Goal: Information Seeking & Learning: Learn about a topic

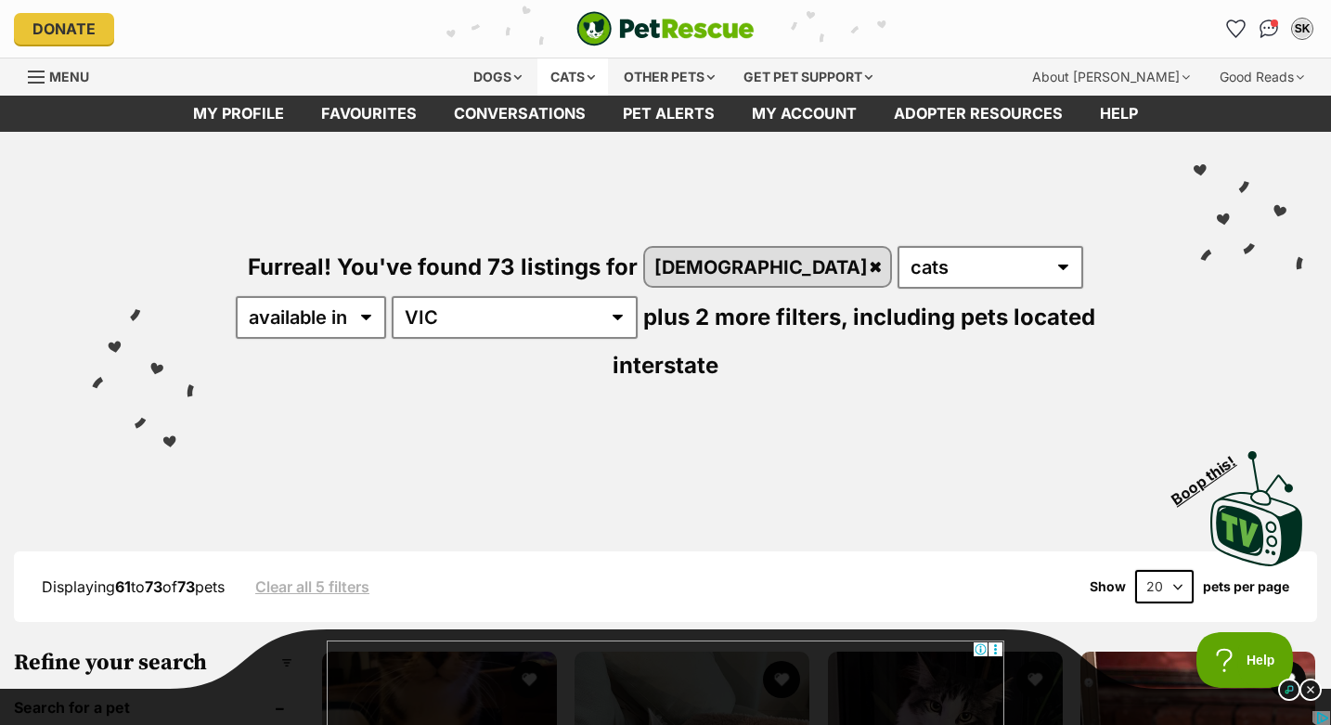
click at [556, 82] on div "Cats" at bounding box center [573, 76] width 71 height 37
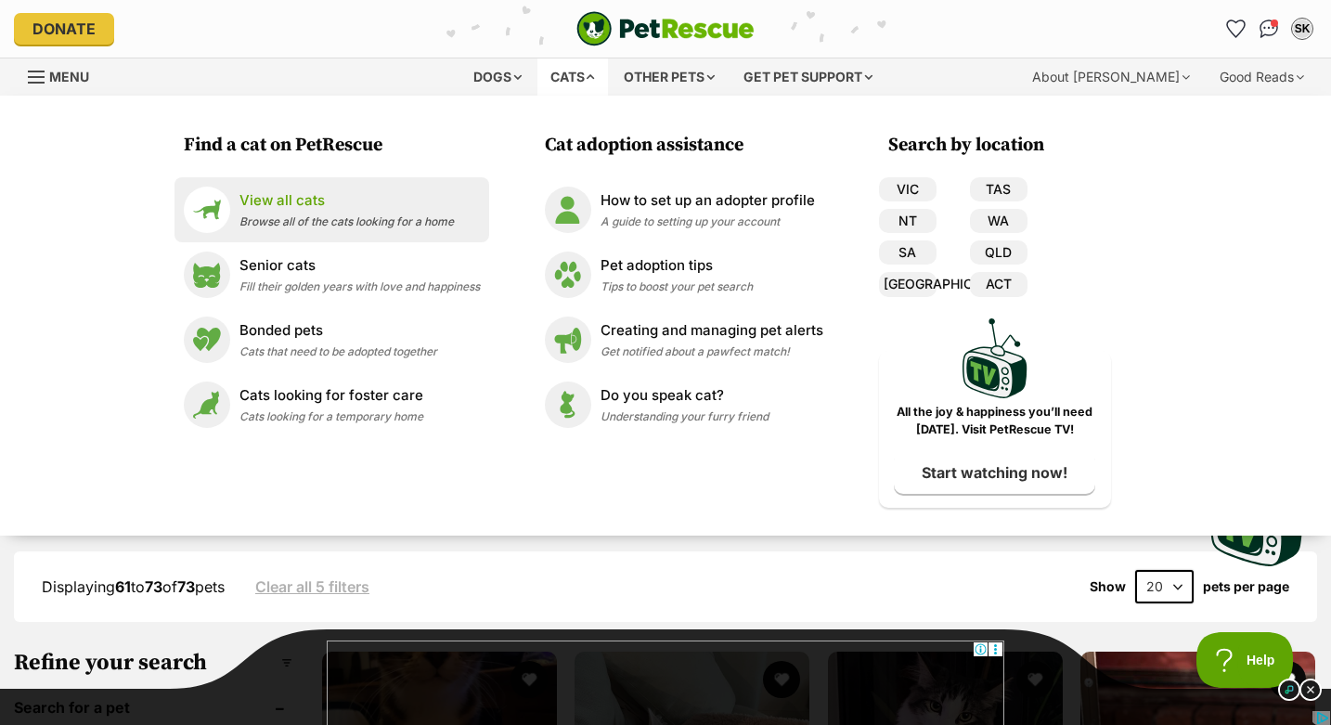
click at [351, 227] on span "Browse all of the cats looking for a home" at bounding box center [347, 221] width 214 height 14
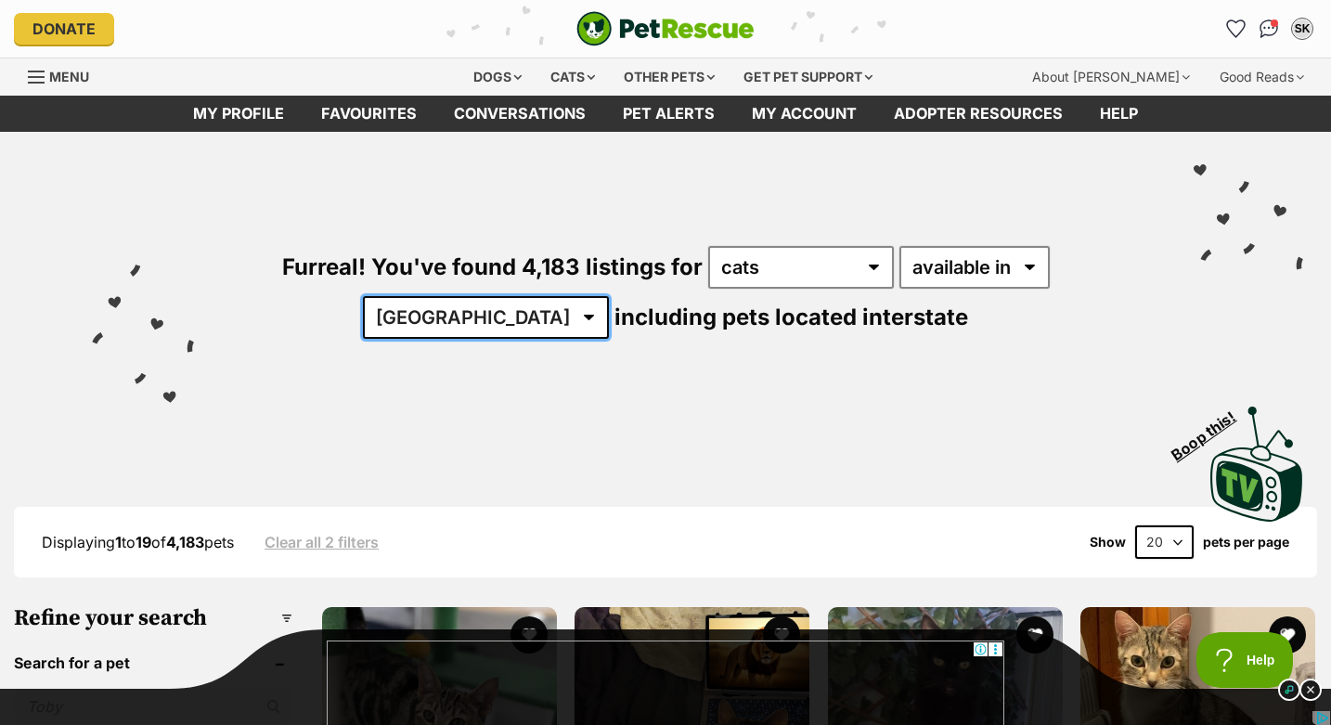
click at [609, 296] on select "Australia ACT NSW NT QLD SA TAS VIC WA" at bounding box center [486, 317] width 246 height 43
select select "VIC"
click at [609, 296] on select "Australia ACT NSW NT QLD SA TAS VIC WA" at bounding box center [486, 317] width 246 height 43
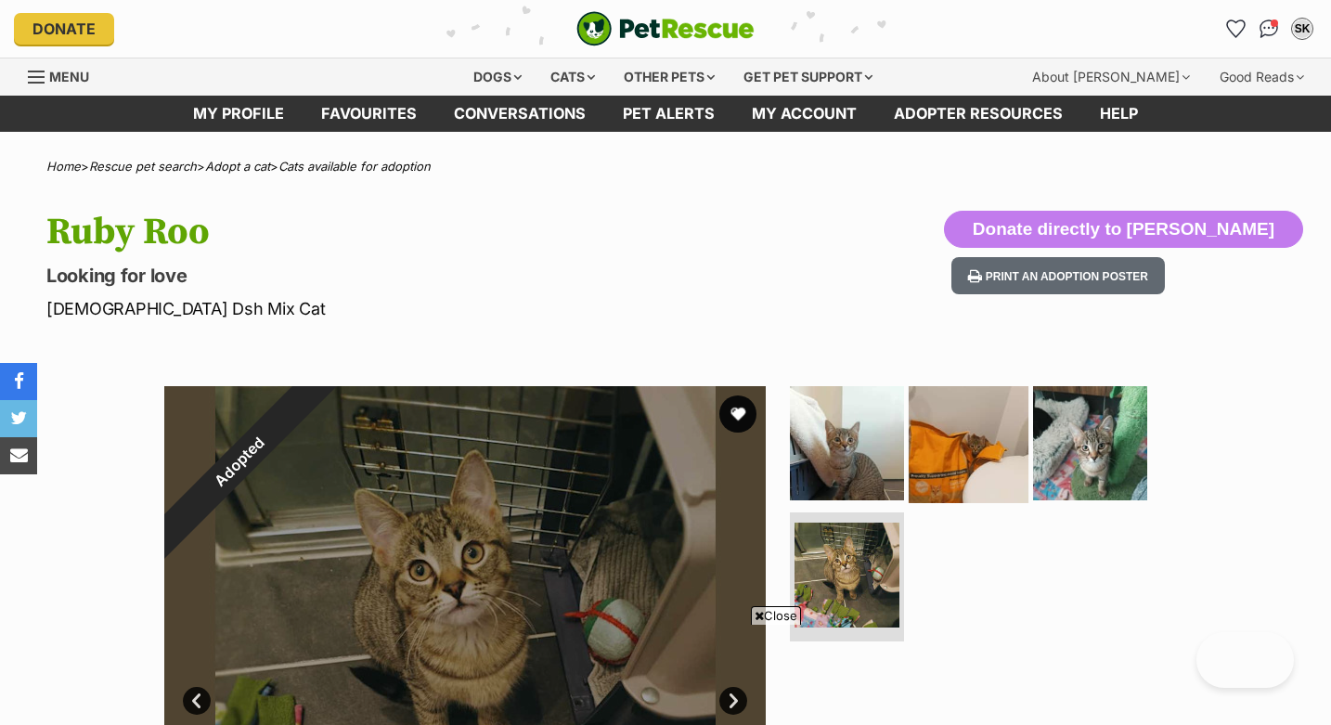
click at [973, 383] on img at bounding box center [969, 443] width 120 height 120
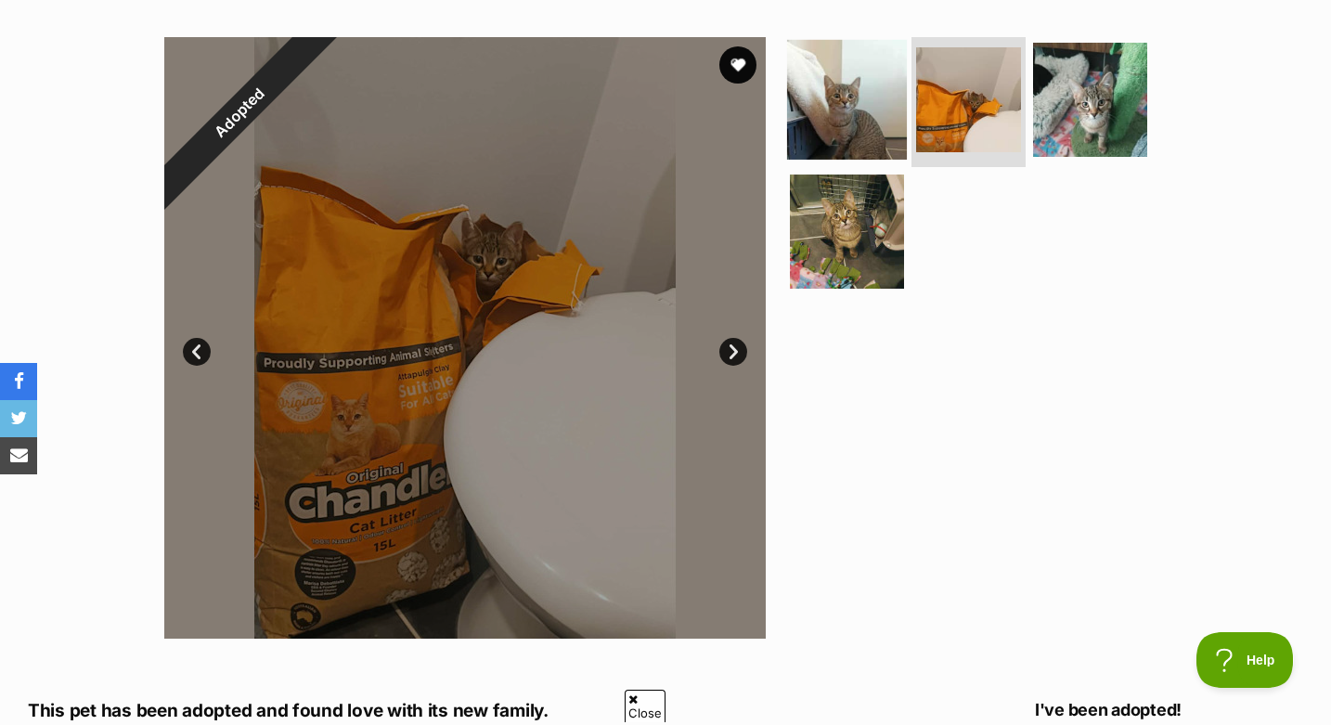
click at [877, 105] on img at bounding box center [847, 100] width 120 height 120
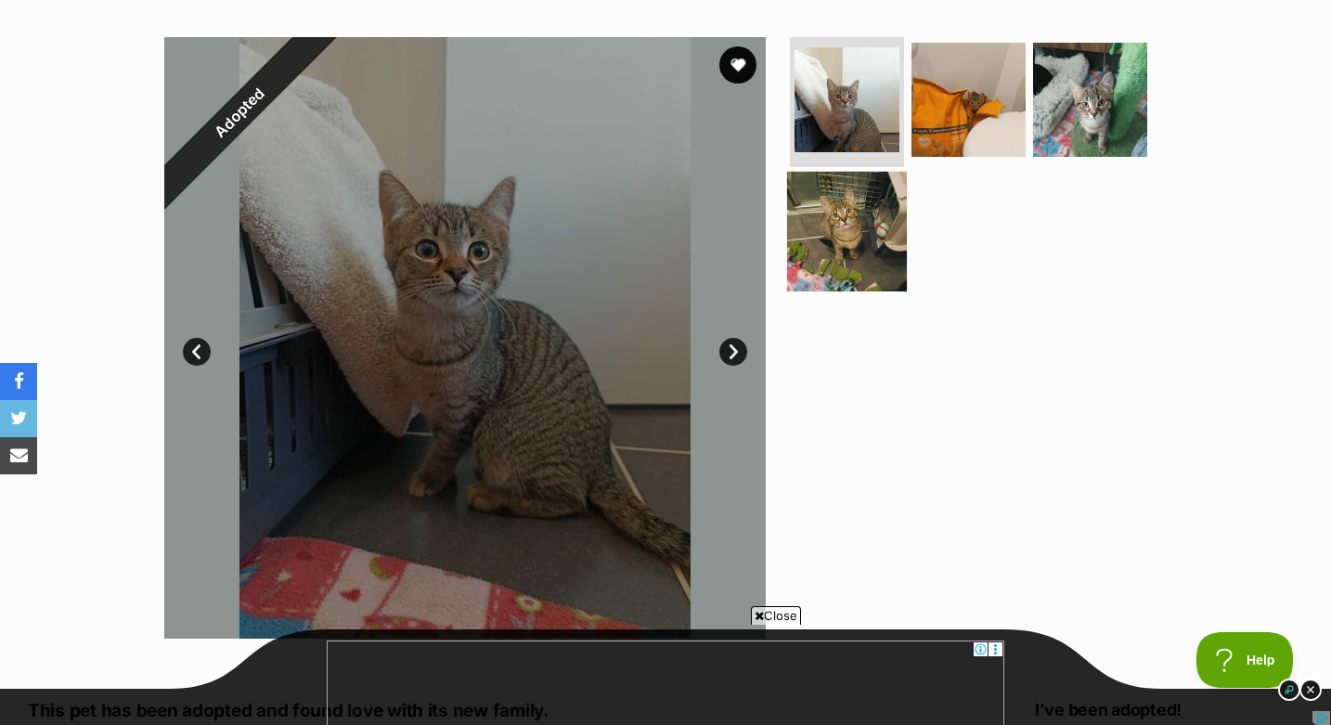
click at [854, 239] on img at bounding box center [847, 231] width 120 height 120
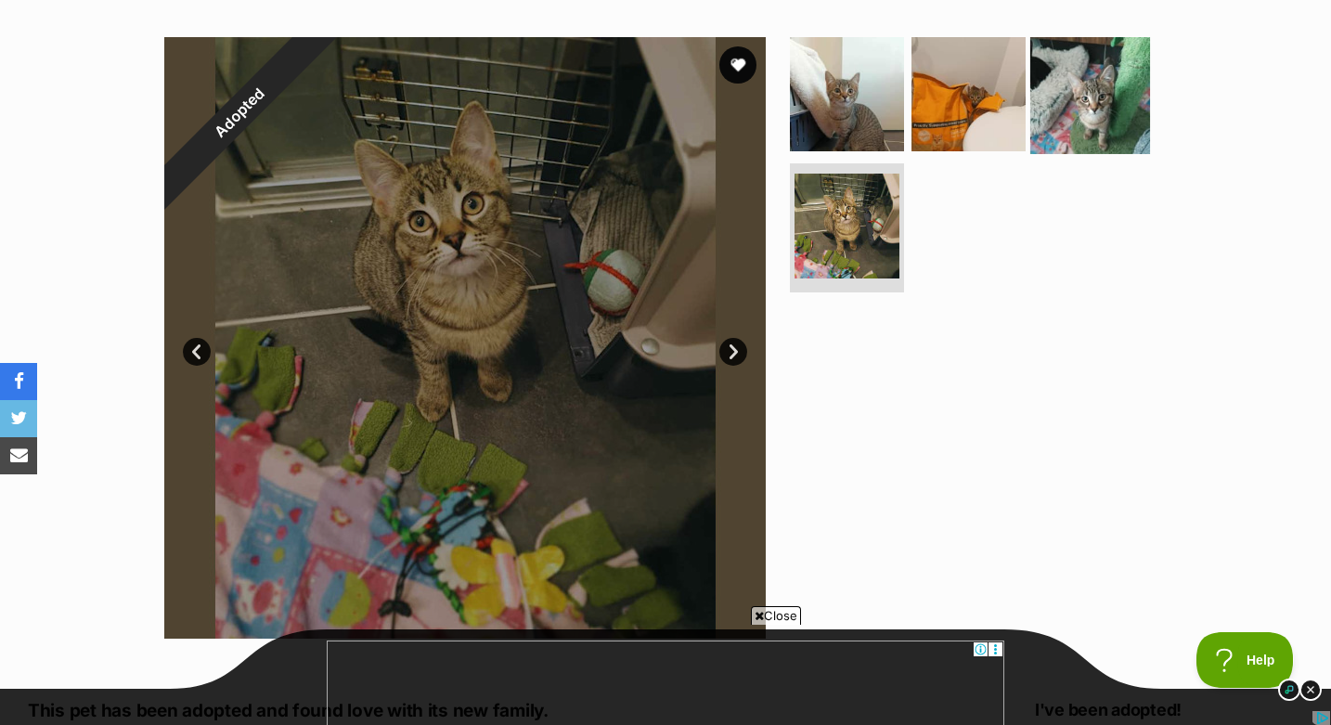
click at [1079, 104] on img at bounding box center [1091, 94] width 120 height 120
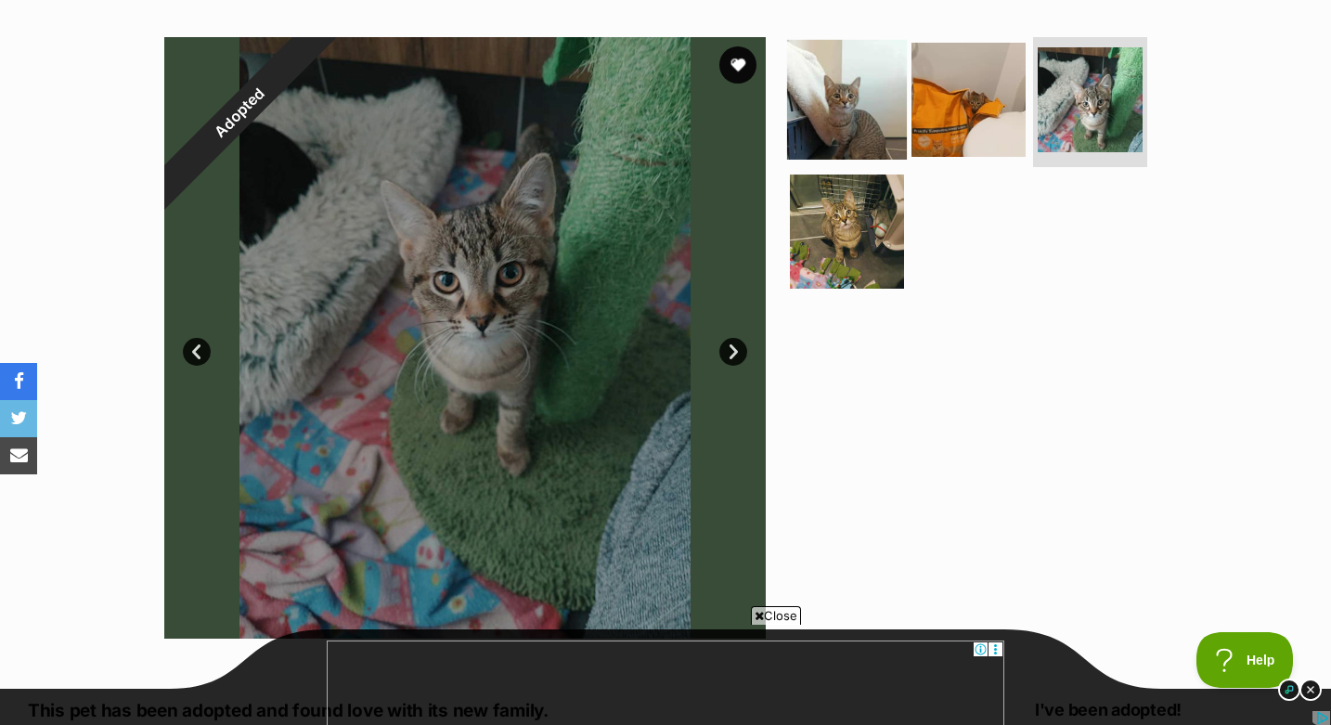
click at [866, 122] on img at bounding box center [847, 100] width 120 height 120
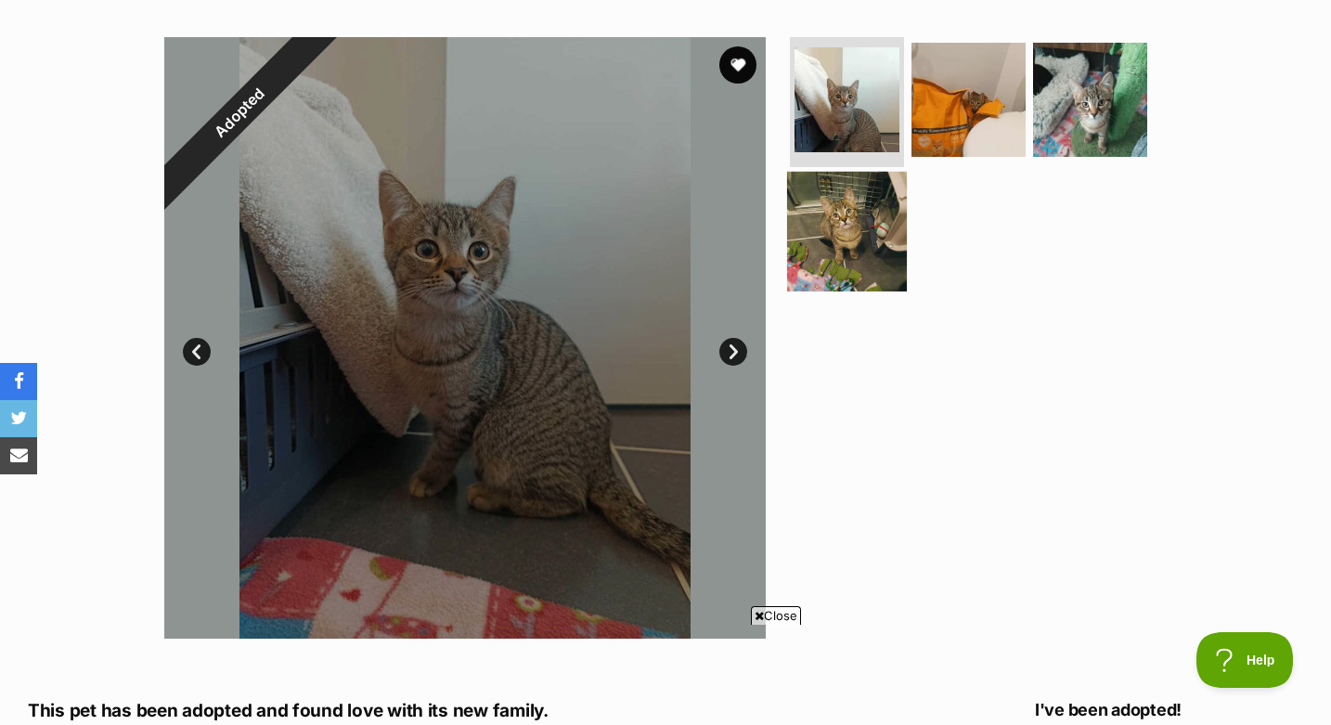
click at [870, 238] on img at bounding box center [847, 231] width 120 height 120
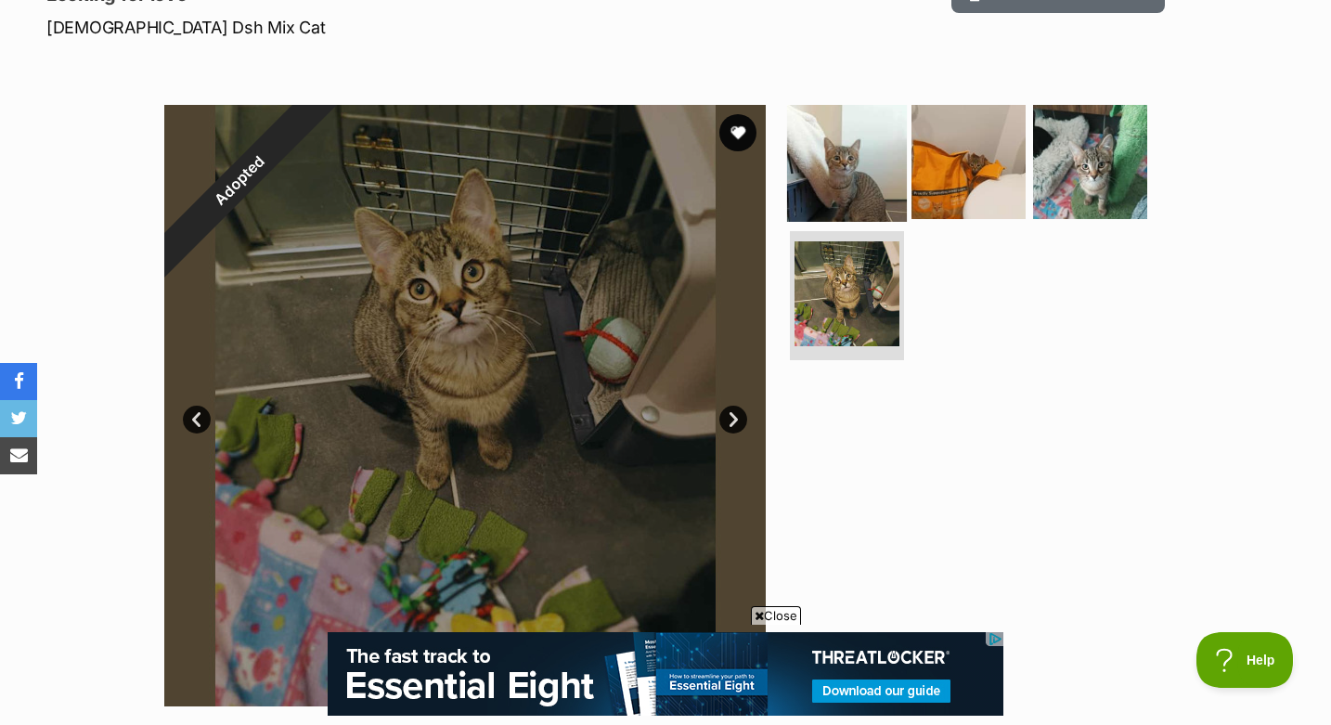
click at [876, 168] on img at bounding box center [847, 162] width 120 height 120
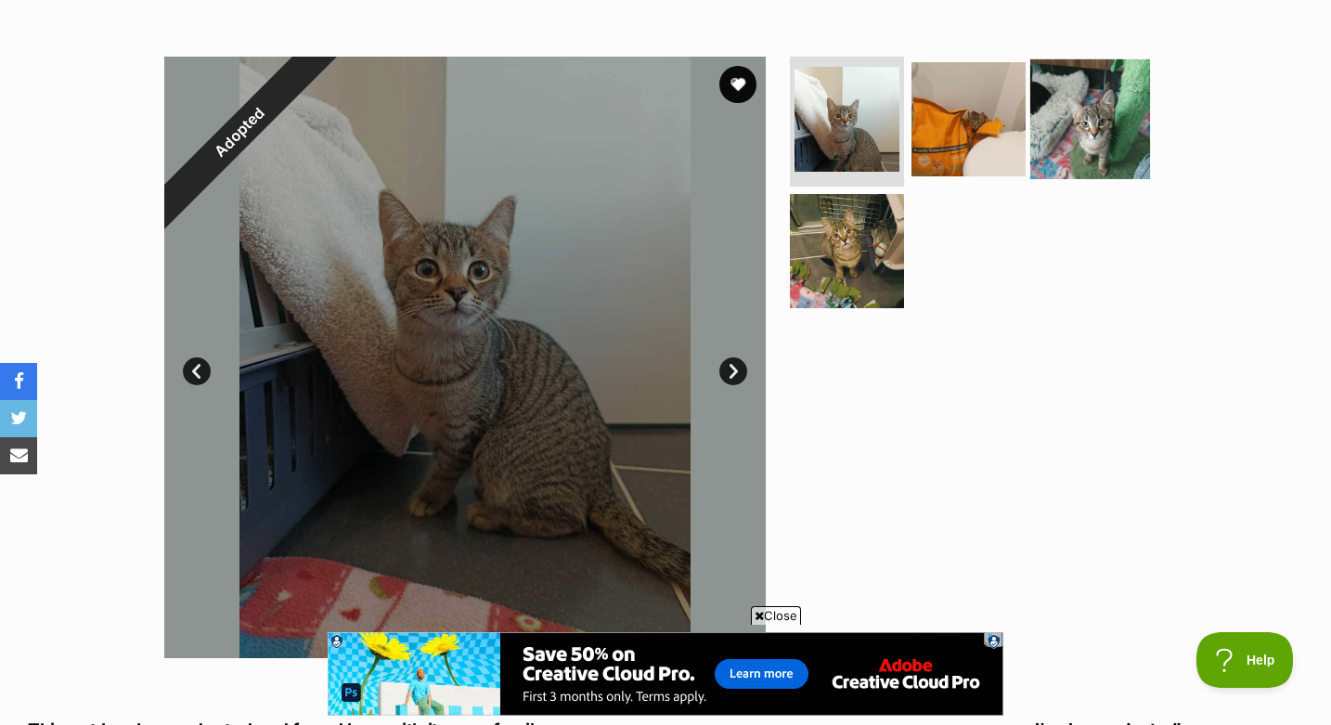
click at [1097, 118] on img at bounding box center [1091, 119] width 120 height 120
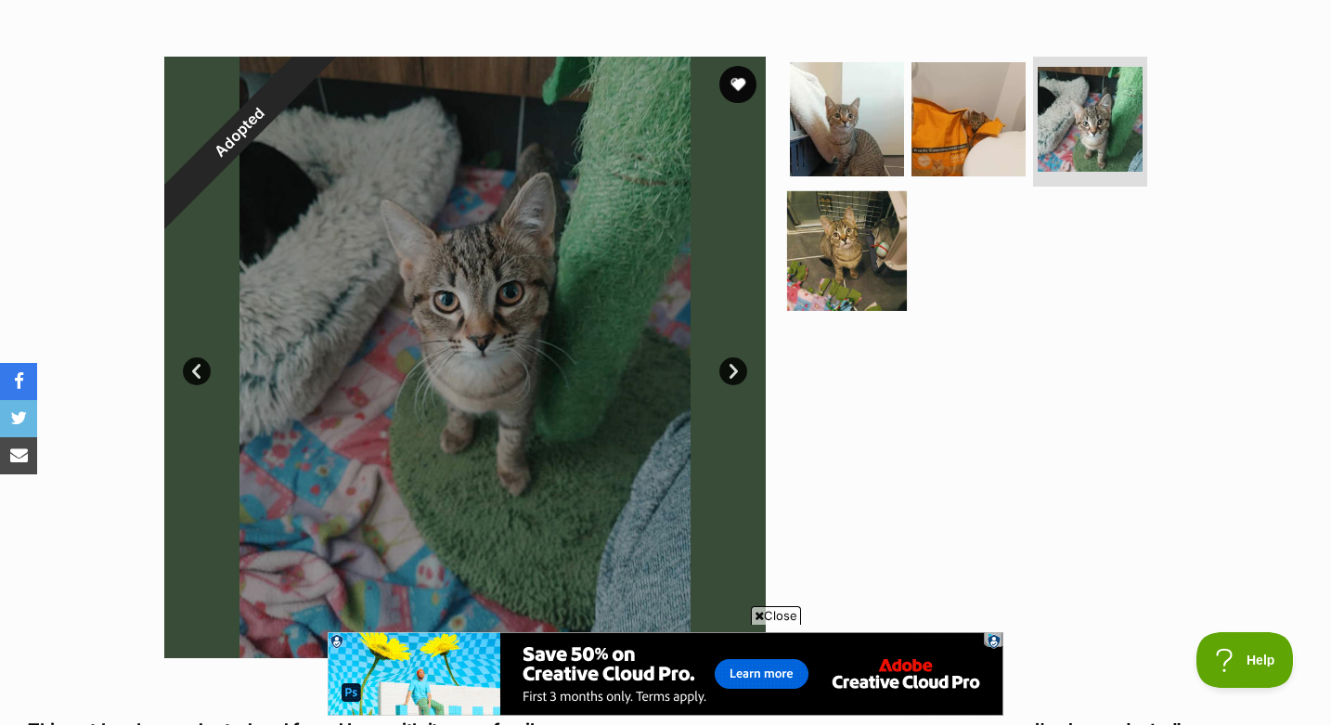
click at [857, 240] on img at bounding box center [847, 250] width 120 height 120
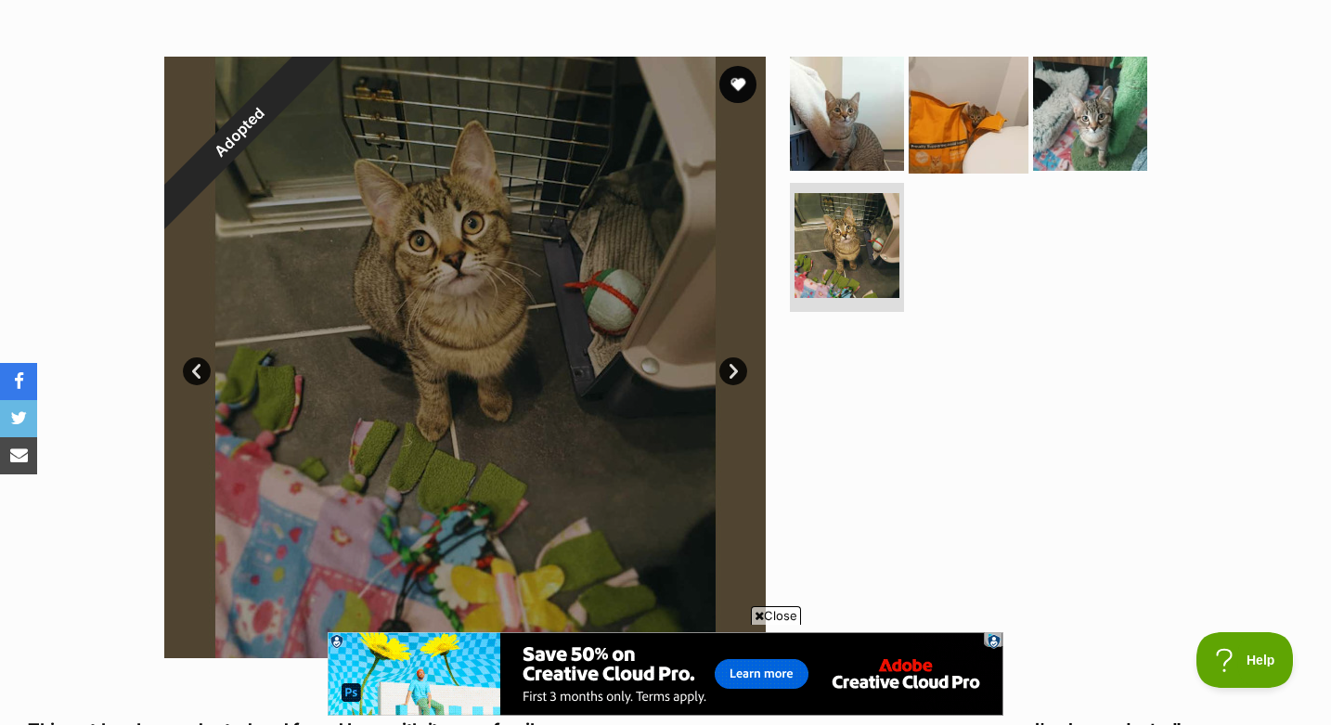
click at [994, 135] on img at bounding box center [969, 114] width 120 height 120
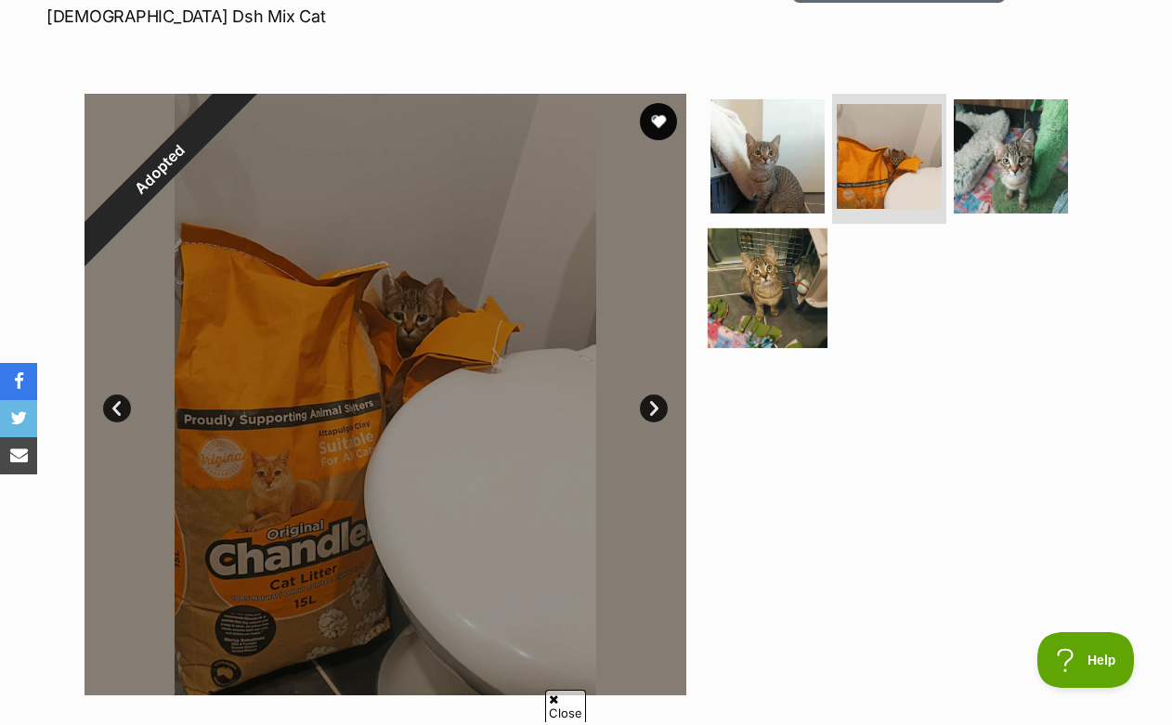
click at [774, 240] on img at bounding box center [768, 287] width 120 height 120
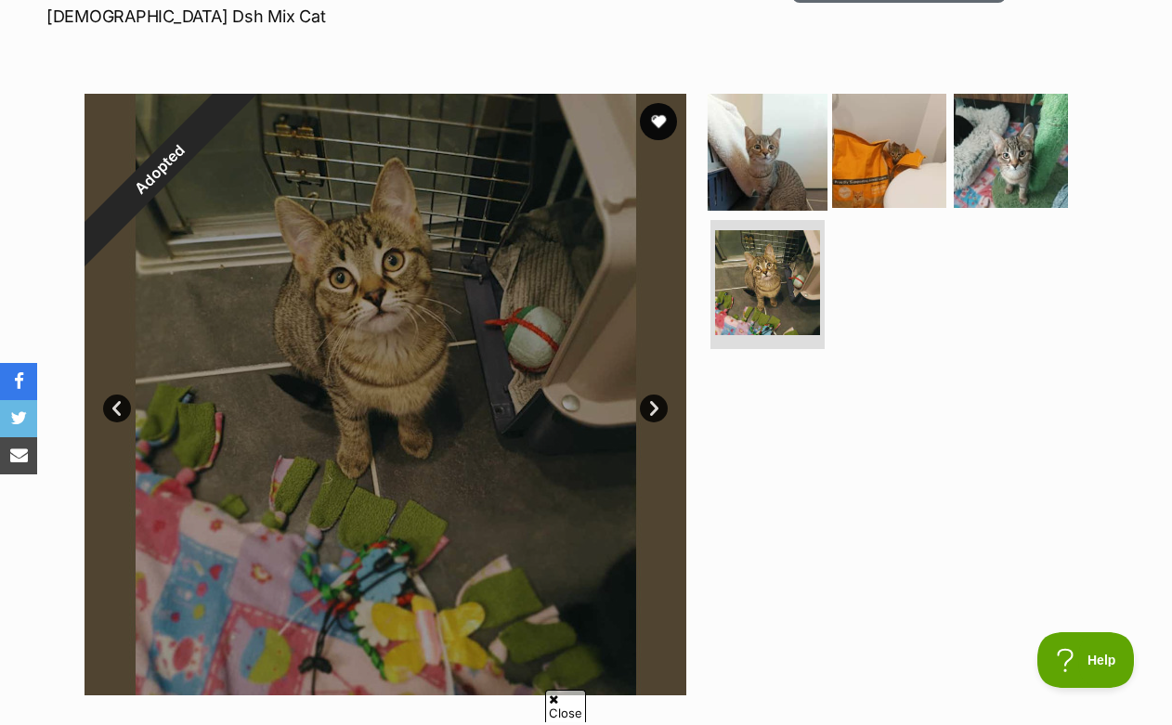
click at [788, 116] on img at bounding box center [768, 151] width 120 height 120
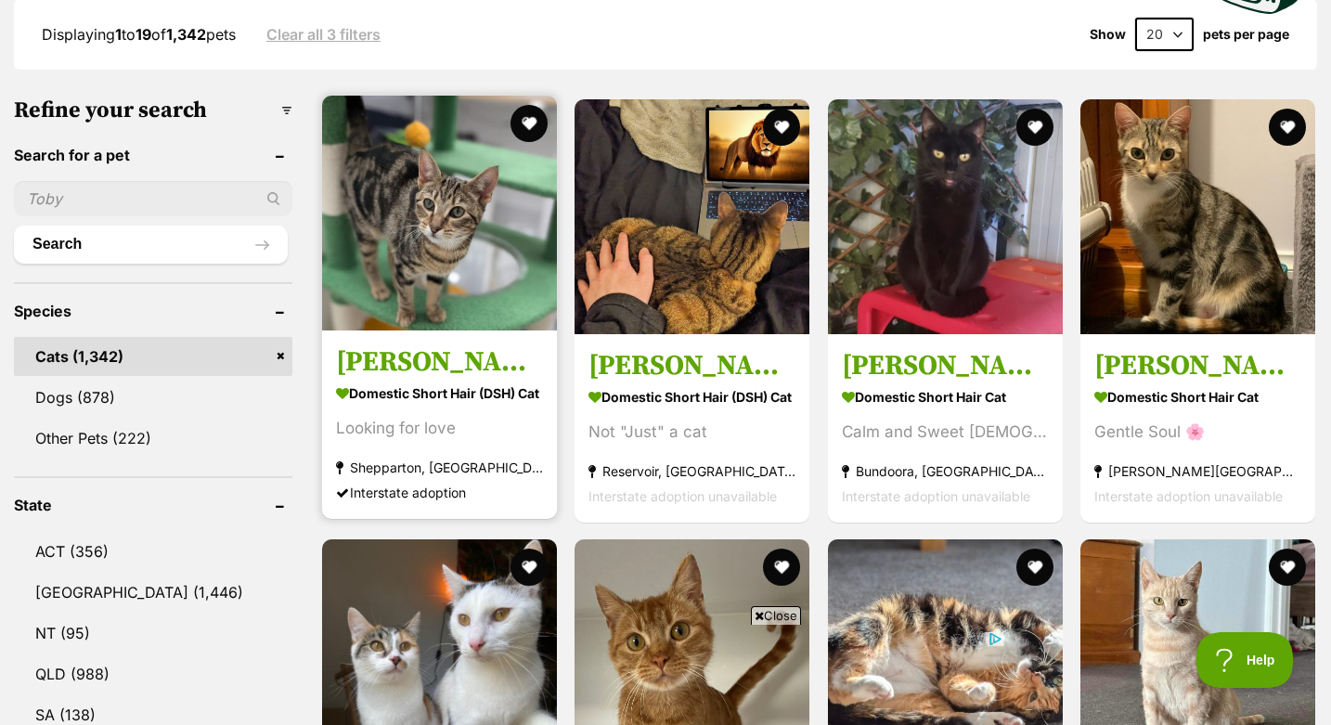
scroll to position [502, 0]
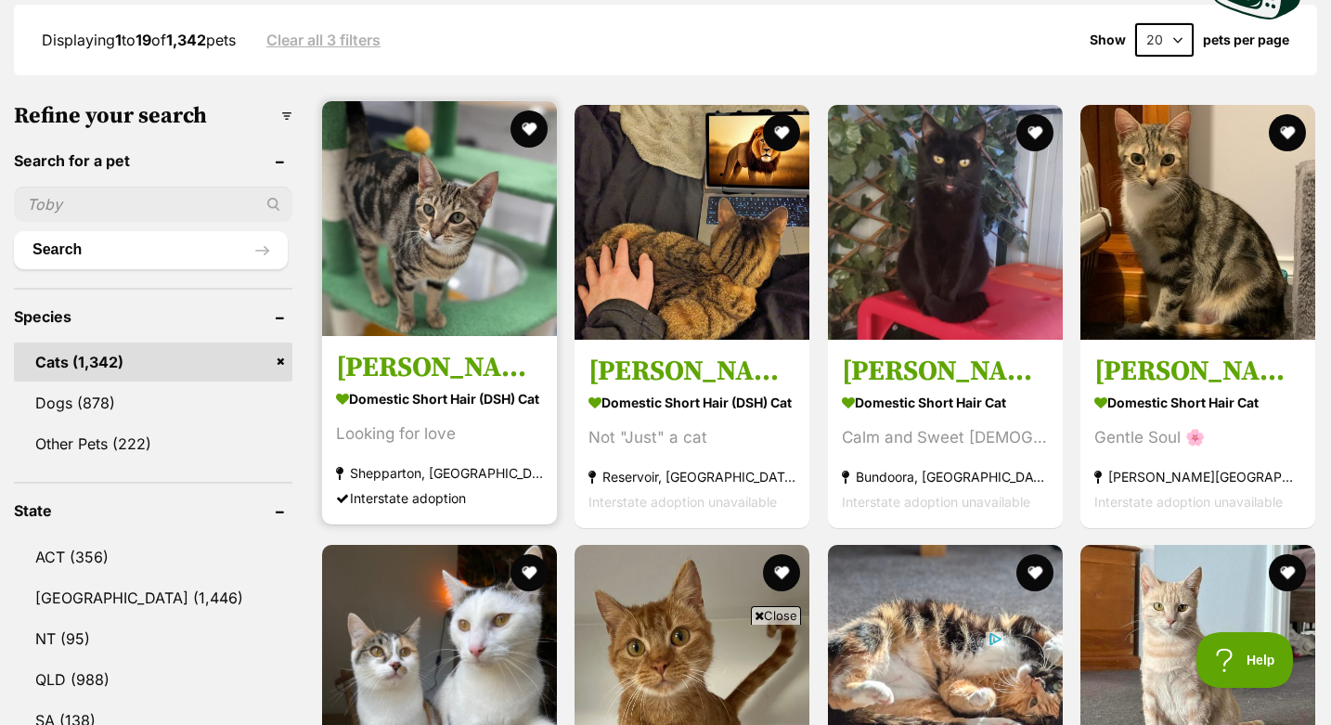
click at [424, 359] on h3 "[PERSON_NAME] Sparkles" at bounding box center [439, 366] width 207 height 35
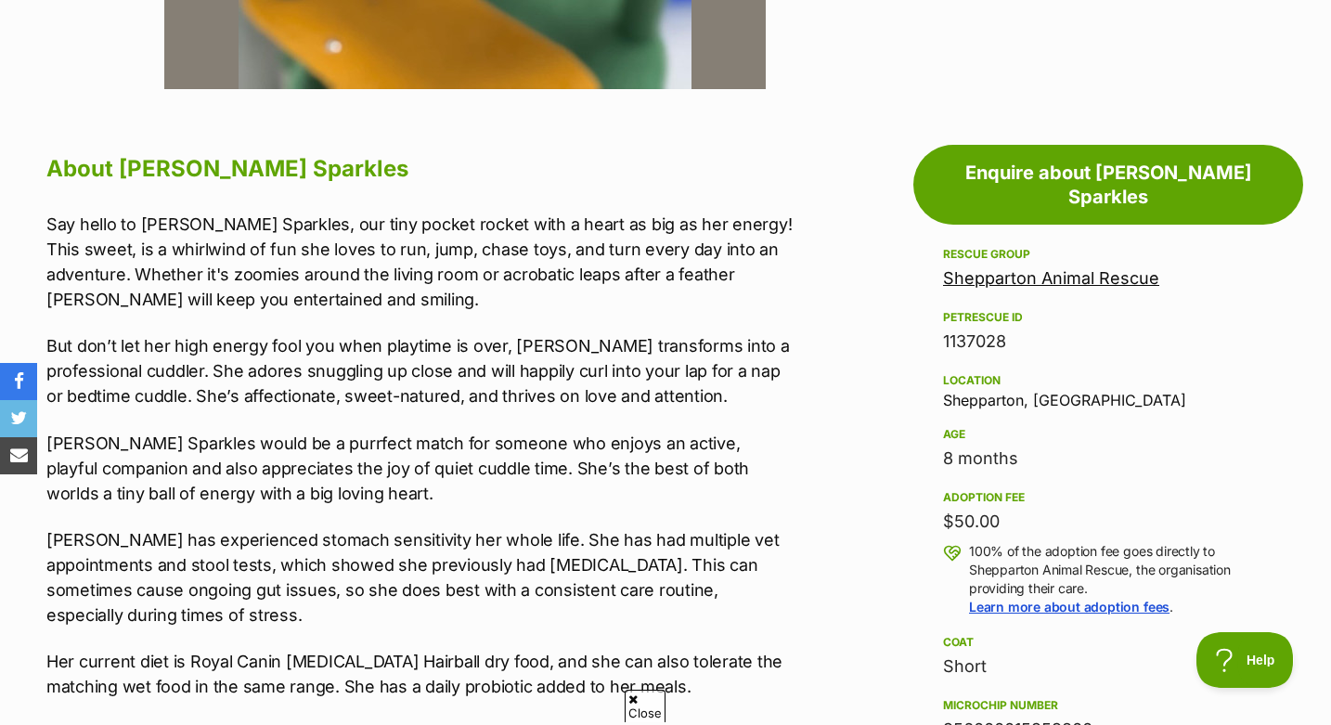
drag, startPoint x: 940, startPoint y: 438, endPoint x: 1021, endPoint y: 438, distance: 81.7
click at [1021, 438] on aside "Rescue group Shepparton Animal Rescue PetRescue ID 1137028 Location Shepparton,…" at bounding box center [1109, 699] width 390 height 912
drag, startPoint x: 937, startPoint y: 500, endPoint x: 1004, endPoint y: 500, distance: 66.9
click at [1004, 500] on aside "Rescue group Shepparton Animal Rescue PetRescue ID 1137028 Location Shepparton,…" at bounding box center [1109, 699] width 390 height 912
click at [1004, 509] on div "$50.00" at bounding box center [1108, 522] width 331 height 26
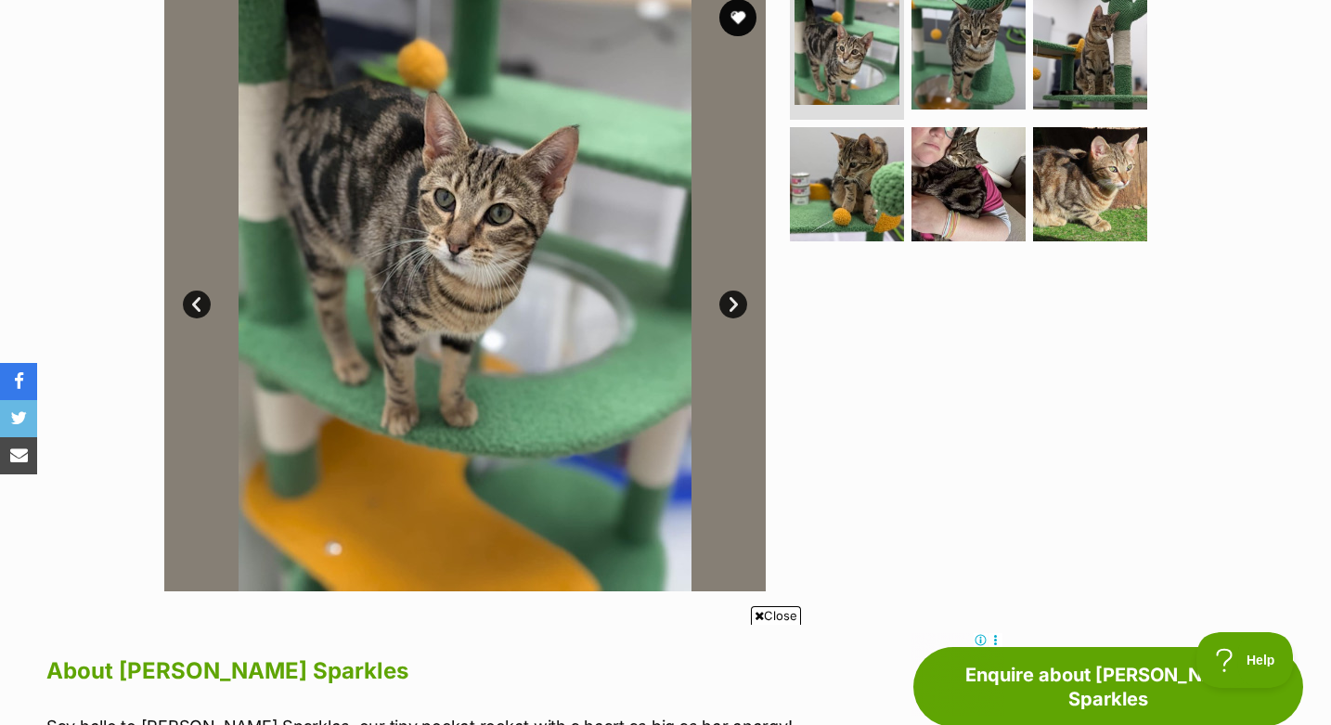
scroll to position [318, 0]
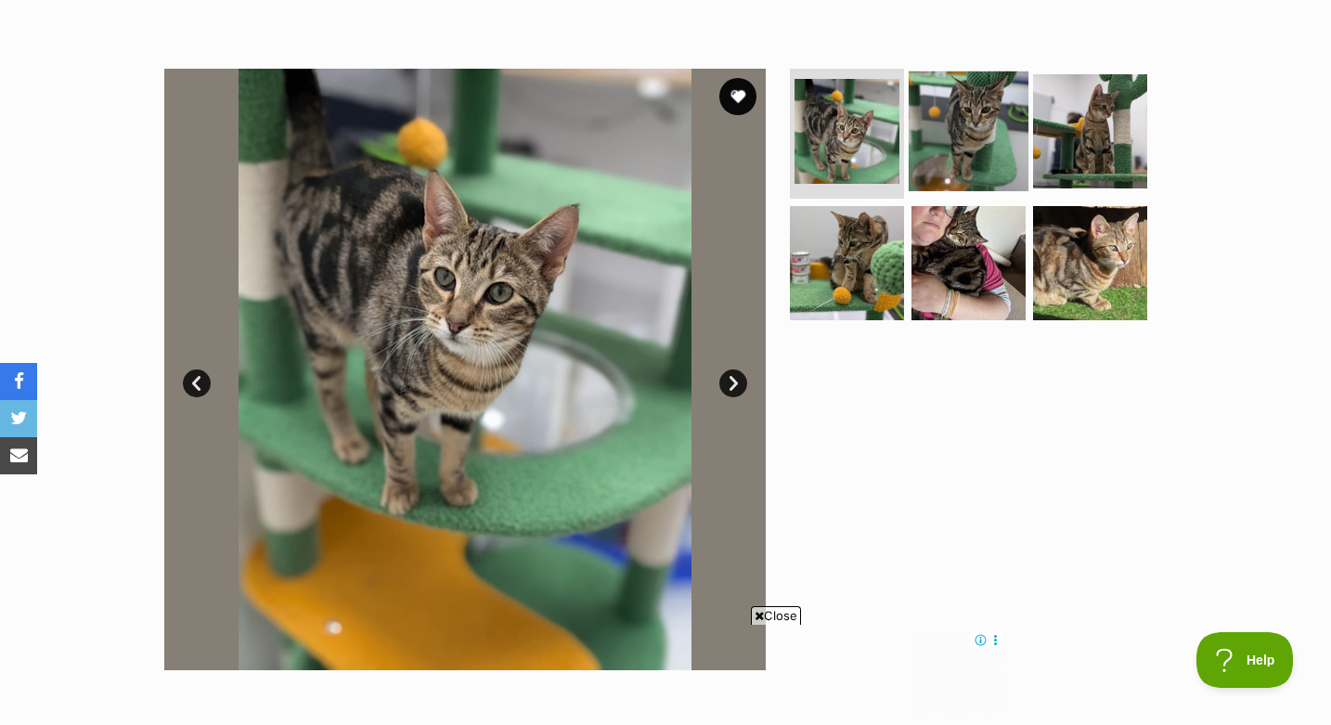
click at [970, 145] on img at bounding box center [969, 131] width 120 height 120
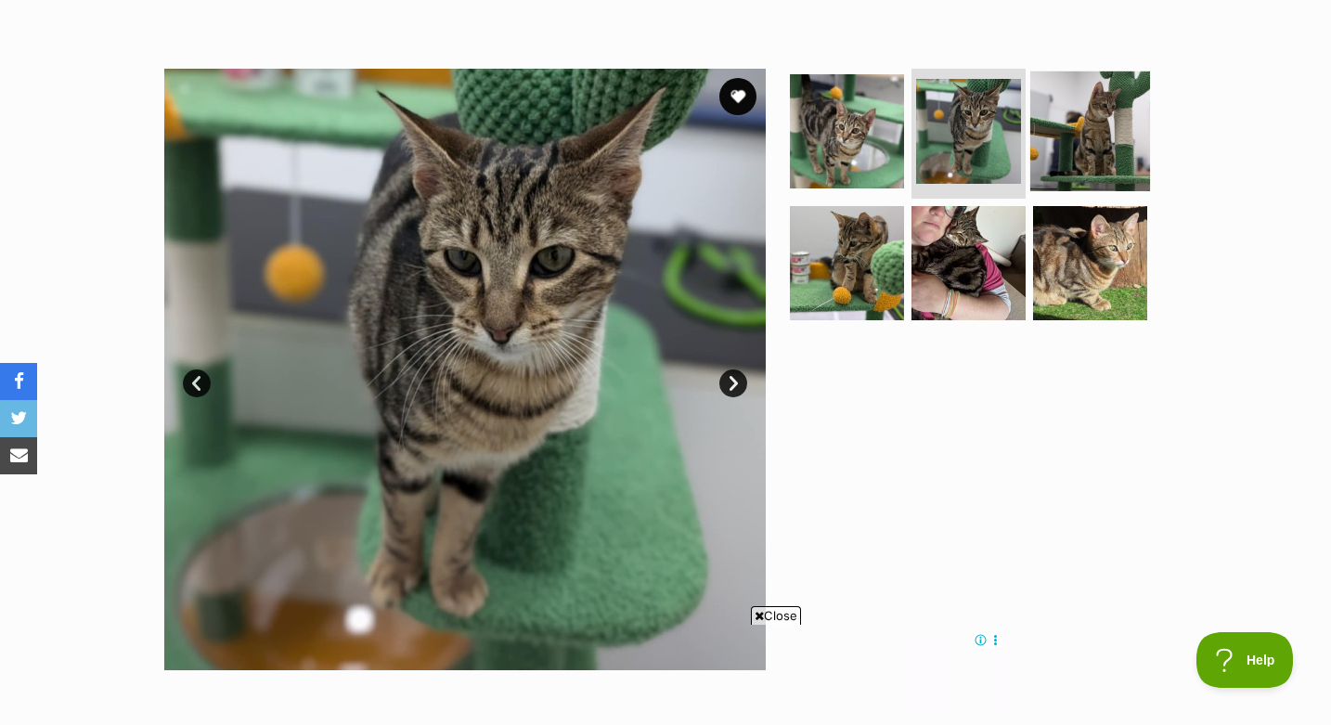
click at [1046, 153] on img at bounding box center [1091, 131] width 120 height 120
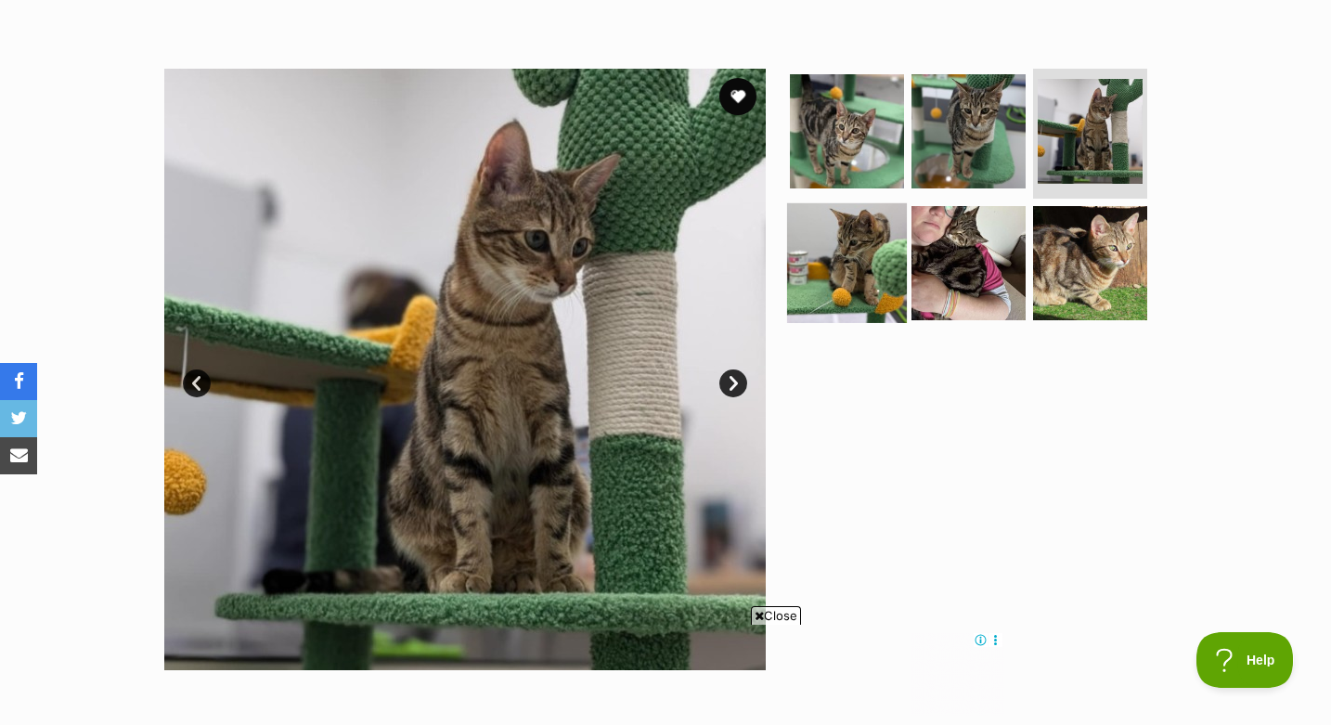
click at [874, 261] on img at bounding box center [847, 262] width 120 height 120
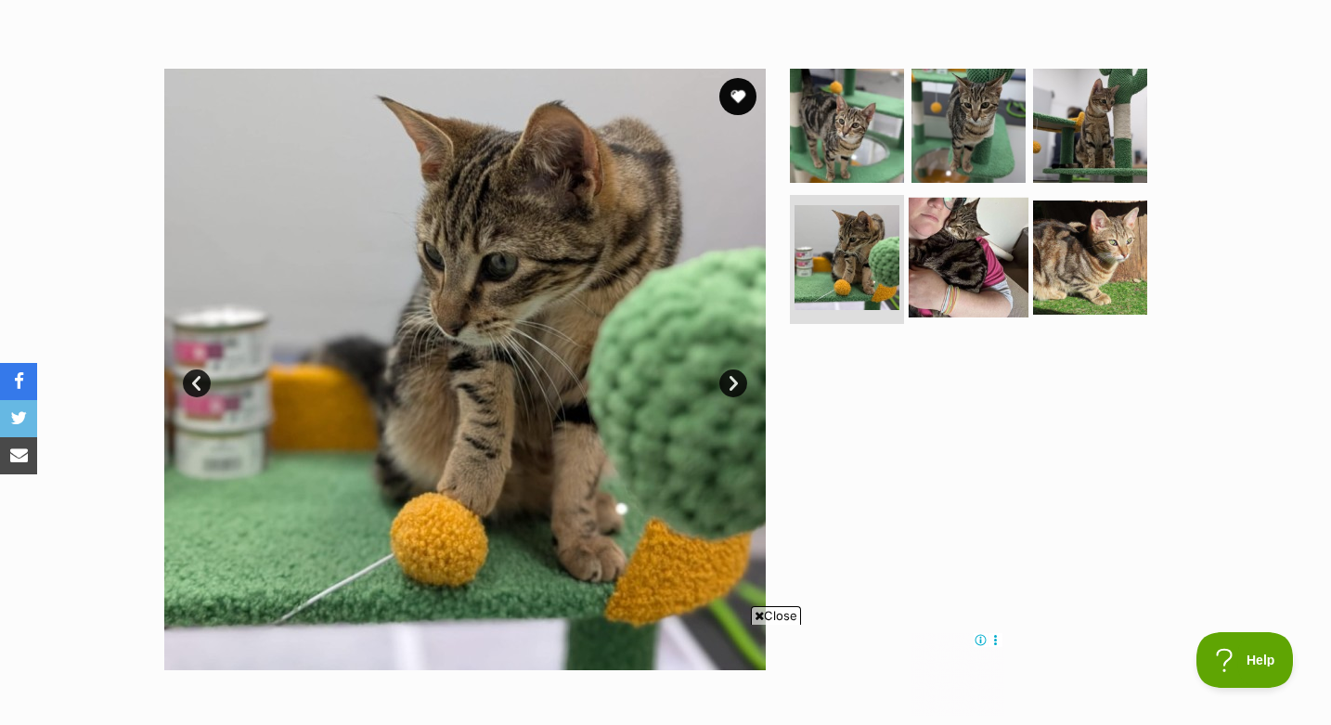
click at [971, 250] on img at bounding box center [969, 257] width 120 height 120
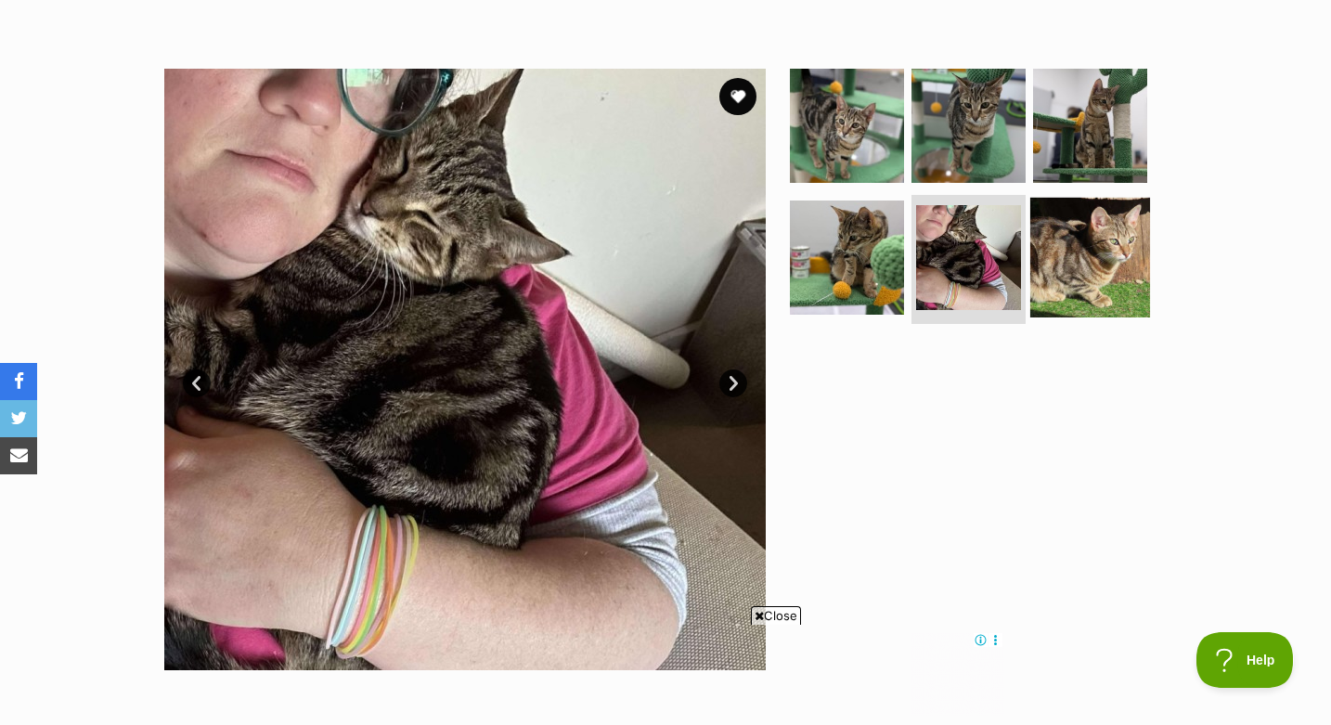
click at [1075, 272] on img at bounding box center [1091, 257] width 120 height 120
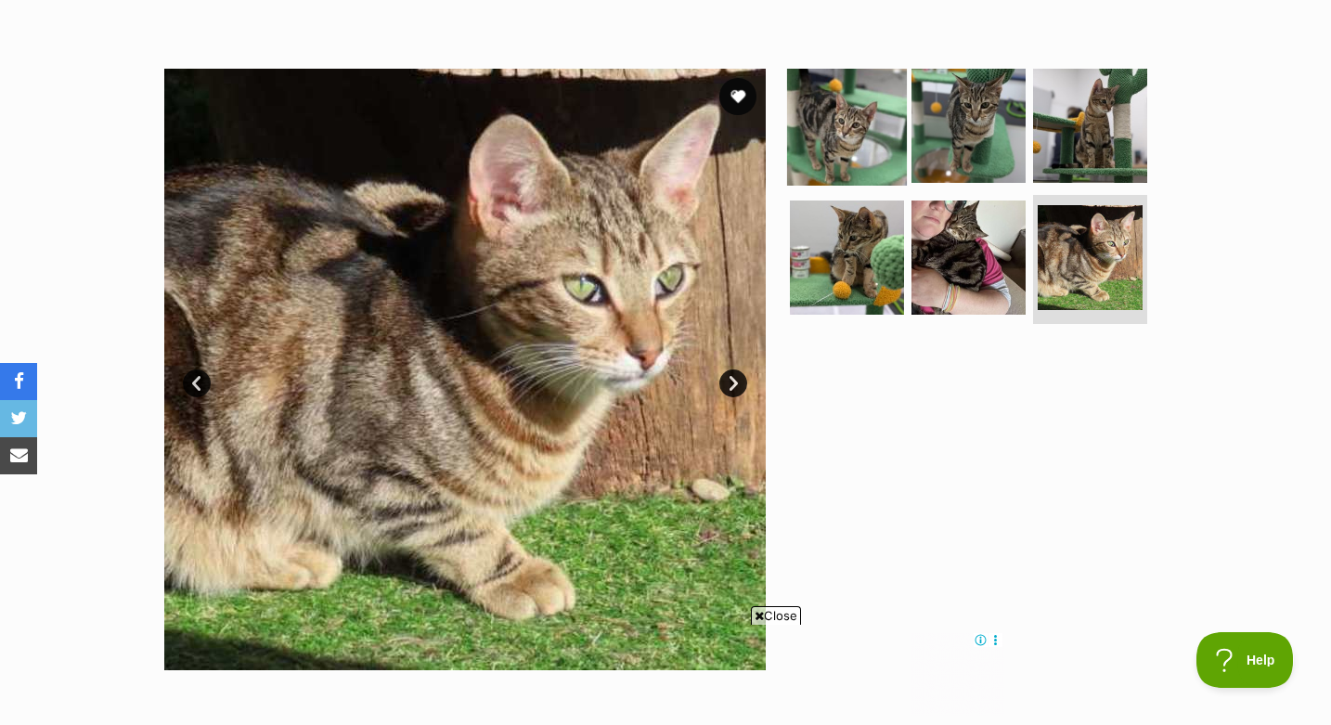
click at [866, 136] on img at bounding box center [847, 126] width 120 height 120
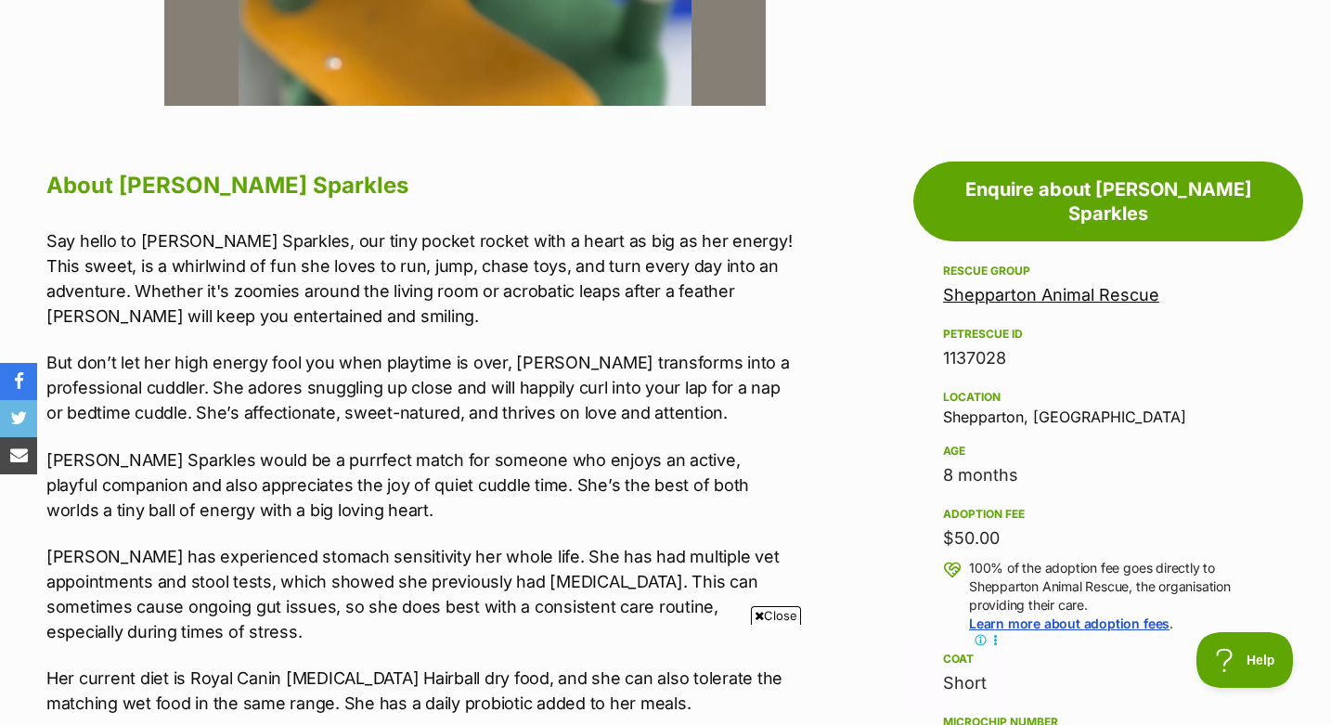
scroll to position [823, 0]
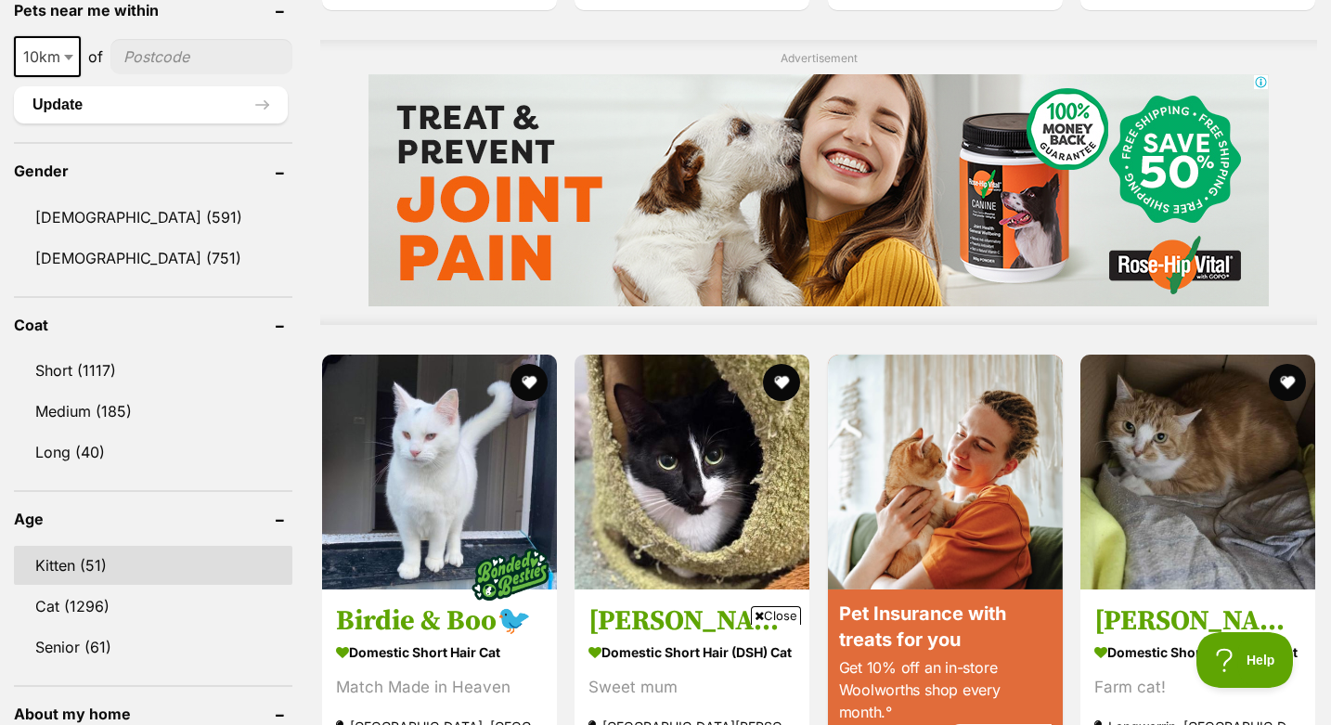
click at [104, 563] on link "Kitten (51)" at bounding box center [153, 565] width 279 height 39
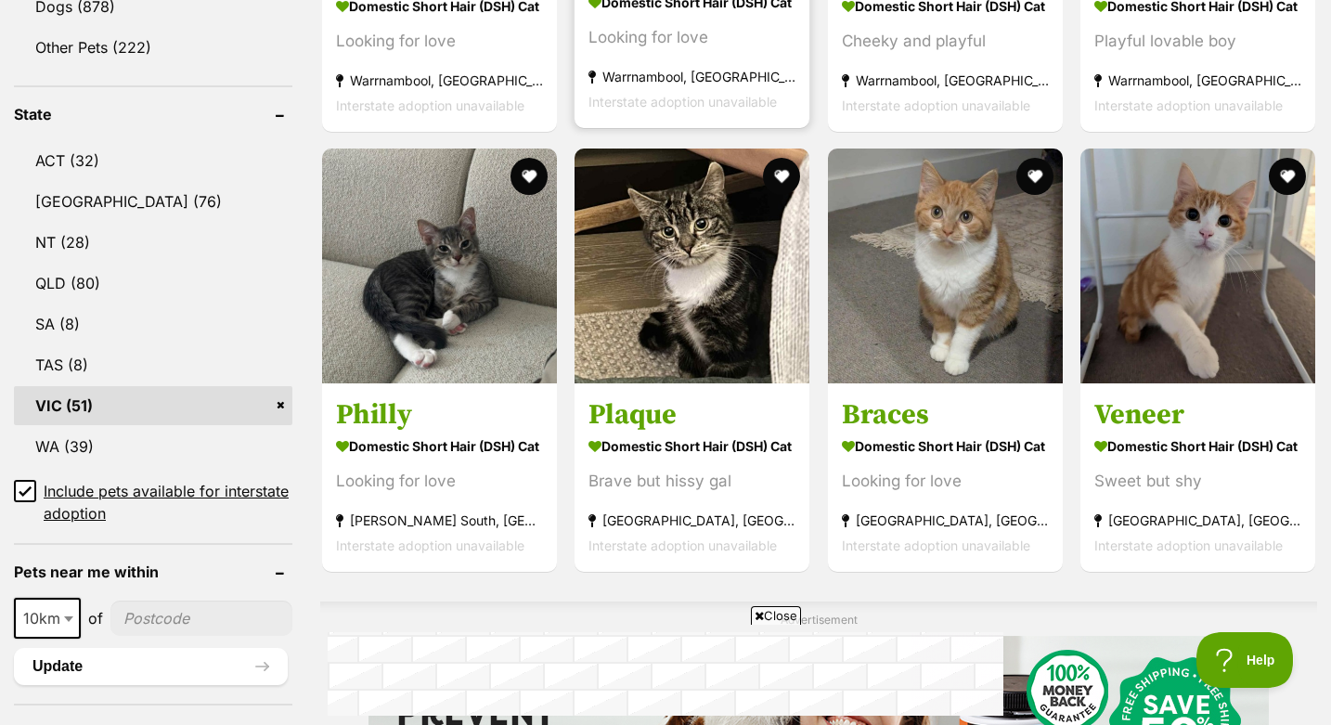
scroll to position [919, 0]
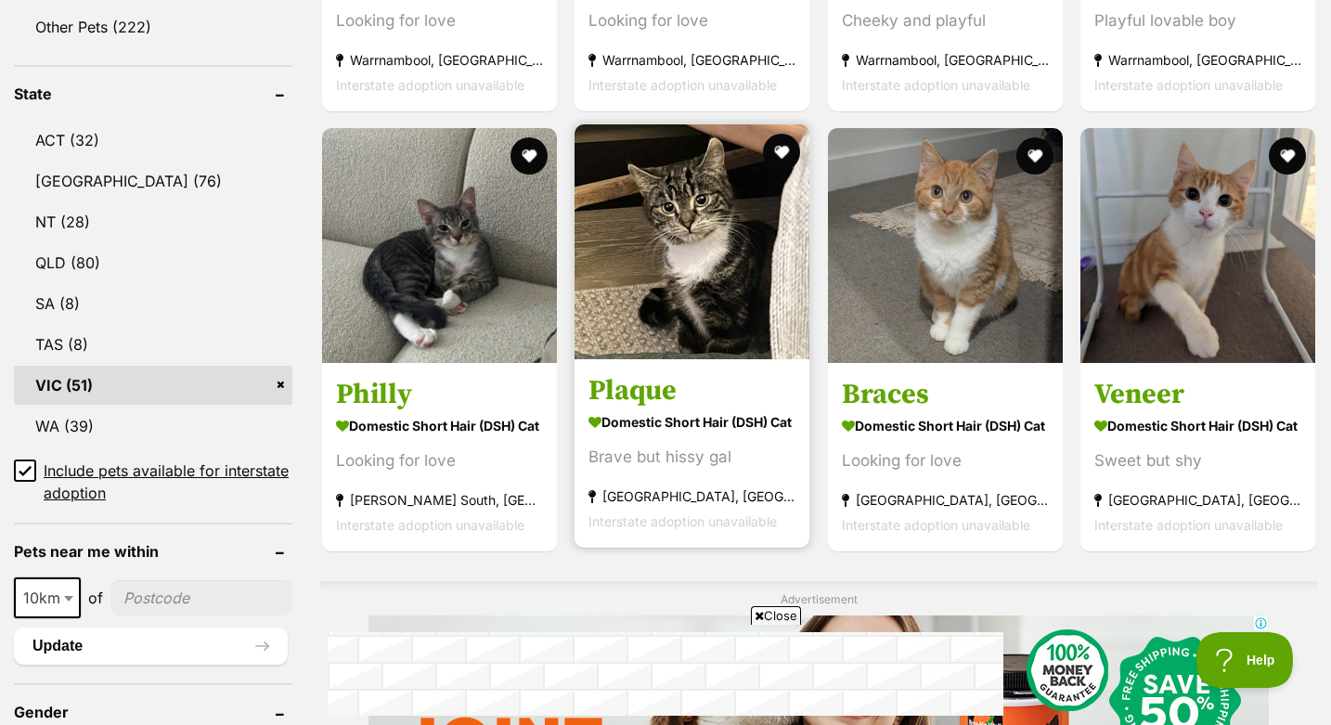
click at [631, 393] on h3 "Plaque" at bounding box center [692, 390] width 207 height 35
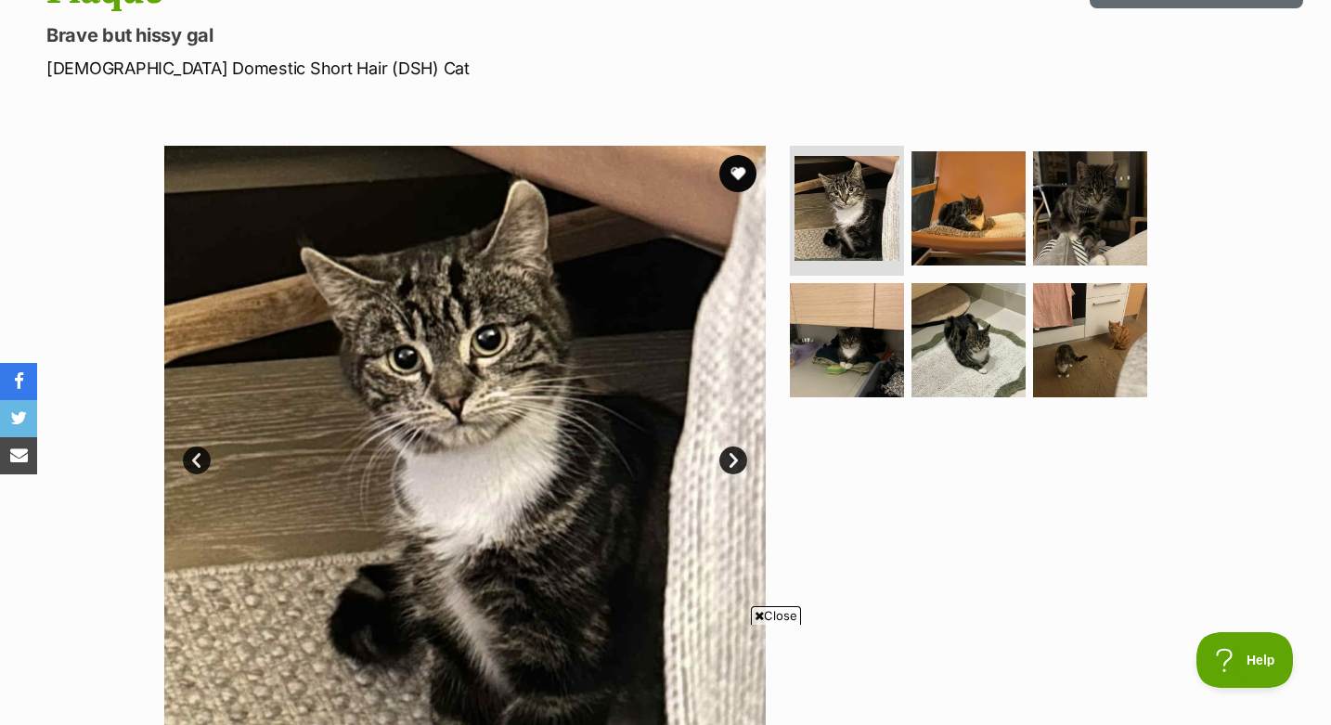
scroll to position [94, 0]
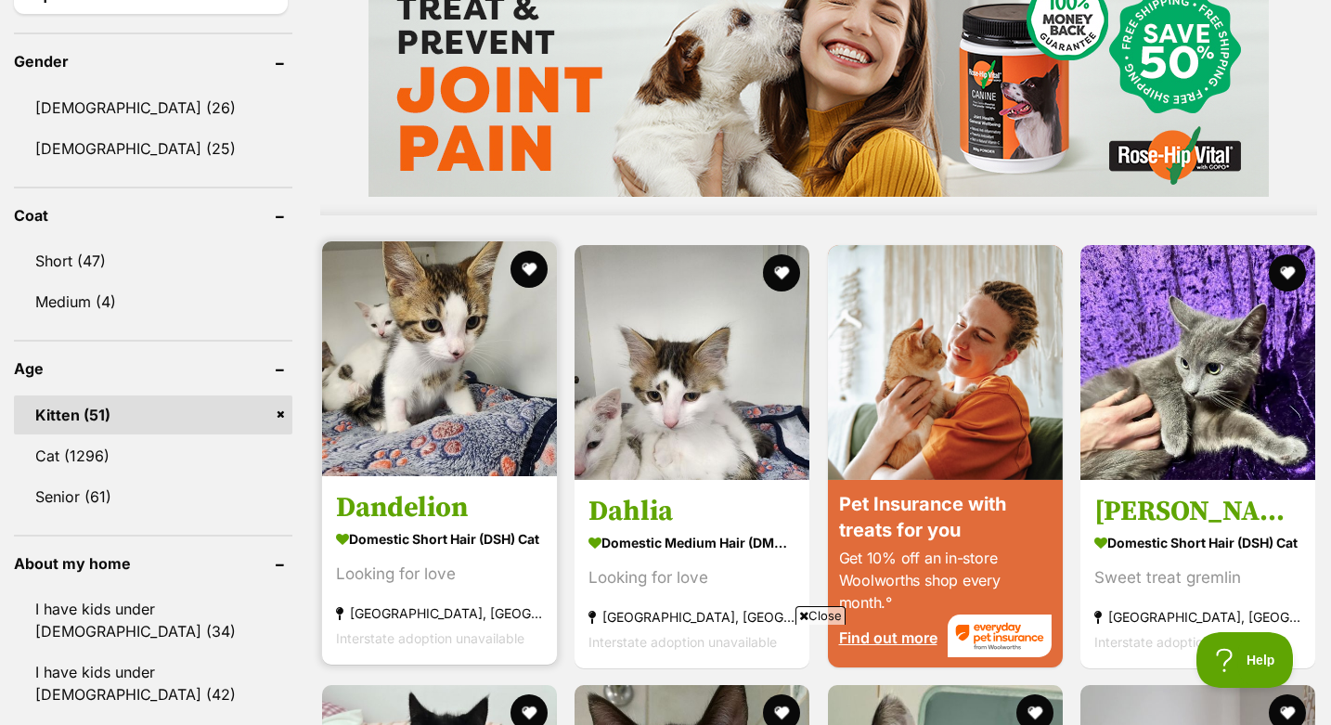
scroll to position [1634, 0]
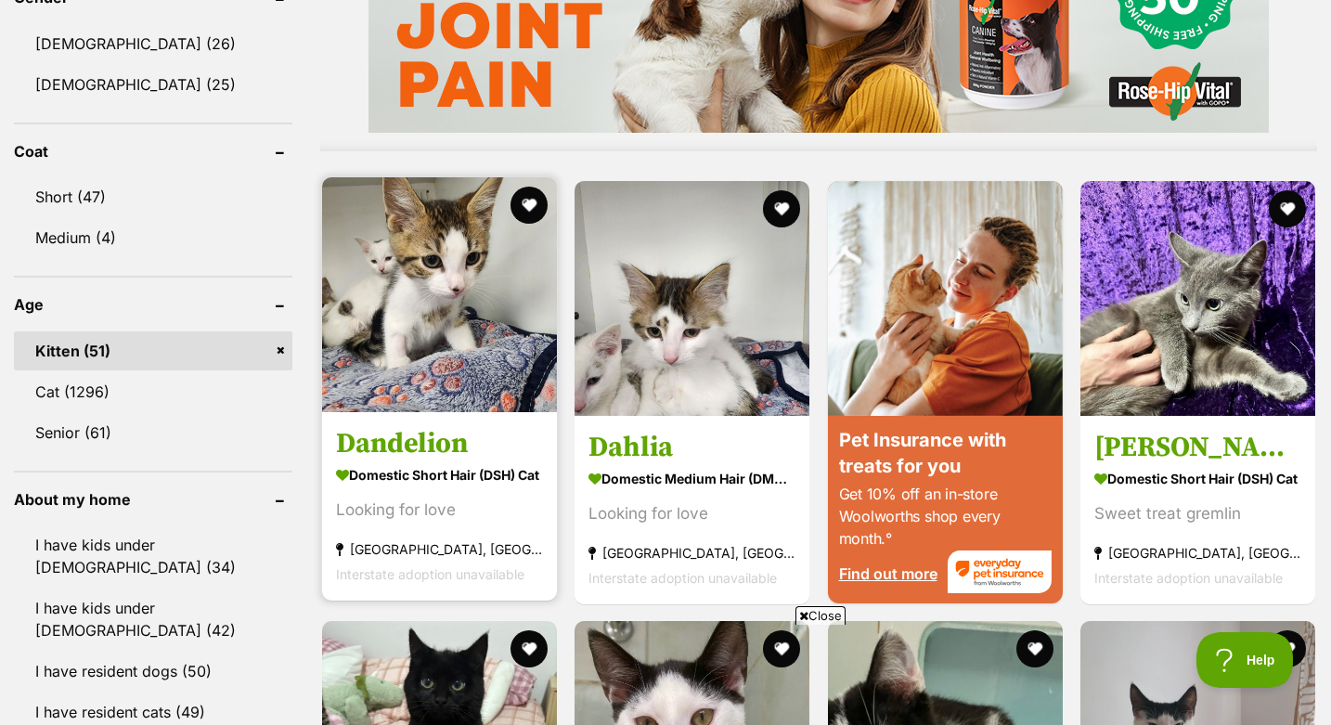
click at [423, 437] on h3 "Dandelion" at bounding box center [439, 442] width 207 height 35
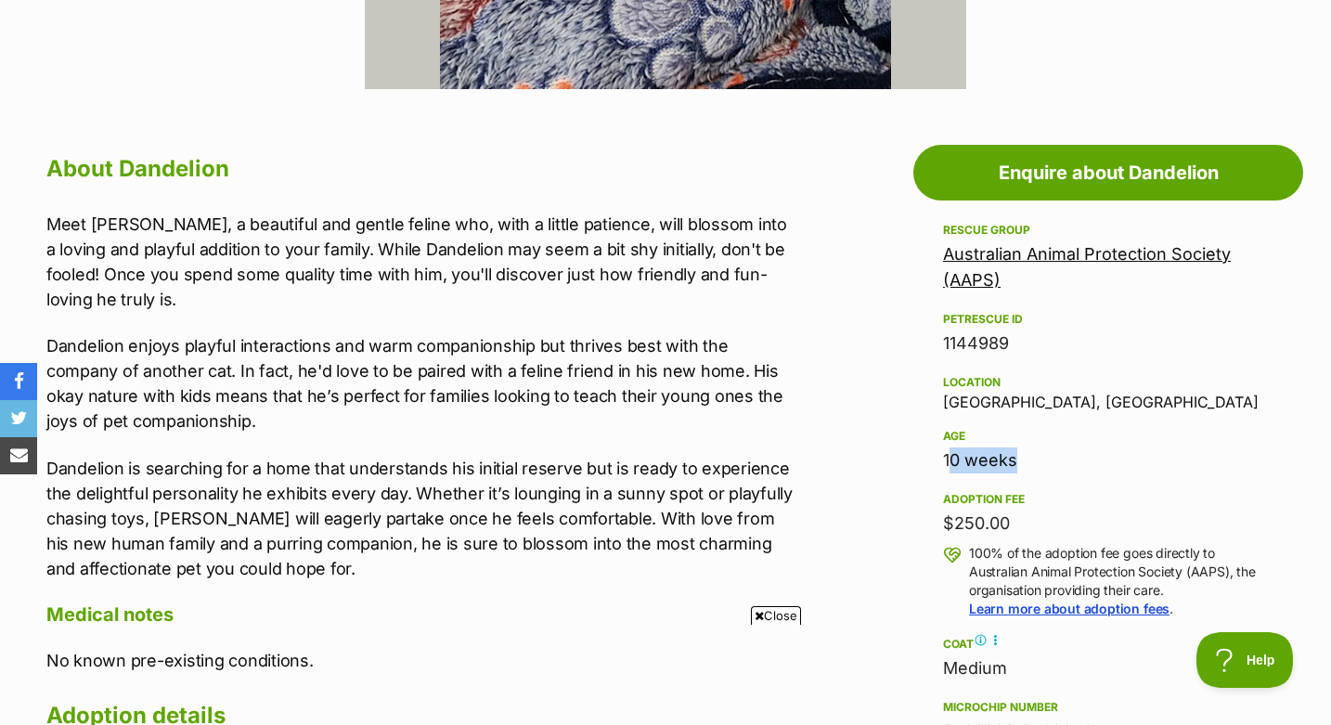
drag, startPoint x: 939, startPoint y: 461, endPoint x: 1022, endPoint y: 461, distance: 83.6
click at [1022, 461] on aside "Rescue group Australian Animal Protection Society (AAPS) PetRescue ID 1144989 L…" at bounding box center [1109, 637] width 390 height 837
click at [1022, 461] on div "10 weeks" at bounding box center [1108, 461] width 331 height 26
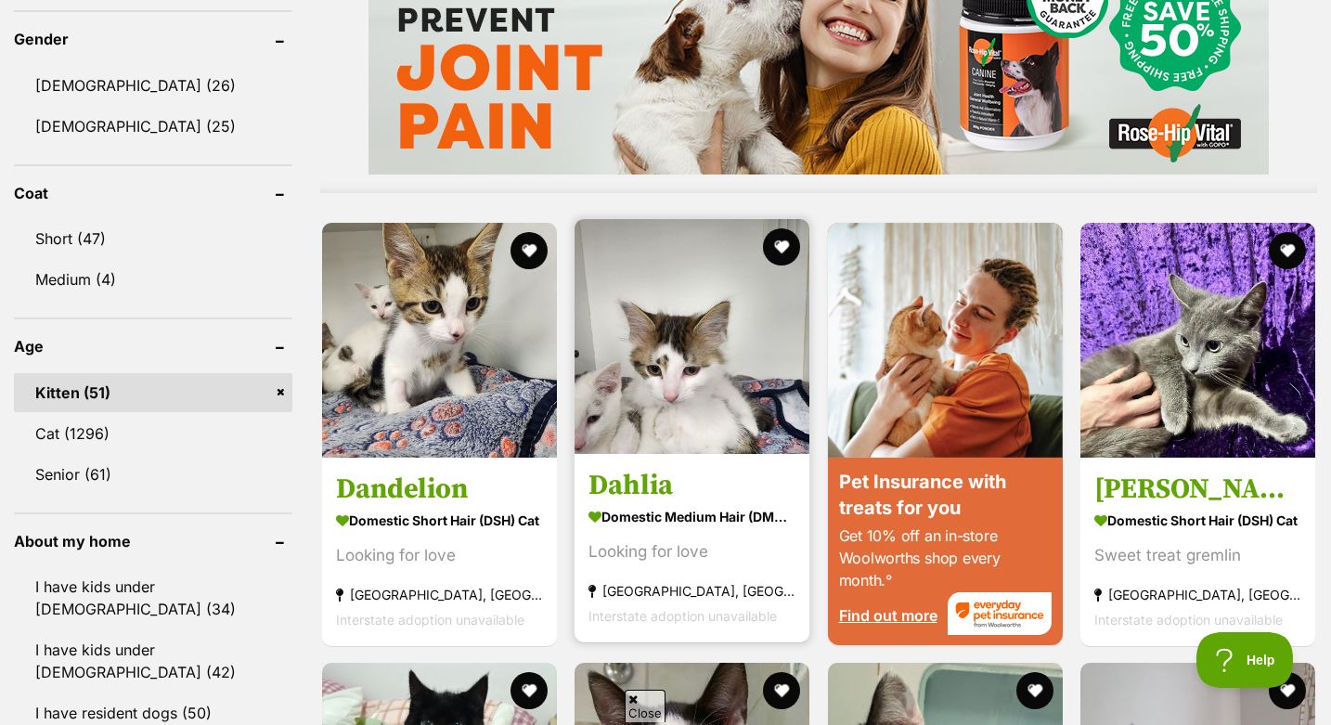
click at [623, 357] on img at bounding box center [692, 336] width 235 height 235
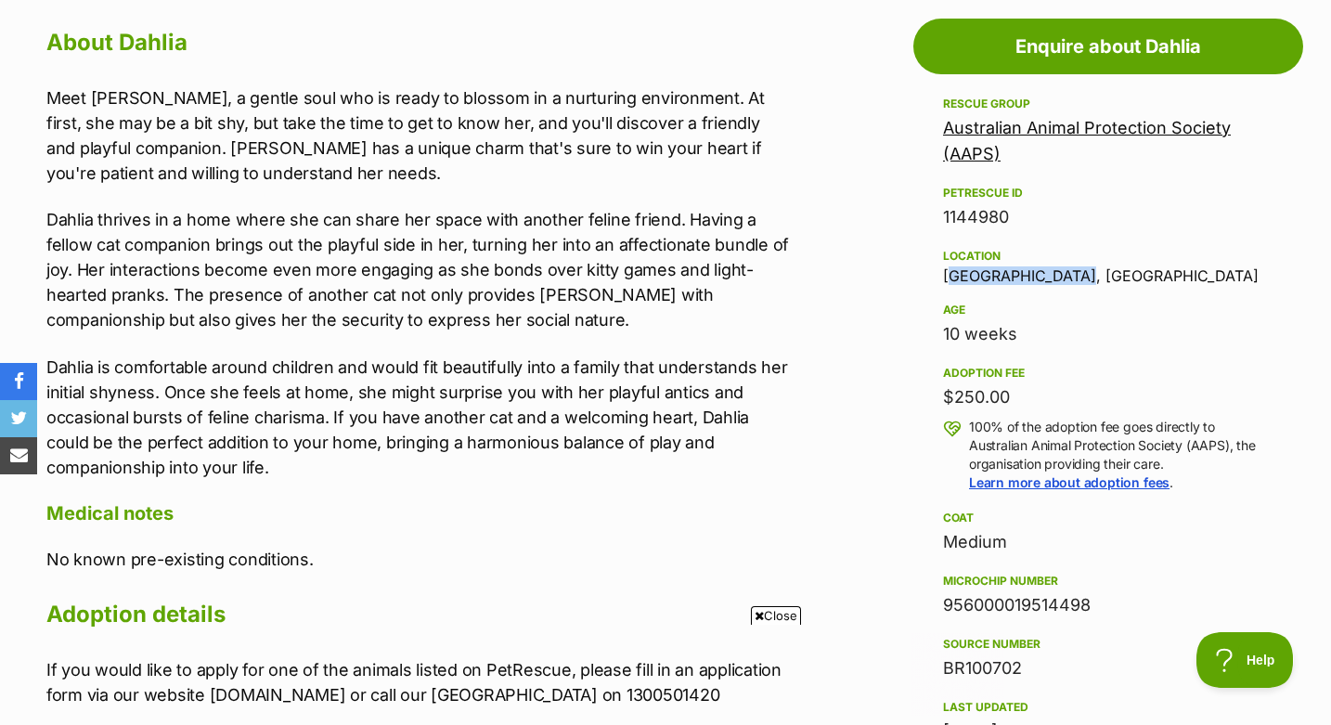
drag, startPoint x: 941, startPoint y: 275, endPoint x: 1071, endPoint y: 275, distance: 130.0
click at [1071, 275] on aside "Rescue group Australian Animal Protection Society (AAPS) PetRescue ID 1144980 L…" at bounding box center [1109, 511] width 390 height 837
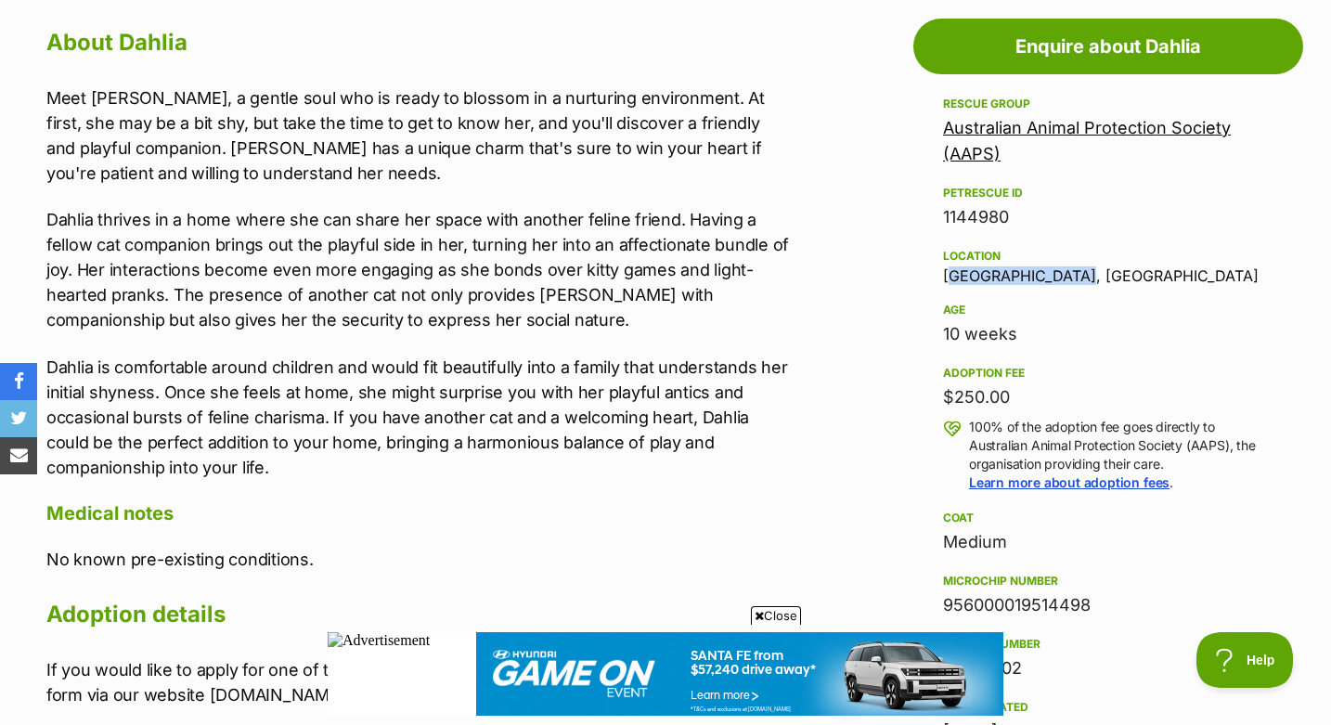
click at [1071, 275] on div "Location Keysborough, VIC" at bounding box center [1108, 264] width 331 height 39
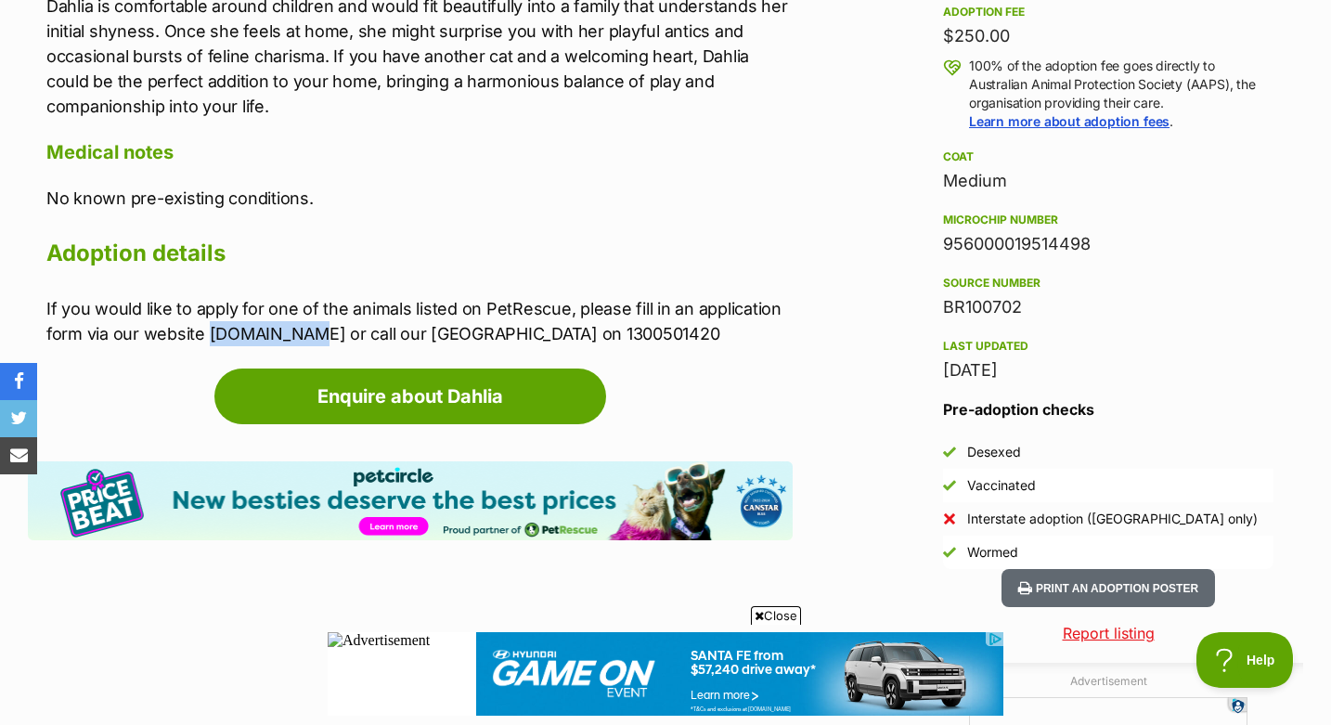
drag, startPoint x: 207, startPoint y: 340, endPoint x: 294, endPoint y: 341, distance: 87.3
click at [294, 341] on p "If you would like to apply for one of the animals listed on PetRescue, please f…" at bounding box center [419, 321] width 747 height 50
copy p "aaps.org.au"
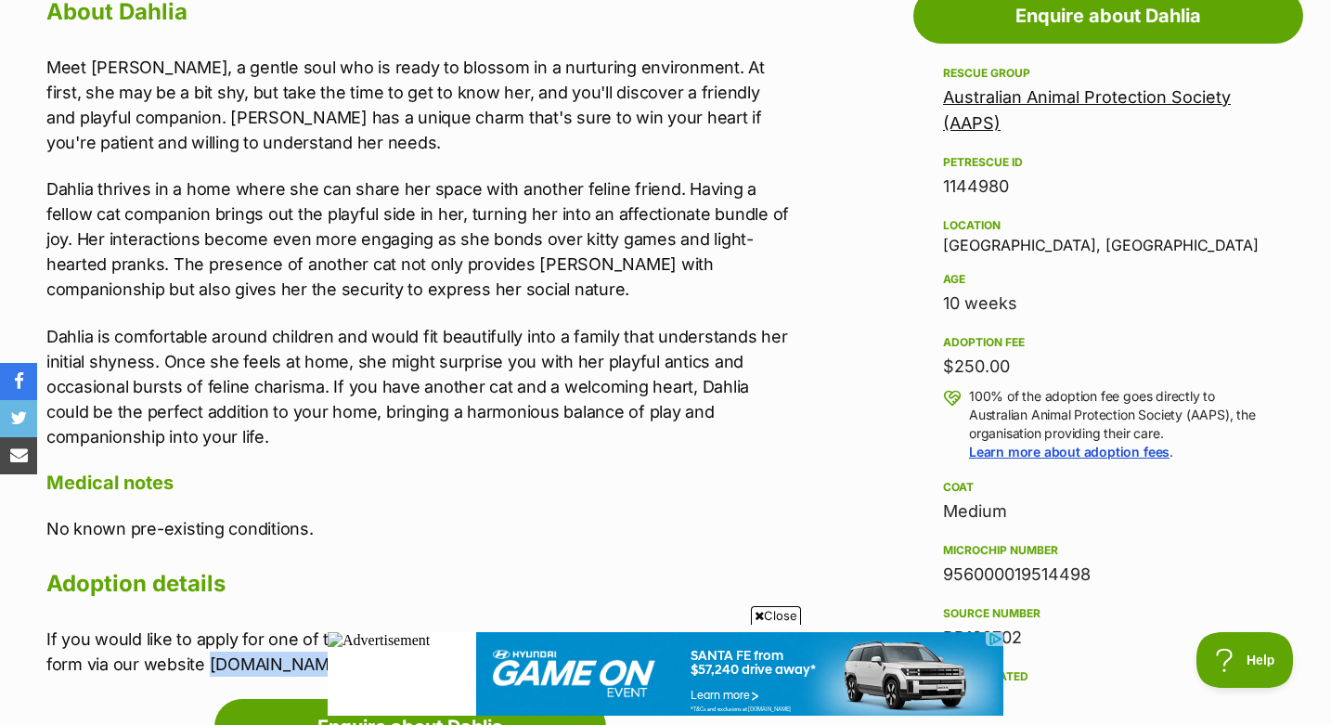
scroll to position [941, 0]
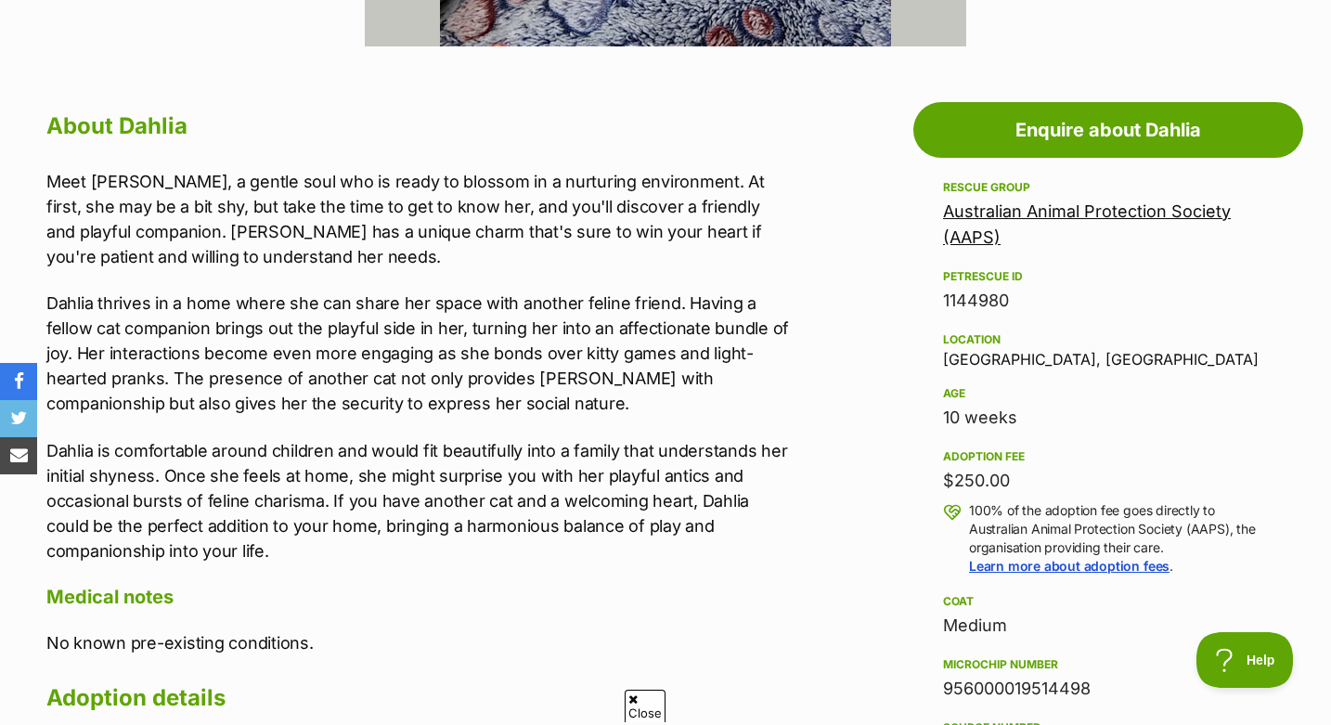
click at [420, 374] on p "Dahlia thrives in a home where she can share her space with another feline frie…" at bounding box center [419, 353] width 747 height 125
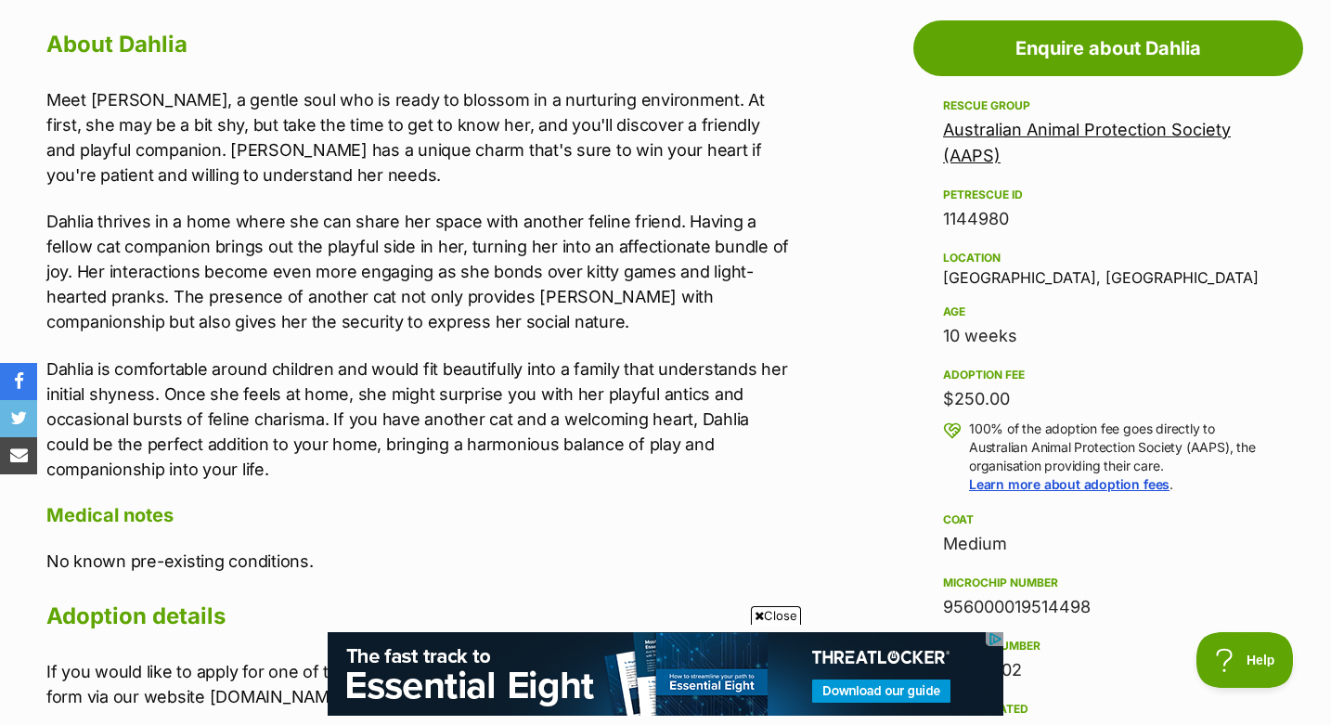
scroll to position [853, 0]
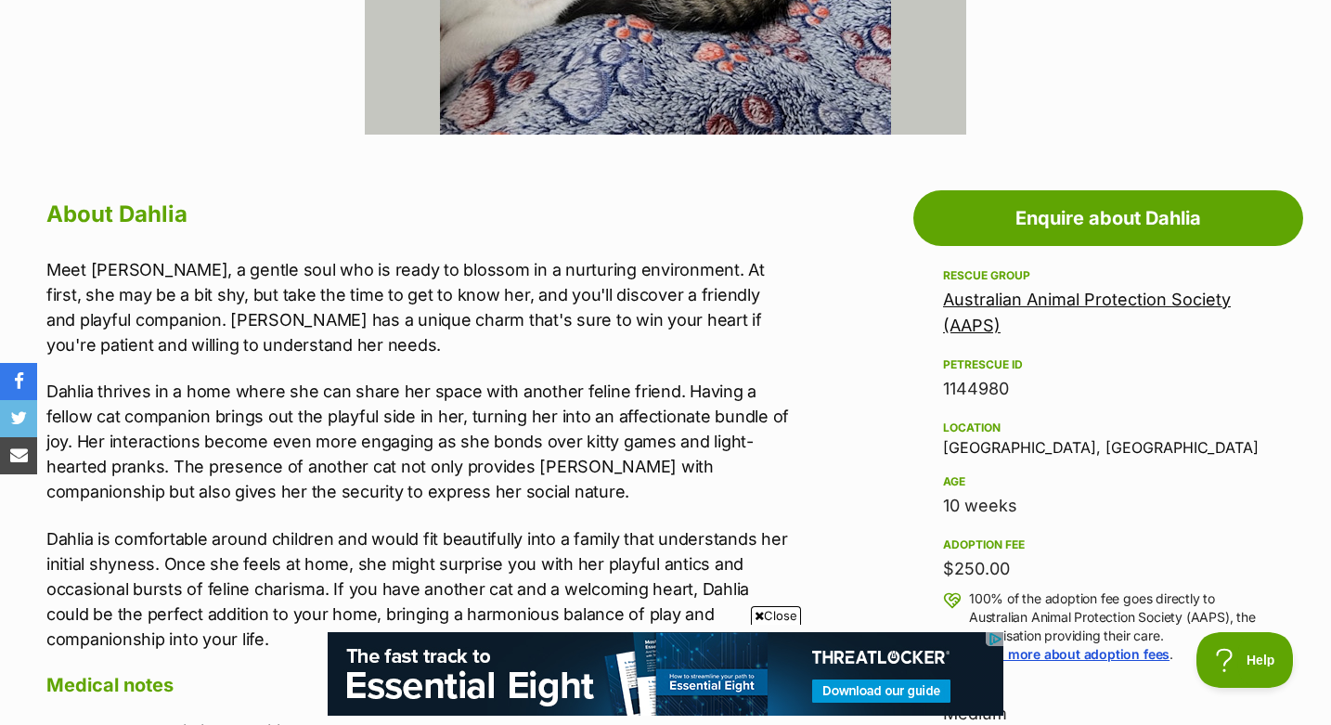
drag, startPoint x: 708, startPoint y: 274, endPoint x: 737, endPoint y: 274, distance: 29.7
click at [738, 274] on p "Meet Dahlia, a gentle soul who is ready to blossom in a nurturing environment. …" at bounding box center [419, 307] width 747 height 100
drag, startPoint x: 737, startPoint y: 274, endPoint x: 707, endPoint y: 274, distance: 30.6
click at [707, 274] on p "Meet Dahlia, a gentle soul who is ready to blossom in a nurturing environment. …" at bounding box center [419, 307] width 747 height 100
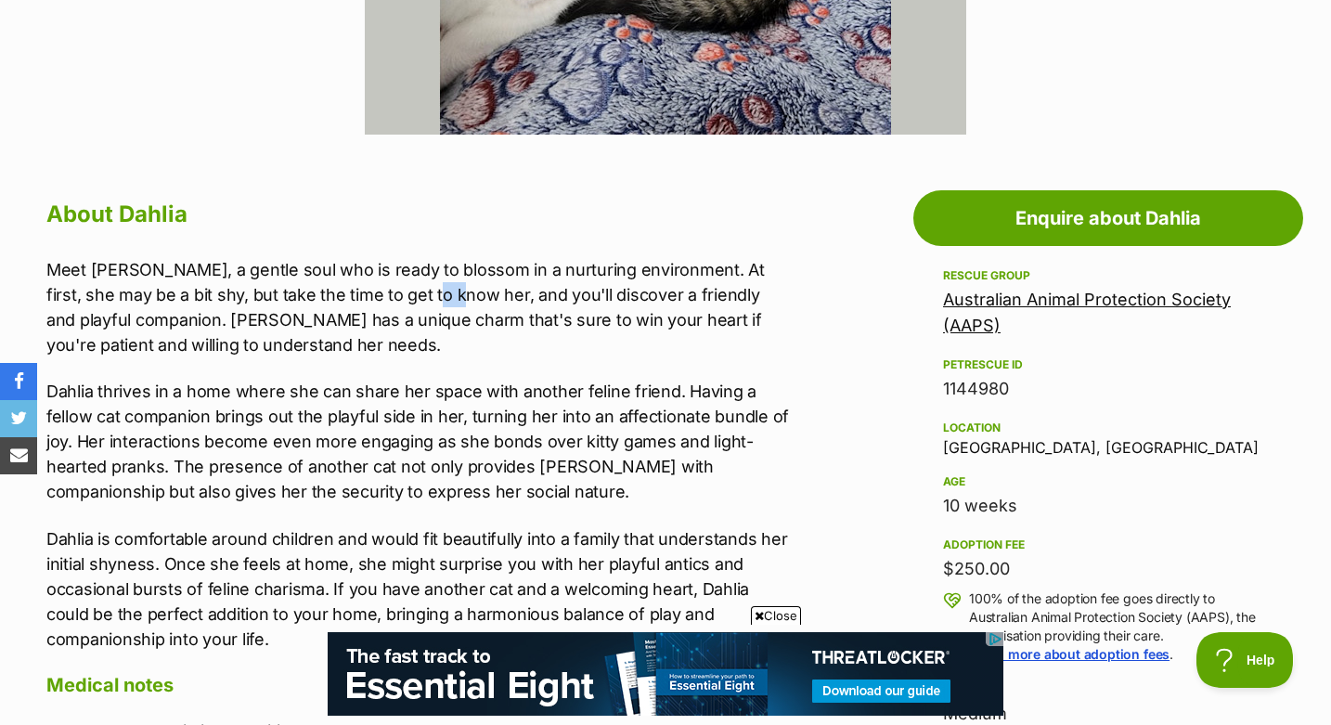
drag, startPoint x: 391, startPoint y: 298, endPoint x: 416, endPoint y: 299, distance: 25.1
click at [416, 299] on p "Meet Dahlia, a gentle soul who is ready to blossom in a nurturing environment. …" at bounding box center [419, 307] width 747 height 100
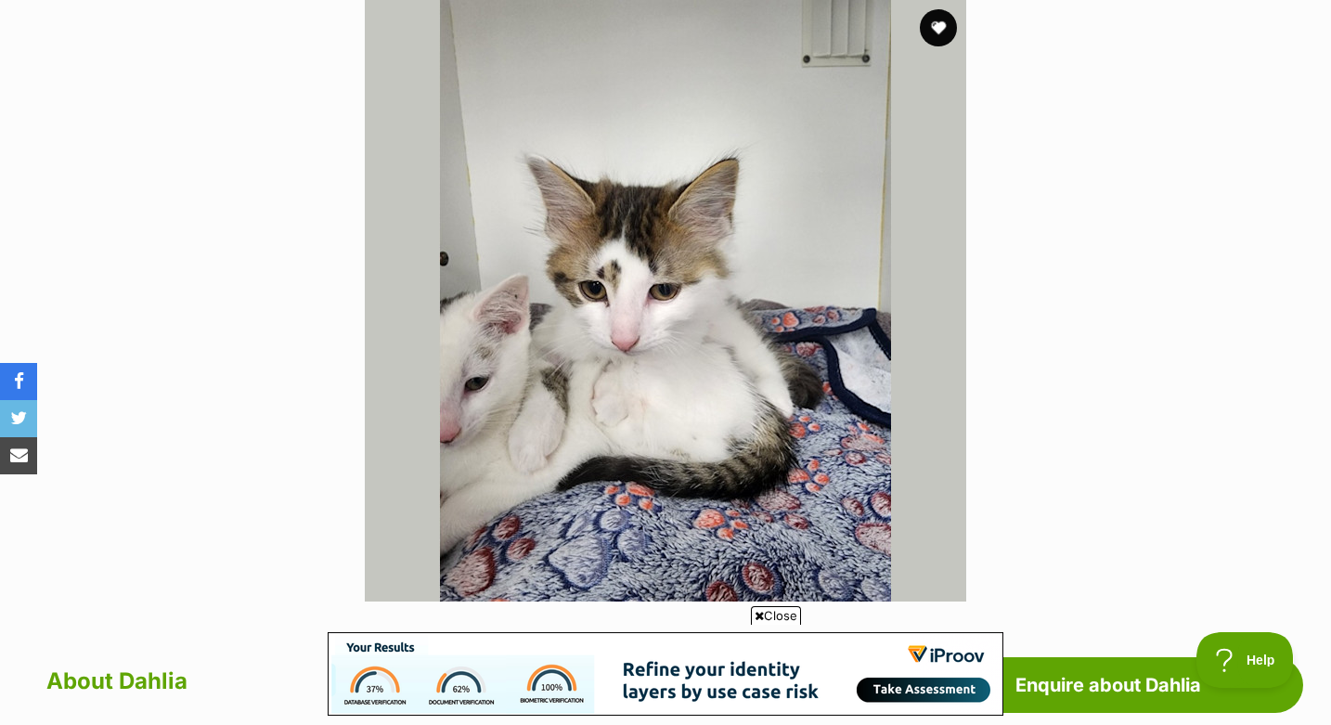
scroll to position [0, 0]
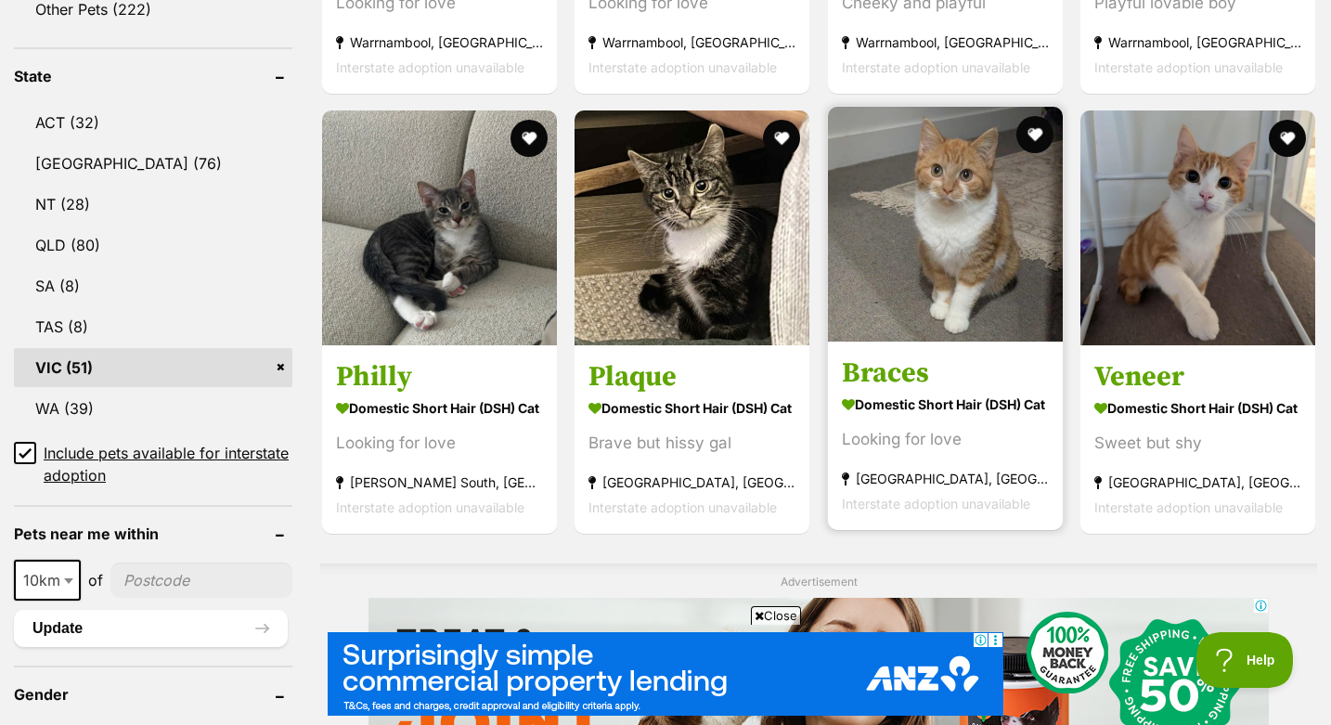
scroll to position [934, 0]
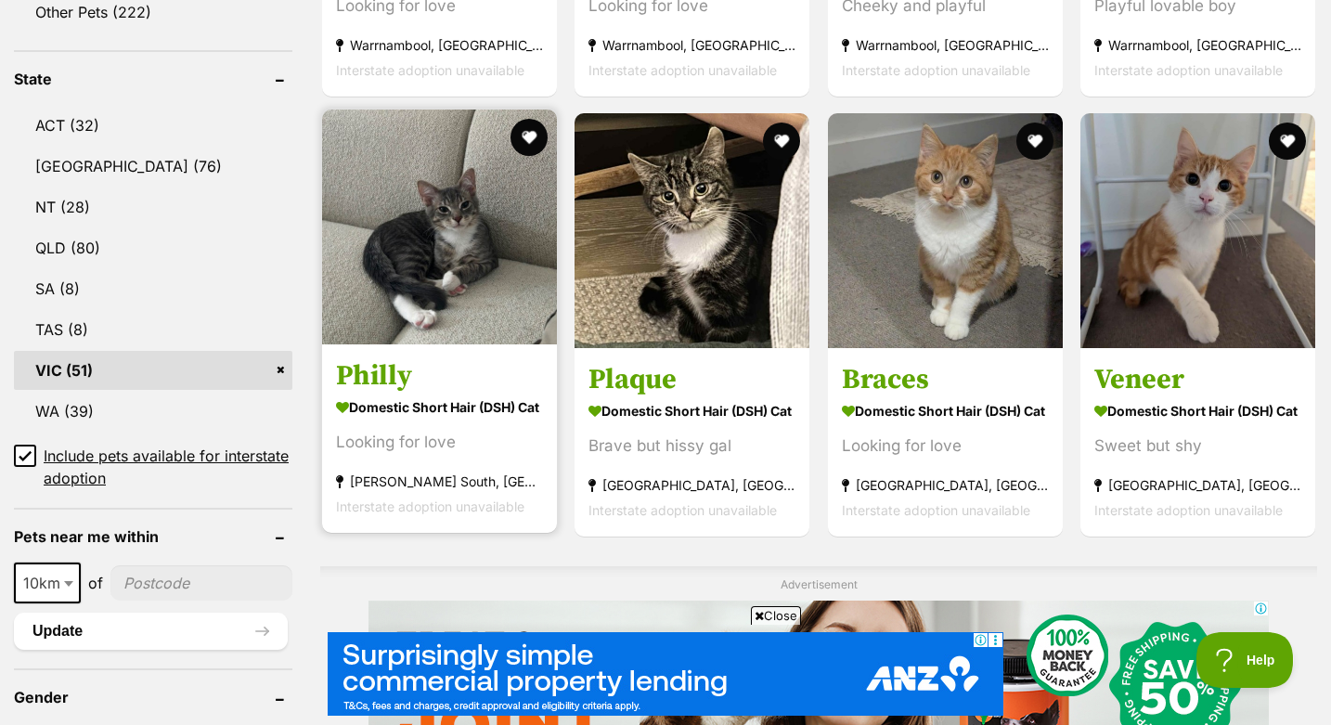
click at [375, 381] on h3 "Philly" at bounding box center [439, 375] width 207 height 35
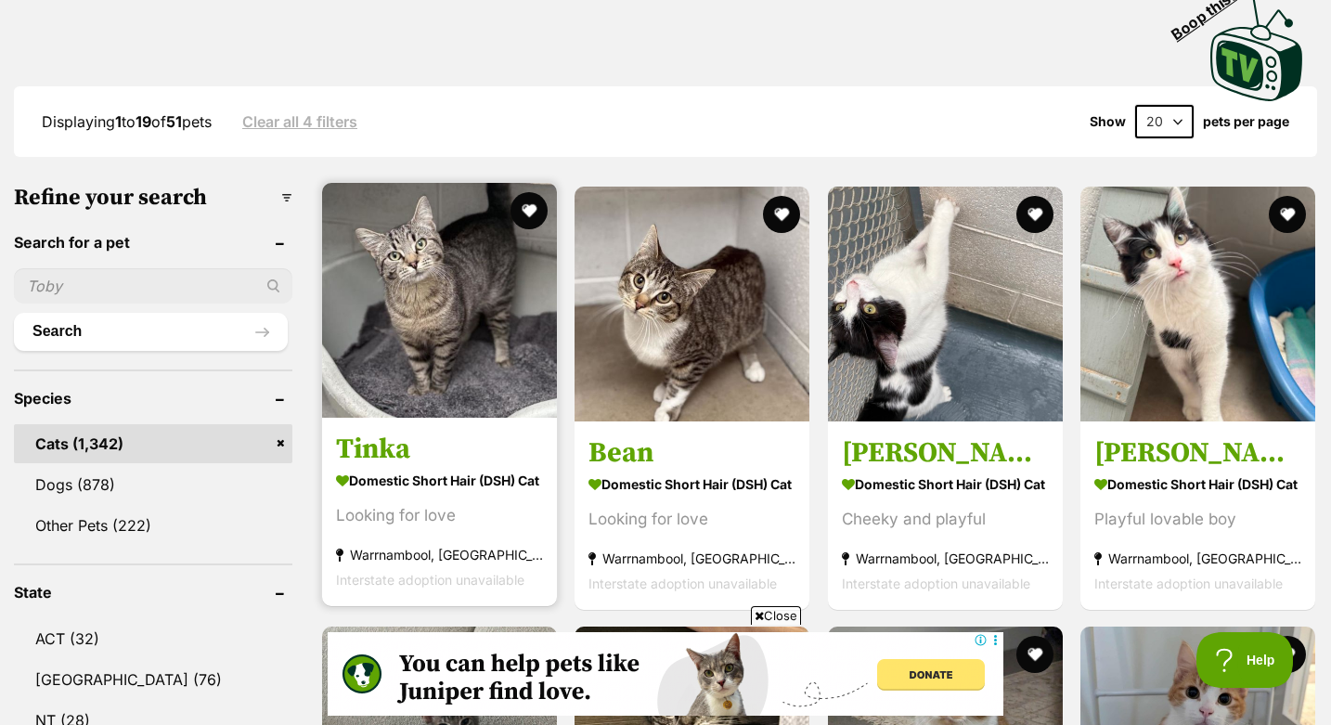
click at [392, 440] on h3 "Tinka" at bounding box center [439, 448] width 207 height 35
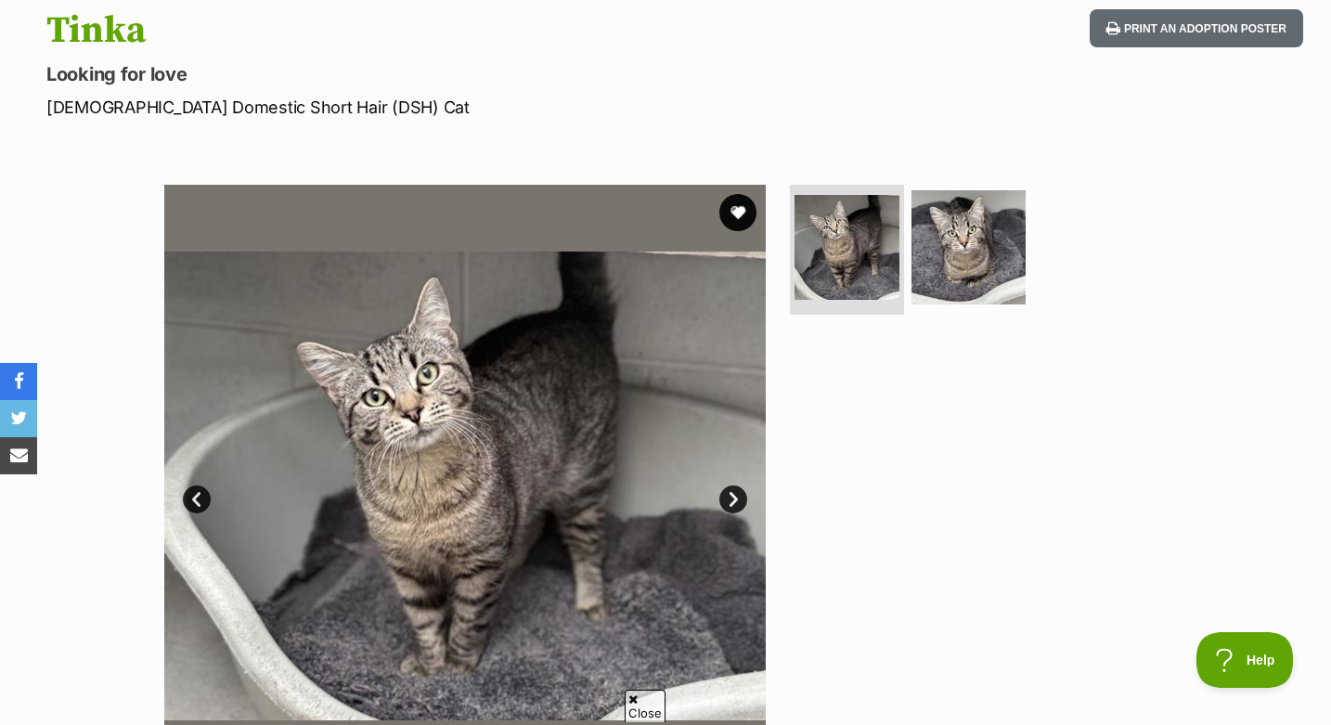
scroll to position [204, 0]
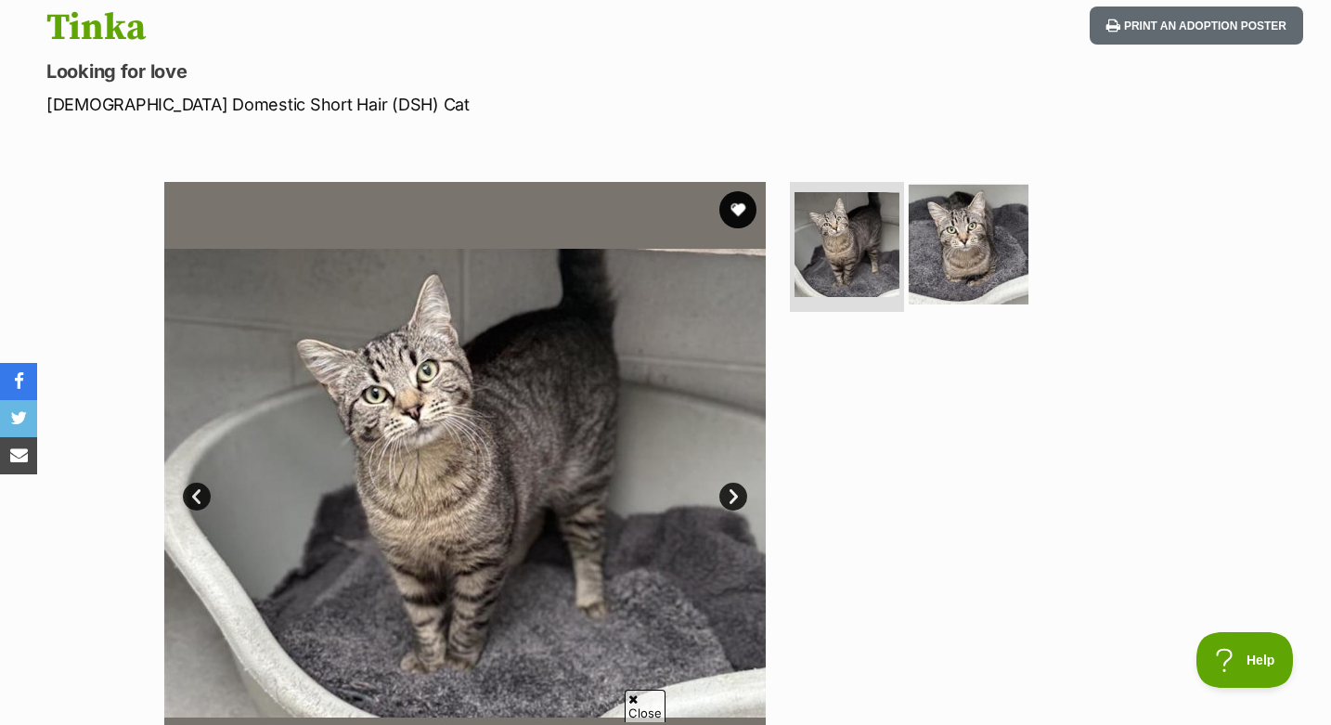
click at [998, 237] on img at bounding box center [969, 245] width 120 height 120
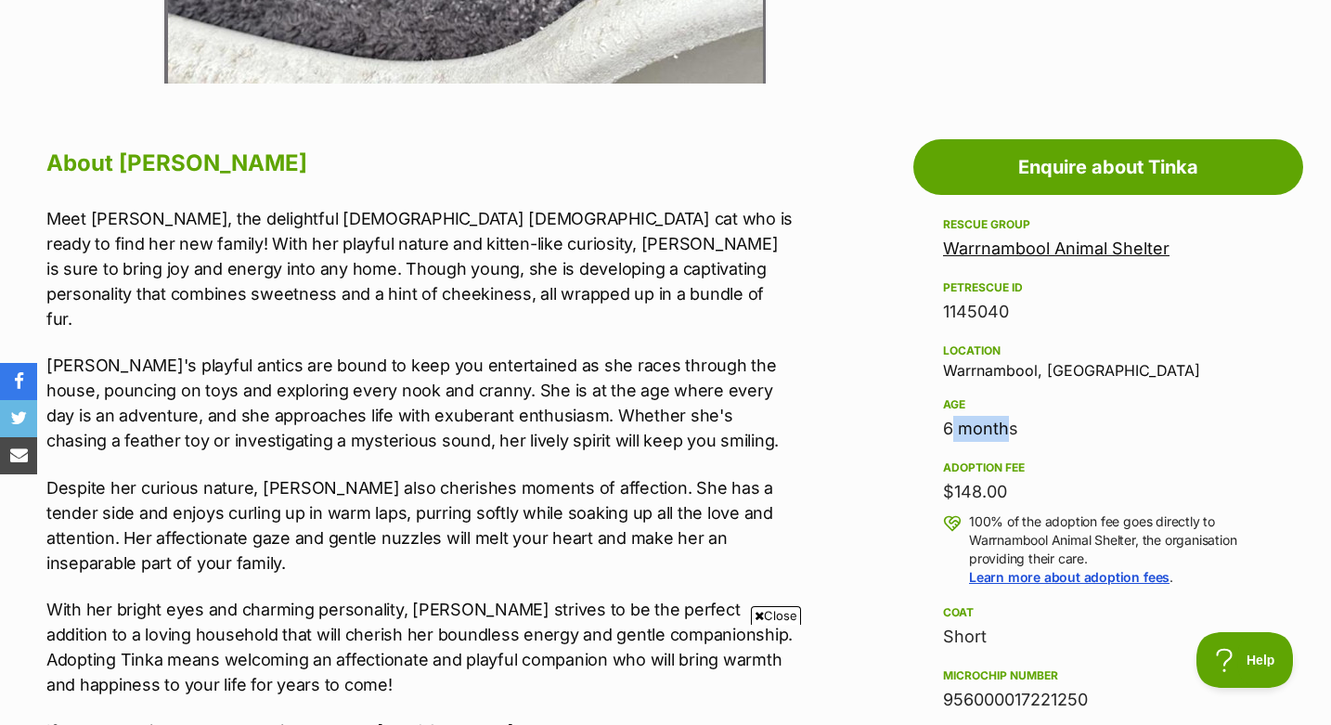
scroll to position [0, 0]
drag, startPoint x: 943, startPoint y: 433, endPoint x: 1037, endPoint y: 431, distance: 93.8
click at [1037, 431] on div "6 months" at bounding box center [1108, 429] width 331 height 26
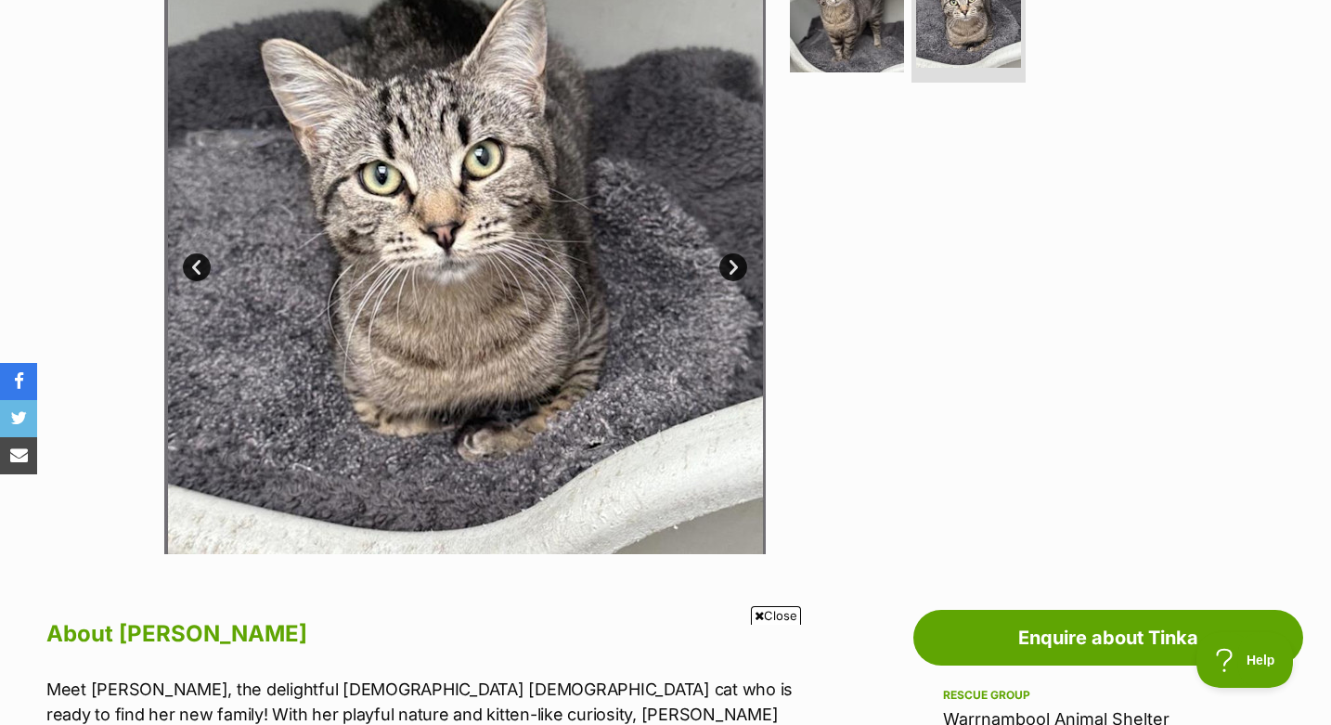
scroll to position [418, 0]
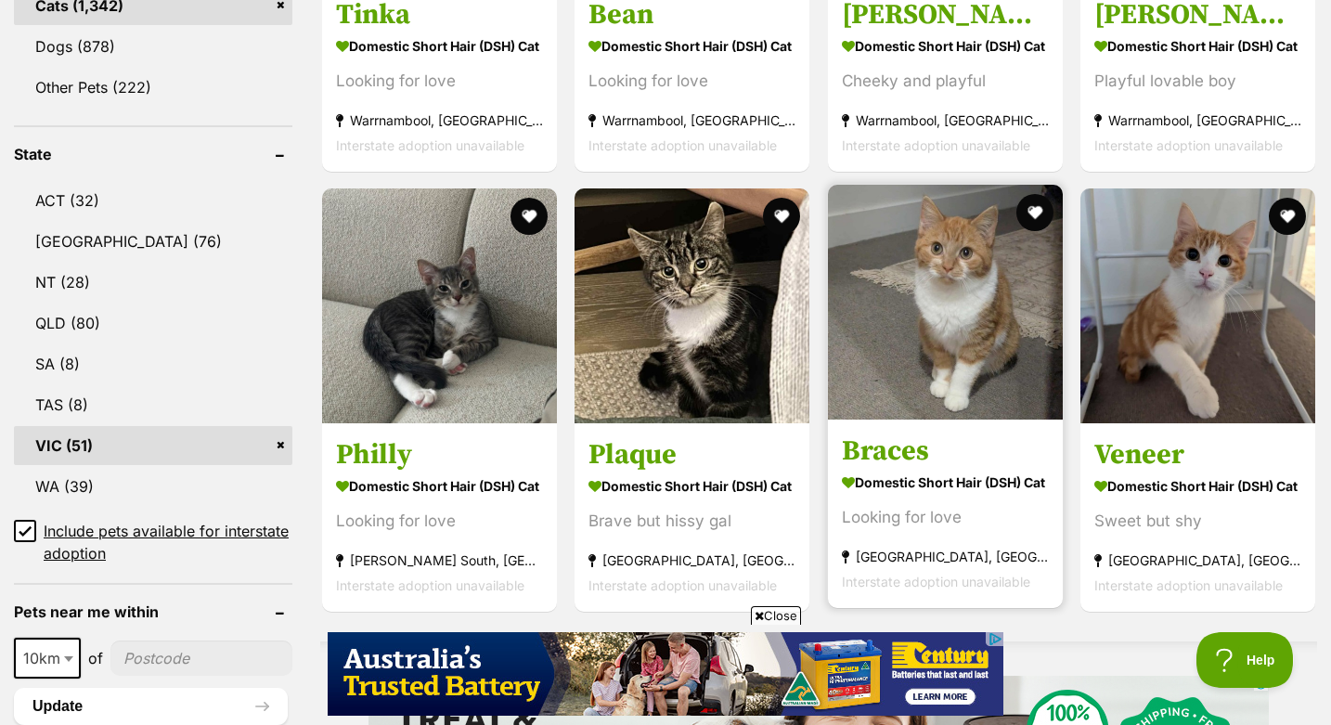
click at [880, 446] on h3 "Braces" at bounding box center [945, 451] width 207 height 35
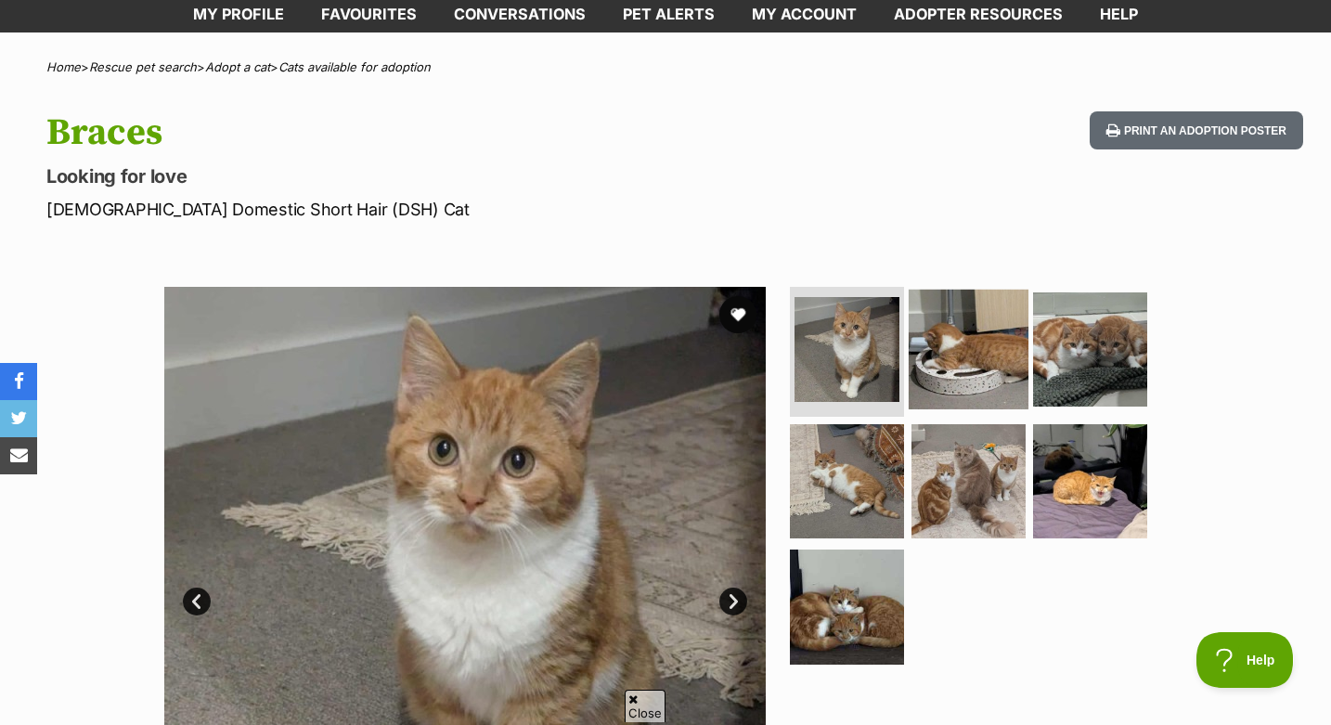
click at [972, 390] on img at bounding box center [969, 350] width 120 height 120
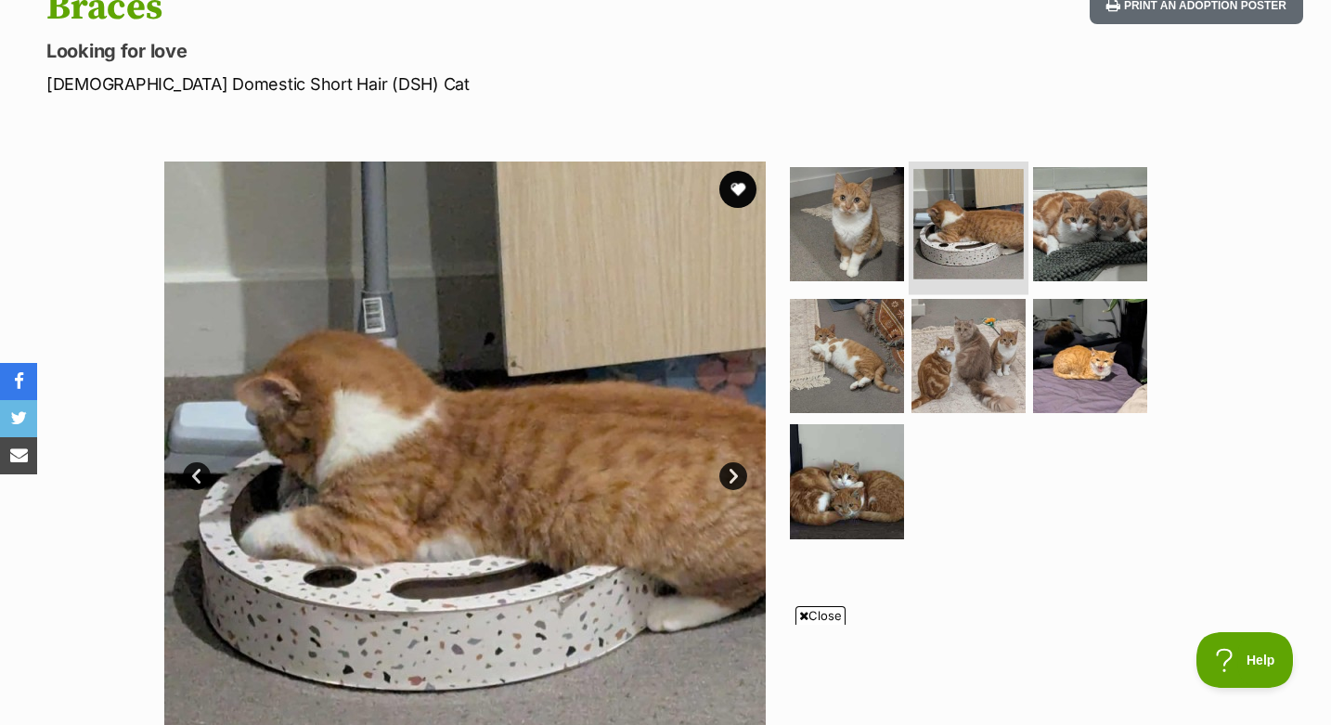
scroll to position [231, 0]
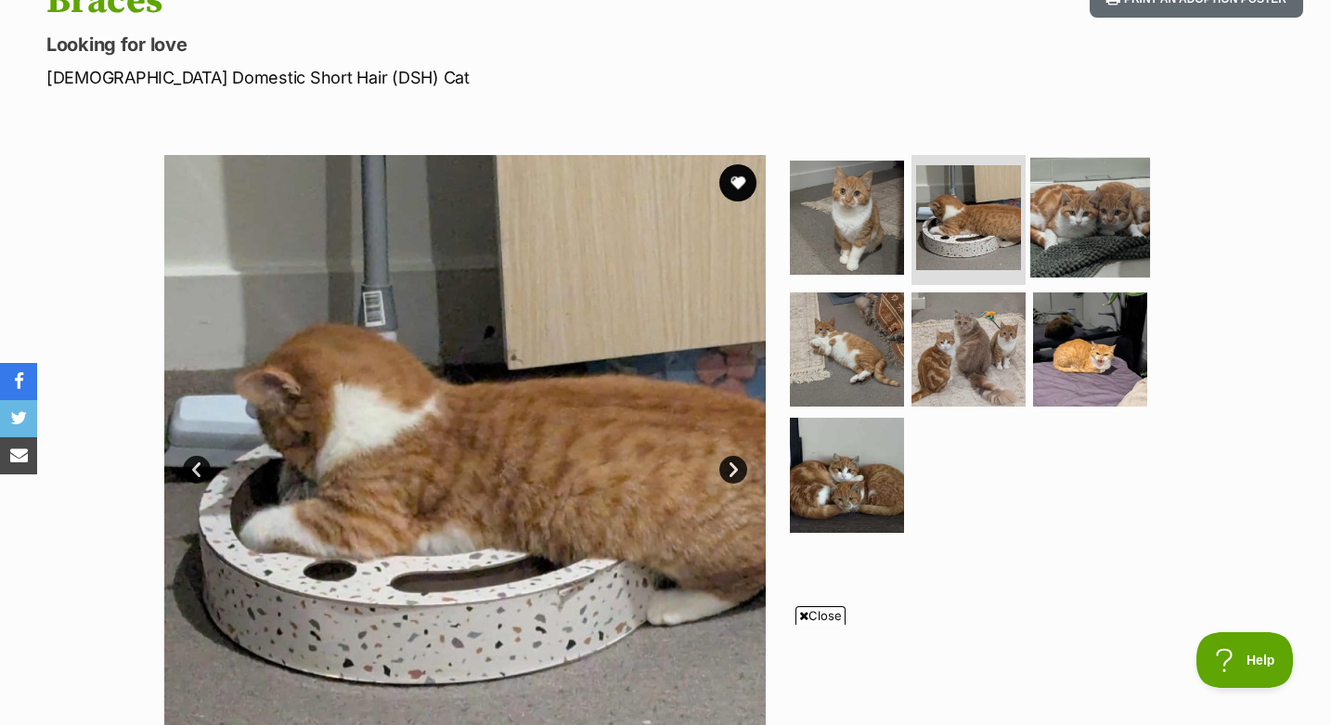
click at [1075, 248] on img at bounding box center [1091, 218] width 120 height 120
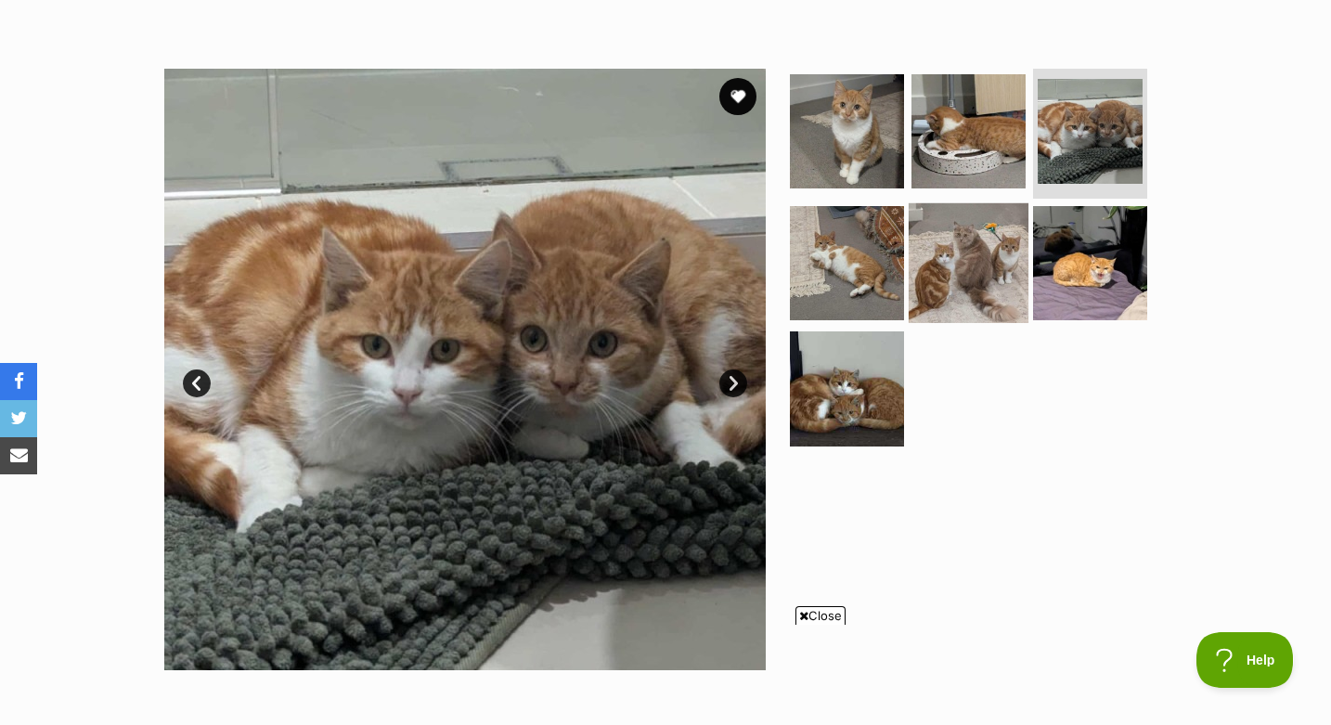
scroll to position [0, 0]
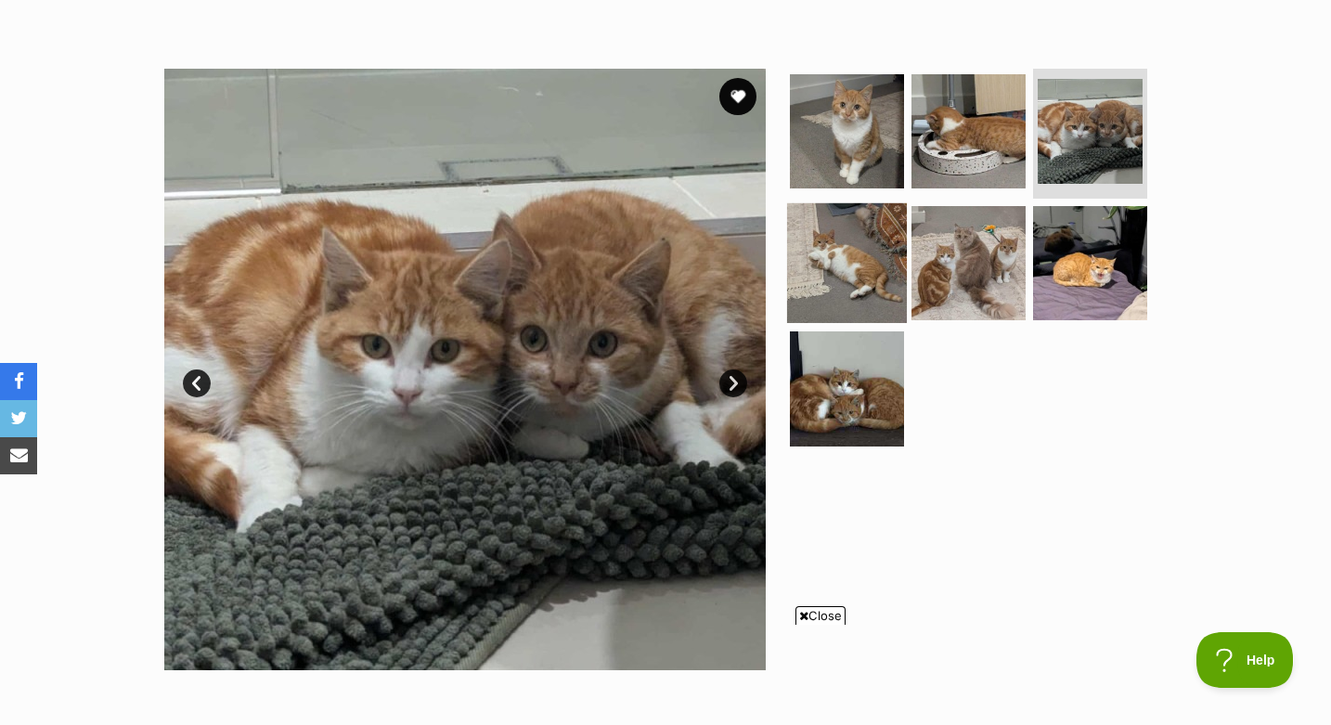
click at [863, 252] on img at bounding box center [847, 262] width 120 height 120
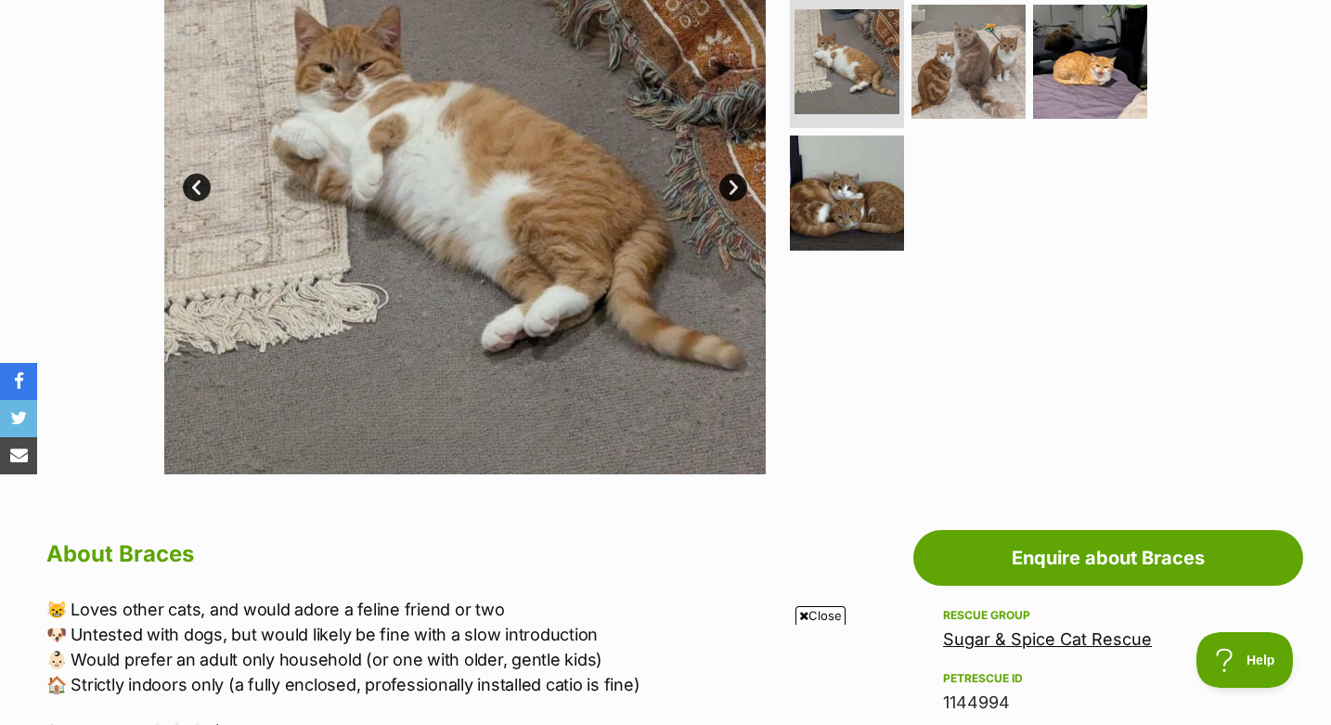
scroll to position [424, 0]
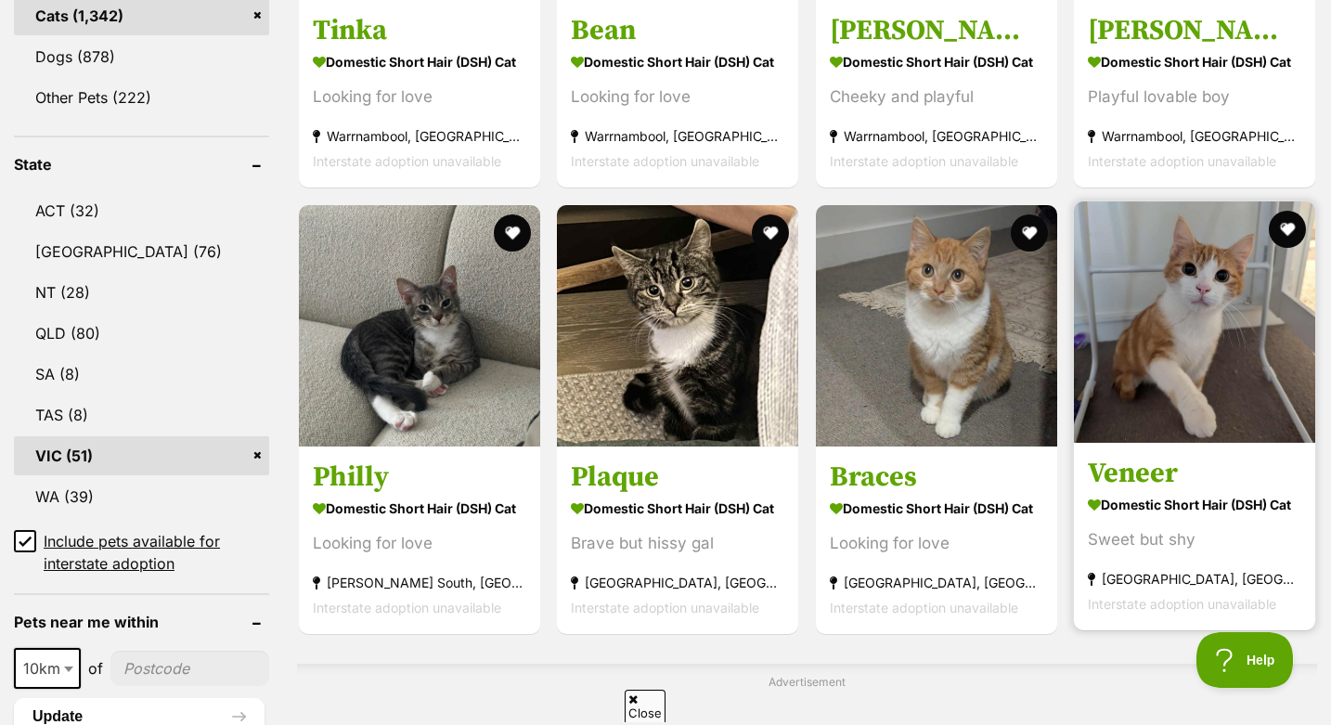
click at [1206, 455] on link "Veneer Domestic Short Hair (DSH) Cat Sweet but shy Melbourne, VIC Interstate ad…" at bounding box center [1194, 536] width 241 height 188
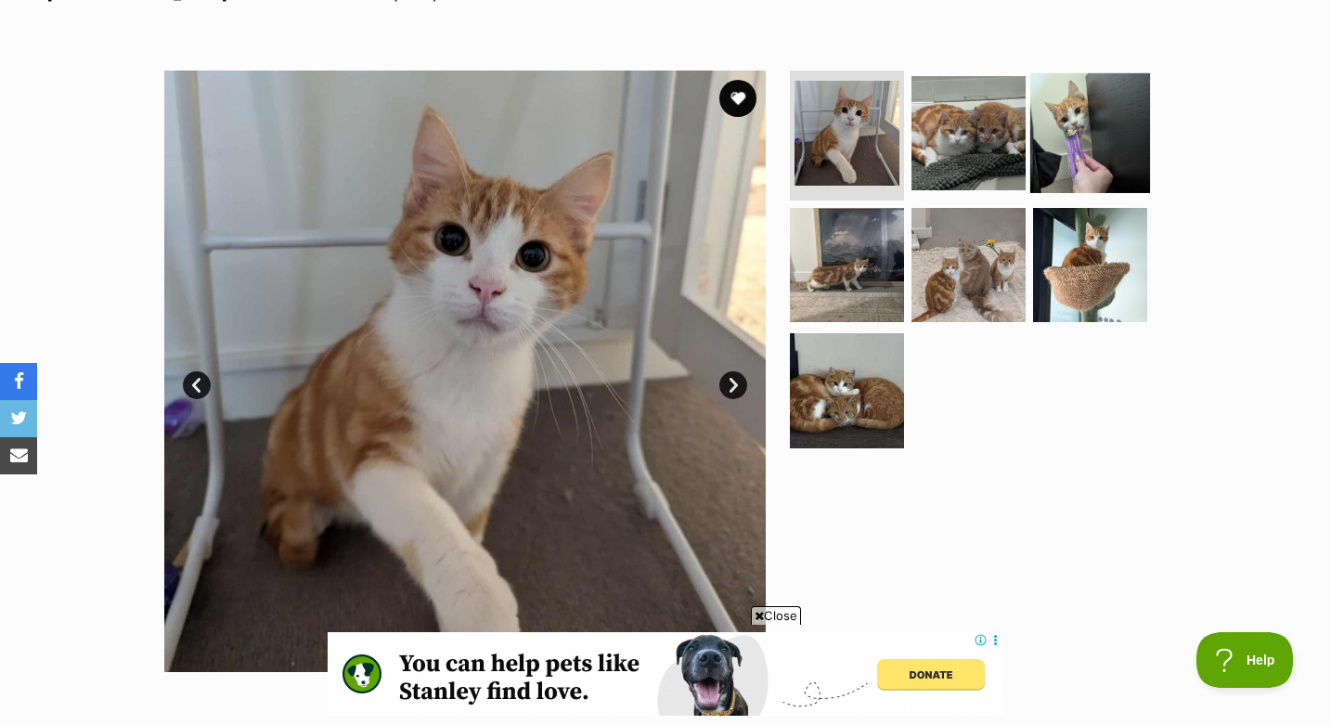
click at [1085, 109] on img at bounding box center [1091, 133] width 120 height 120
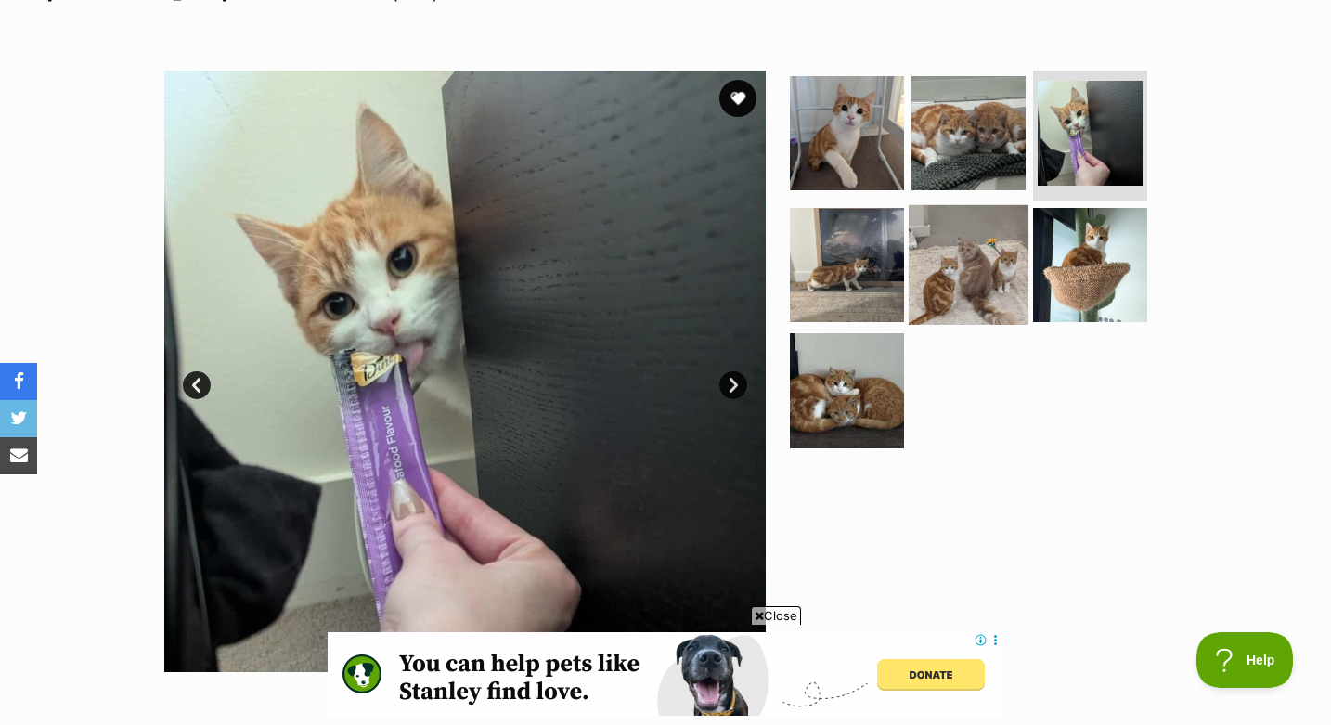
click at [965, 279] on img at bounding box center [969, 264] width 120 height 120
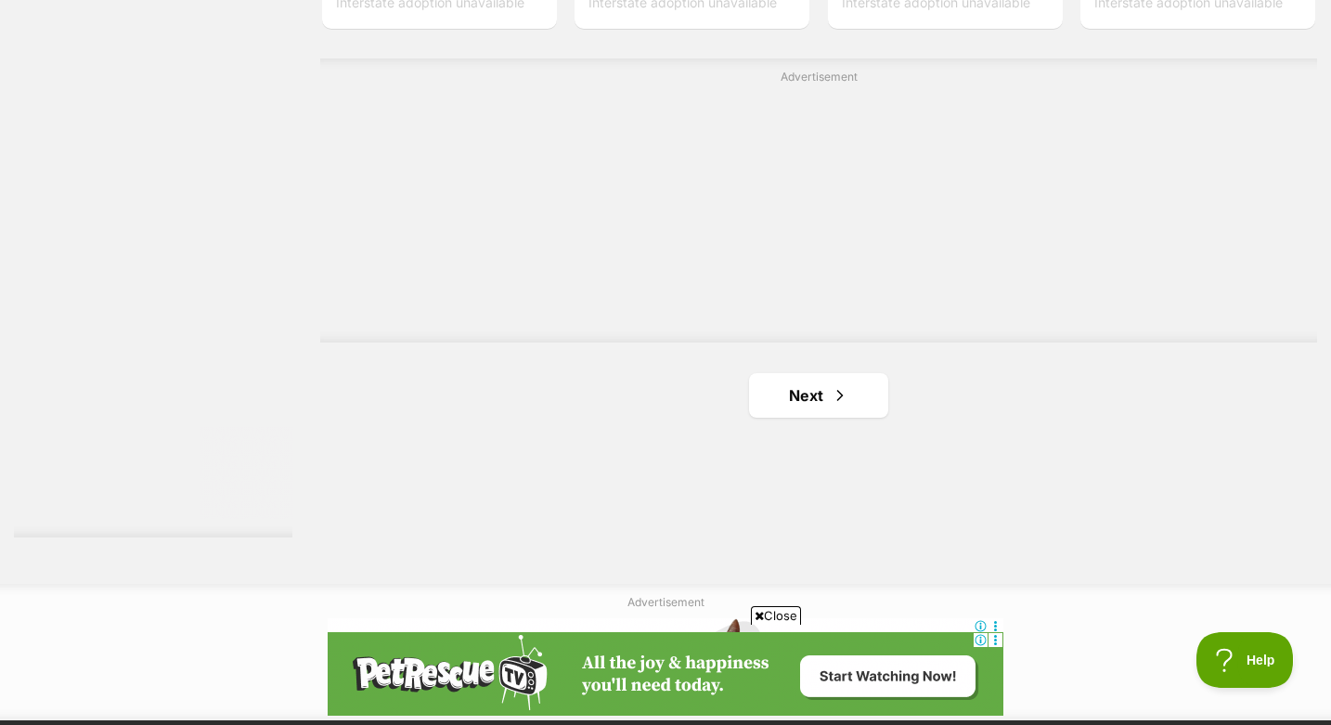
scroll to position [3282, 0]
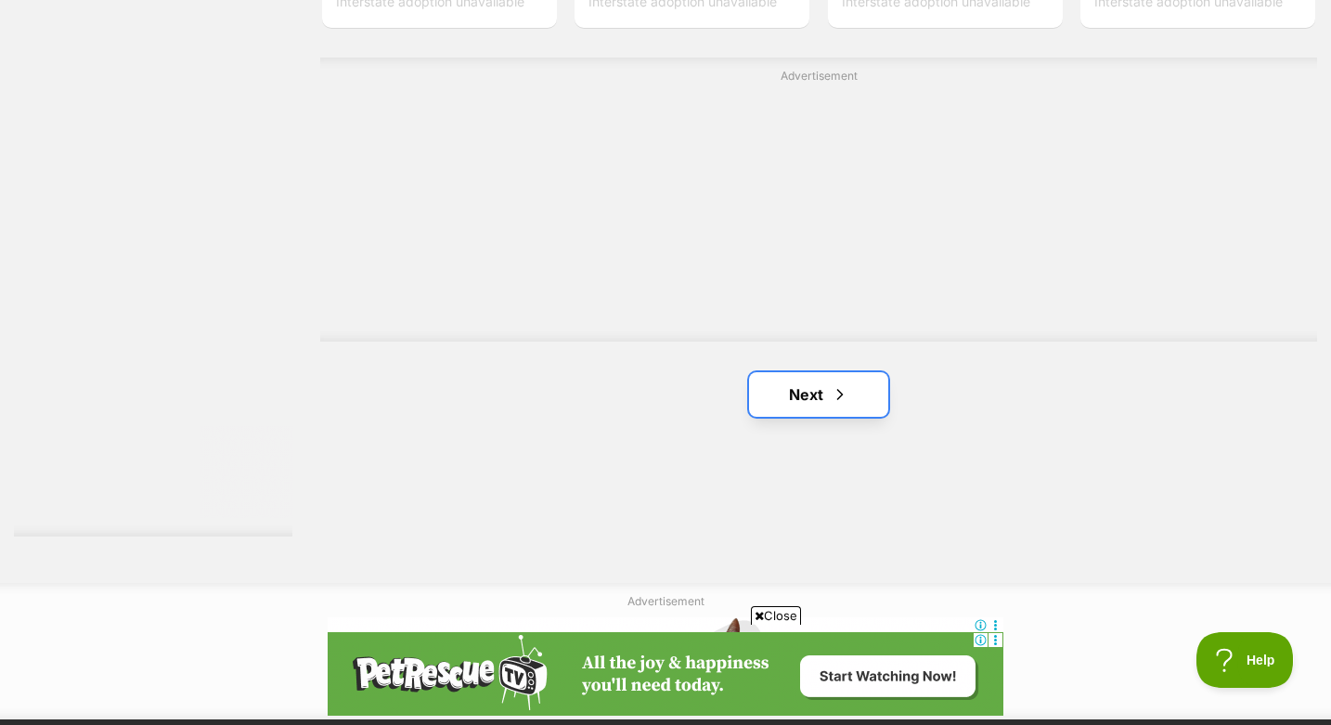
click at [825, 416] on link "Next" at bounding box center [818, 394] width 139 height 45
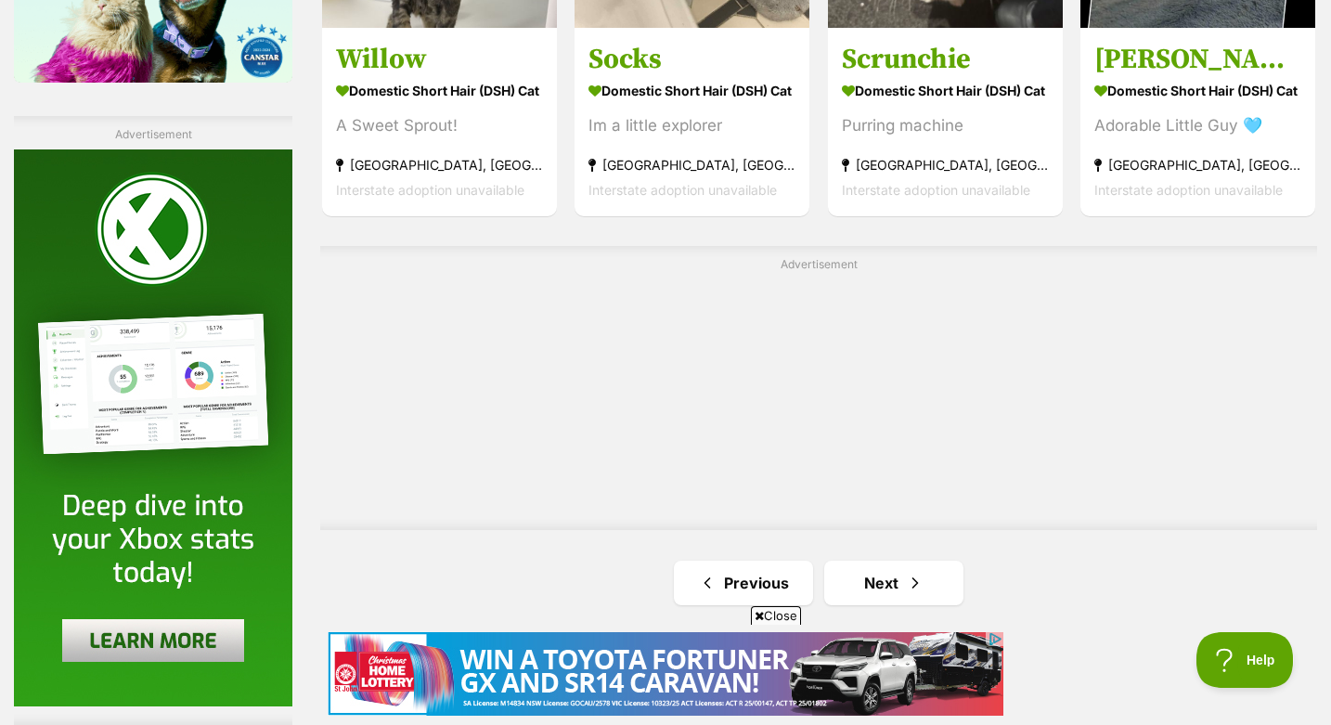
scroll to position [3379, 0]
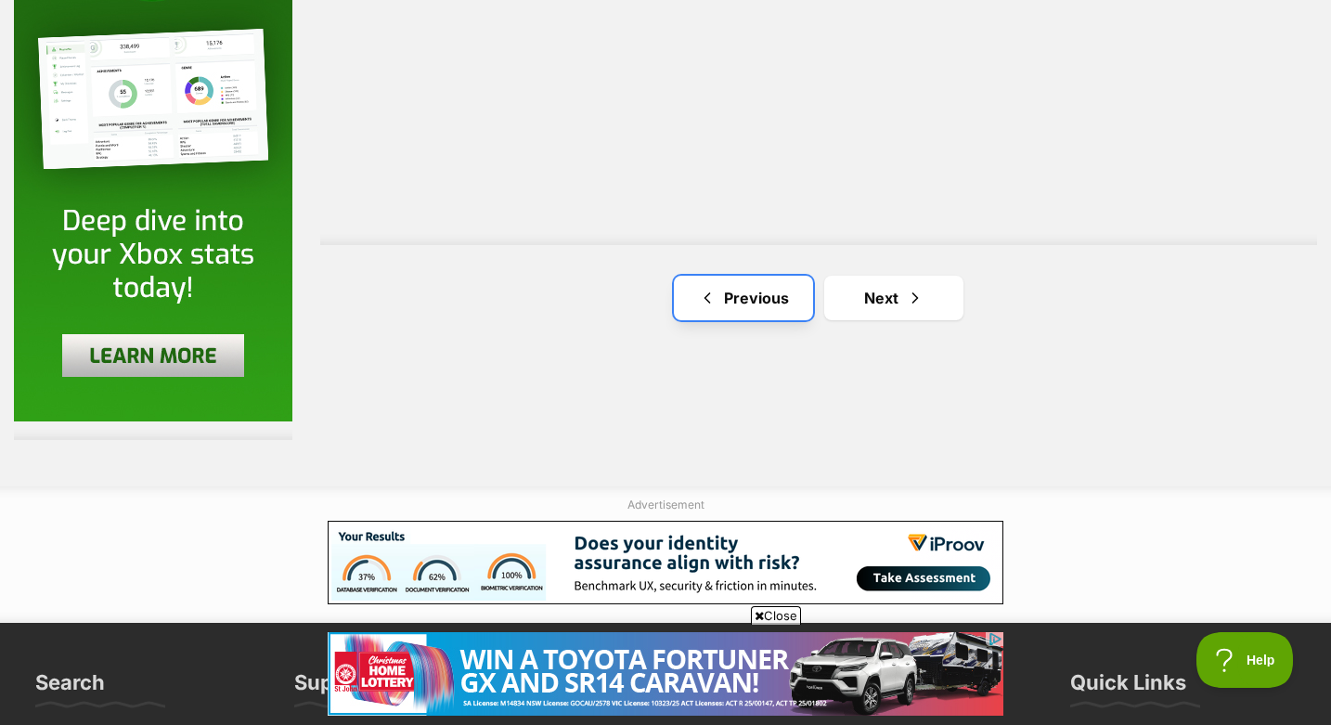
click at [752, 305] on link "Previous" at bounding box center [743, 298] width 139 height 45
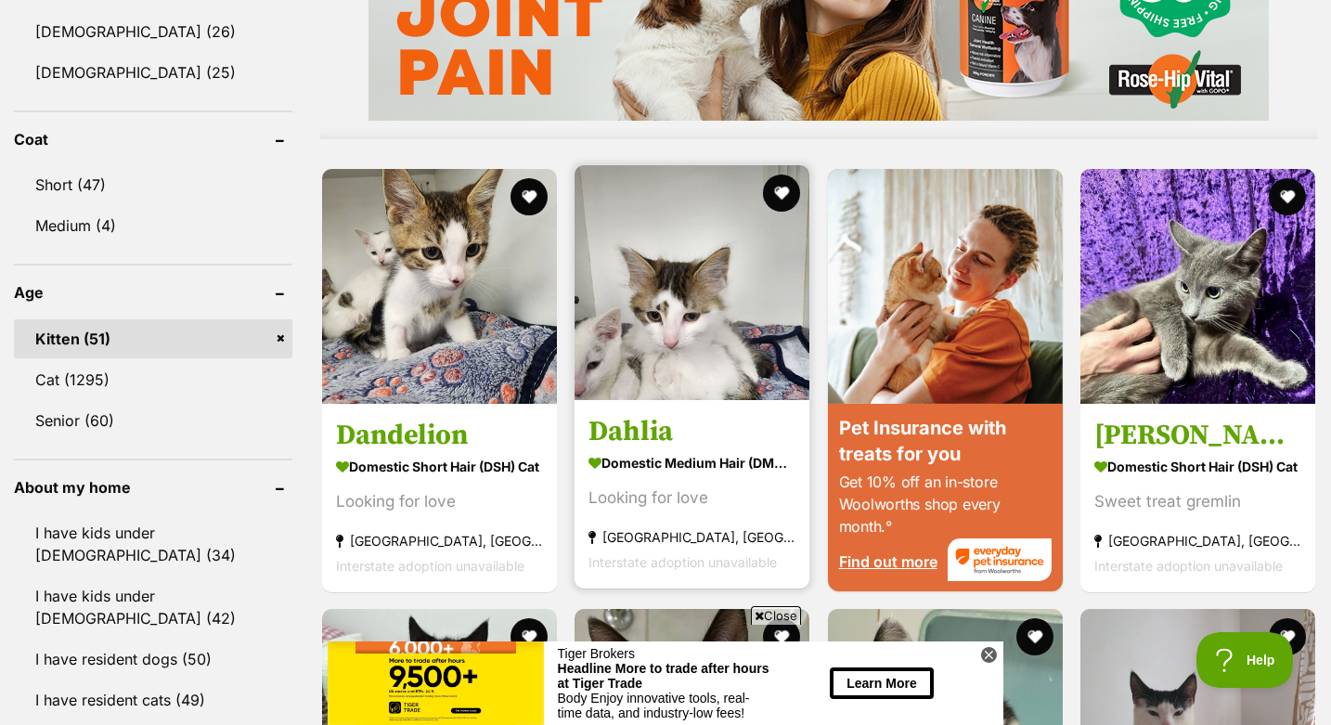
scroll to position [1645, 0]
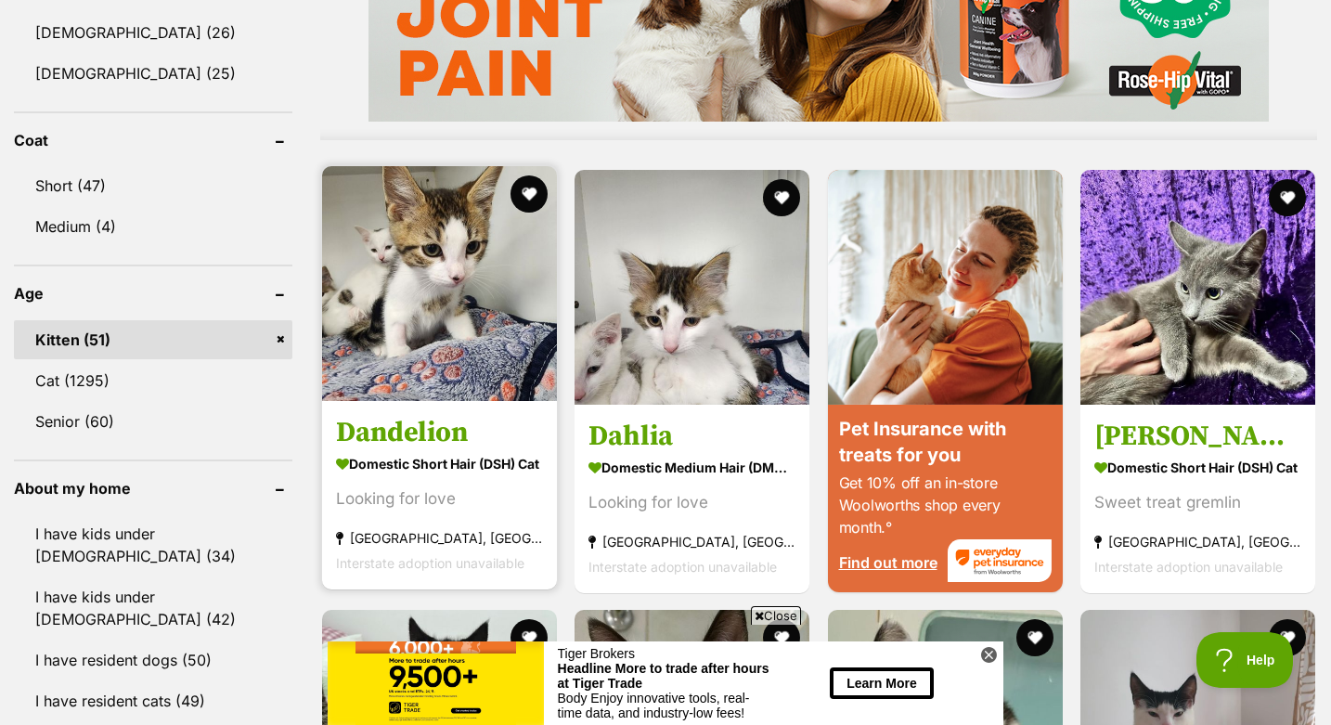
click at [400, 417] on link "Dandelion Domestic Short Hair (DSH) Cat Looking for love Keysborough, VIC Inter…" at bounding box center [439, 494] width 235 height 188
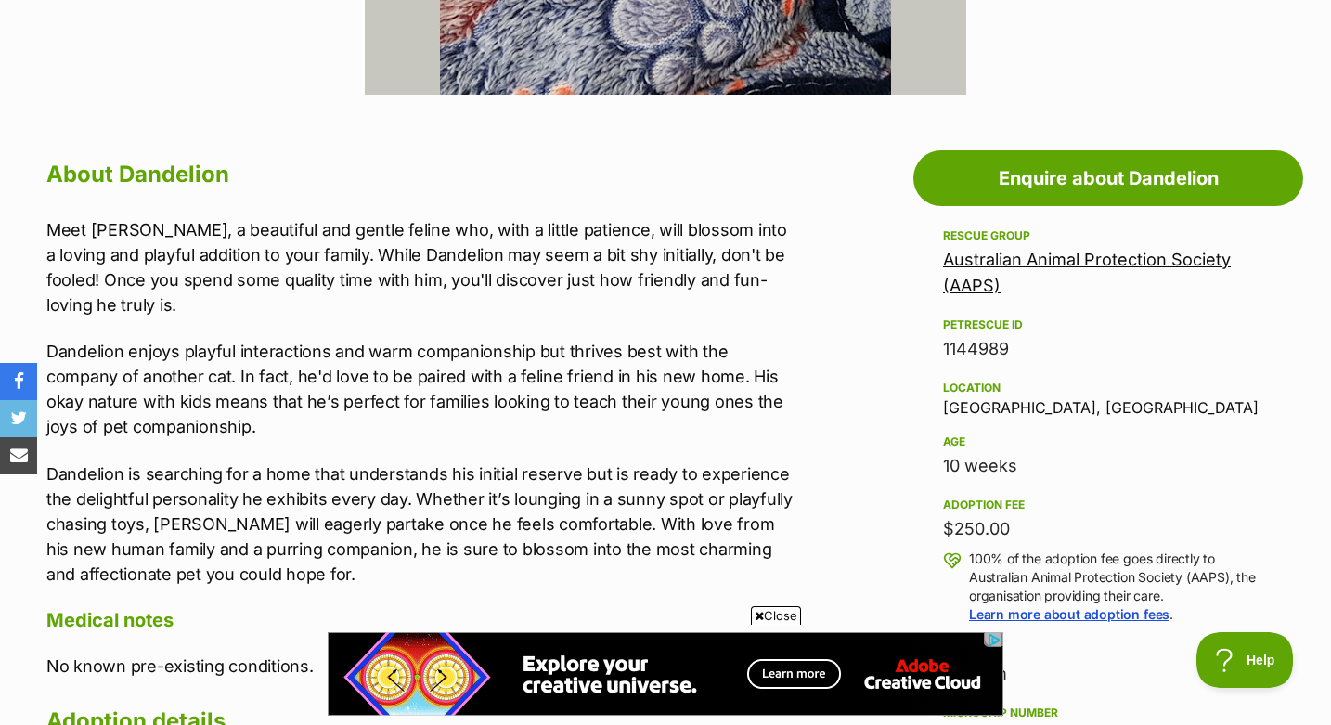
click at [382, 275] on p "Meet Dandelion, a beautiful and gentle feline who, with a little patience, will…" at bounding box center [419, 267] width 747 height 100
click at [382, 278] on p "Meet Dandelion, a beautiful and gentle feline who, with a little patience, will…" at bounding box center [419, 267] width 747 height 100
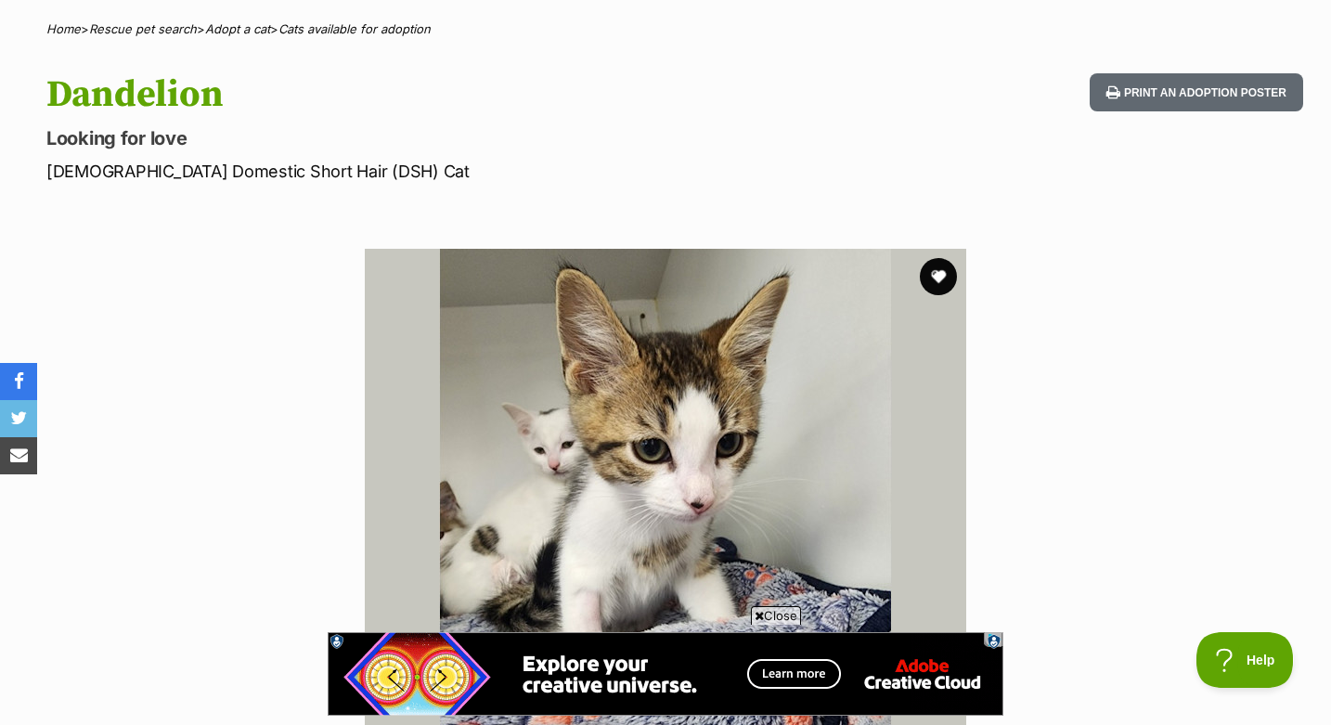
scroll to position [128, 0]
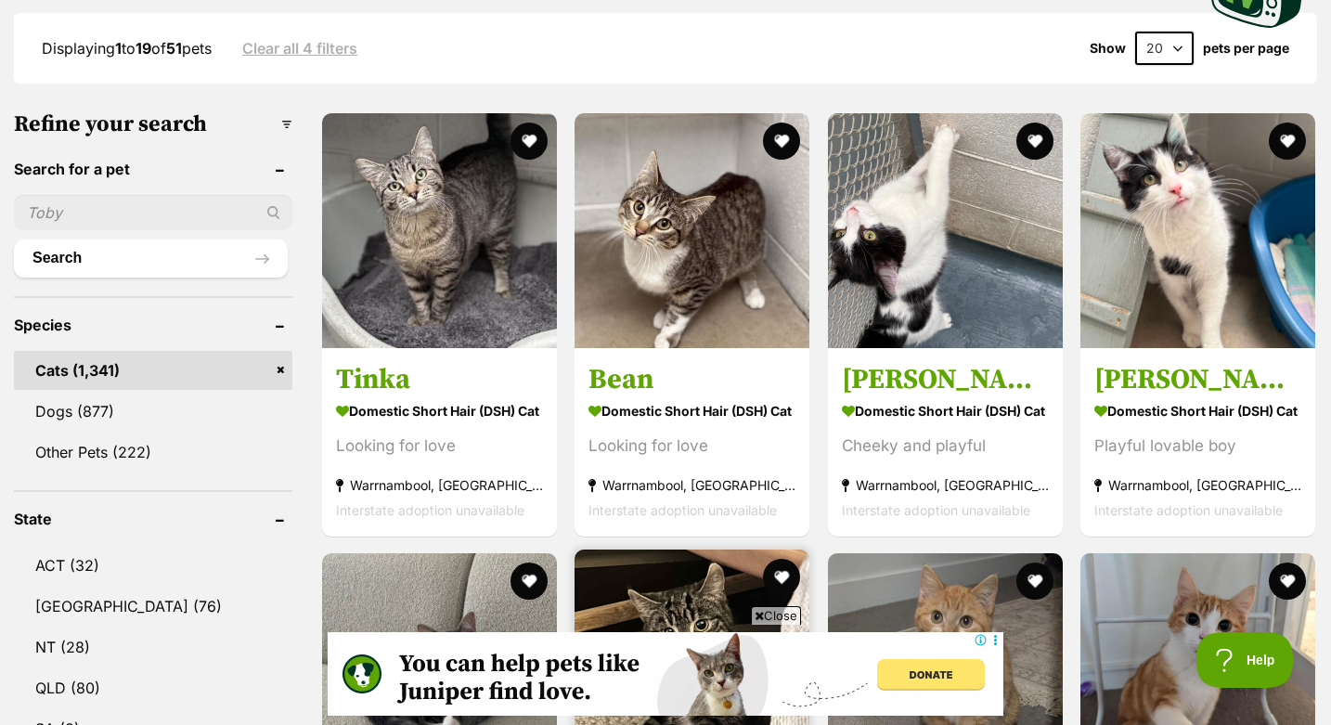
scroll to position [495, 0]
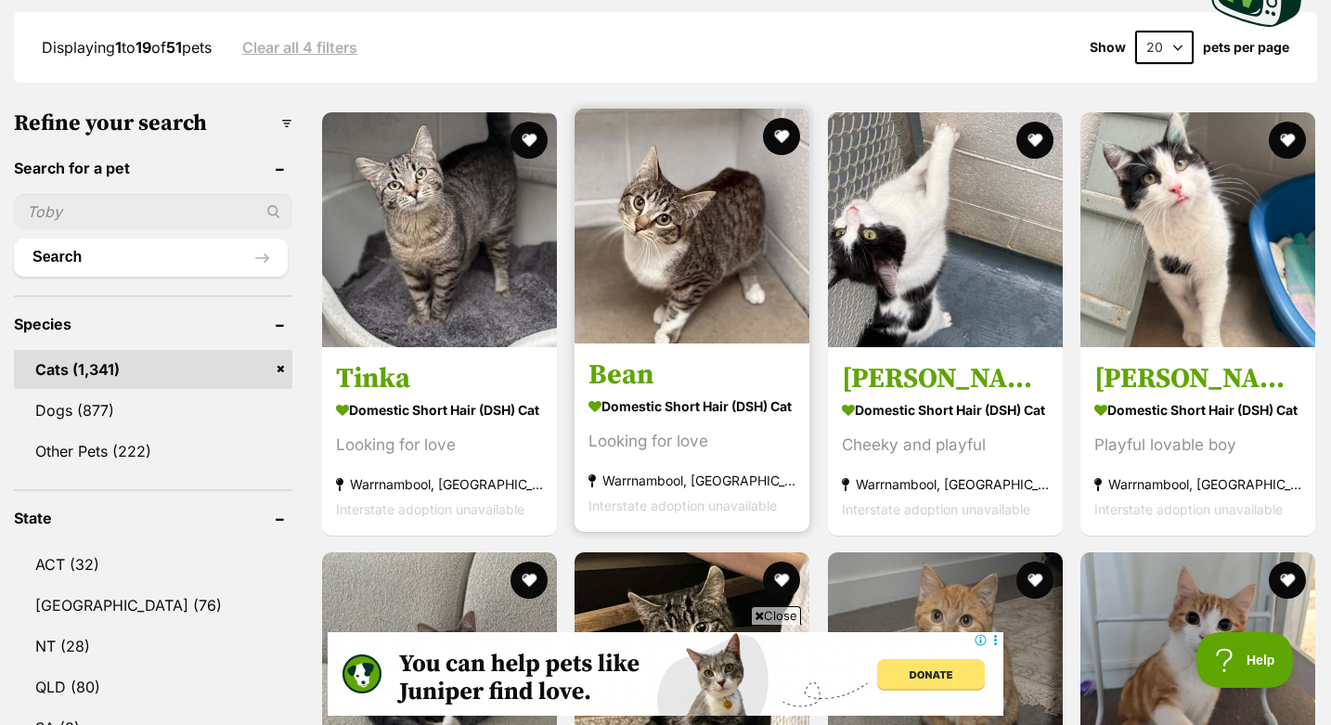
click at [618, 369] on h3 "Bean" at bounding box center [692, 374] width 207 height 35
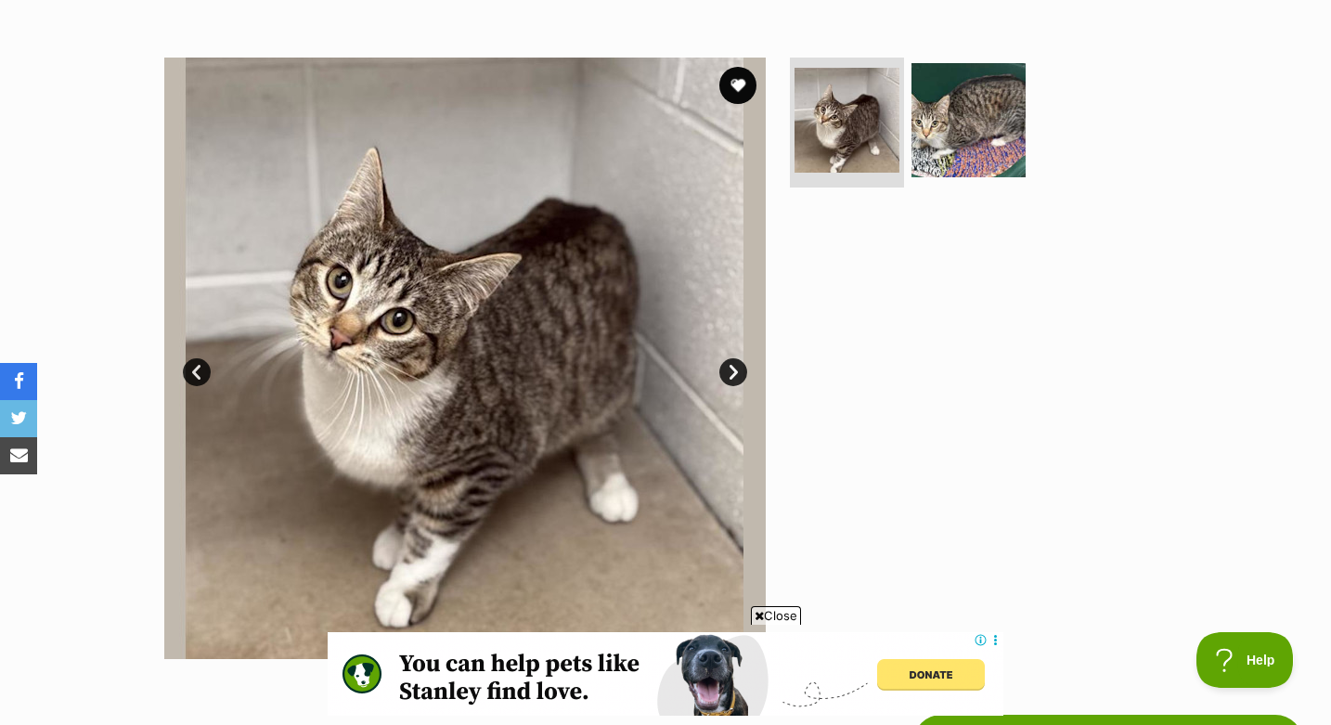
scroll to position [322, 0]
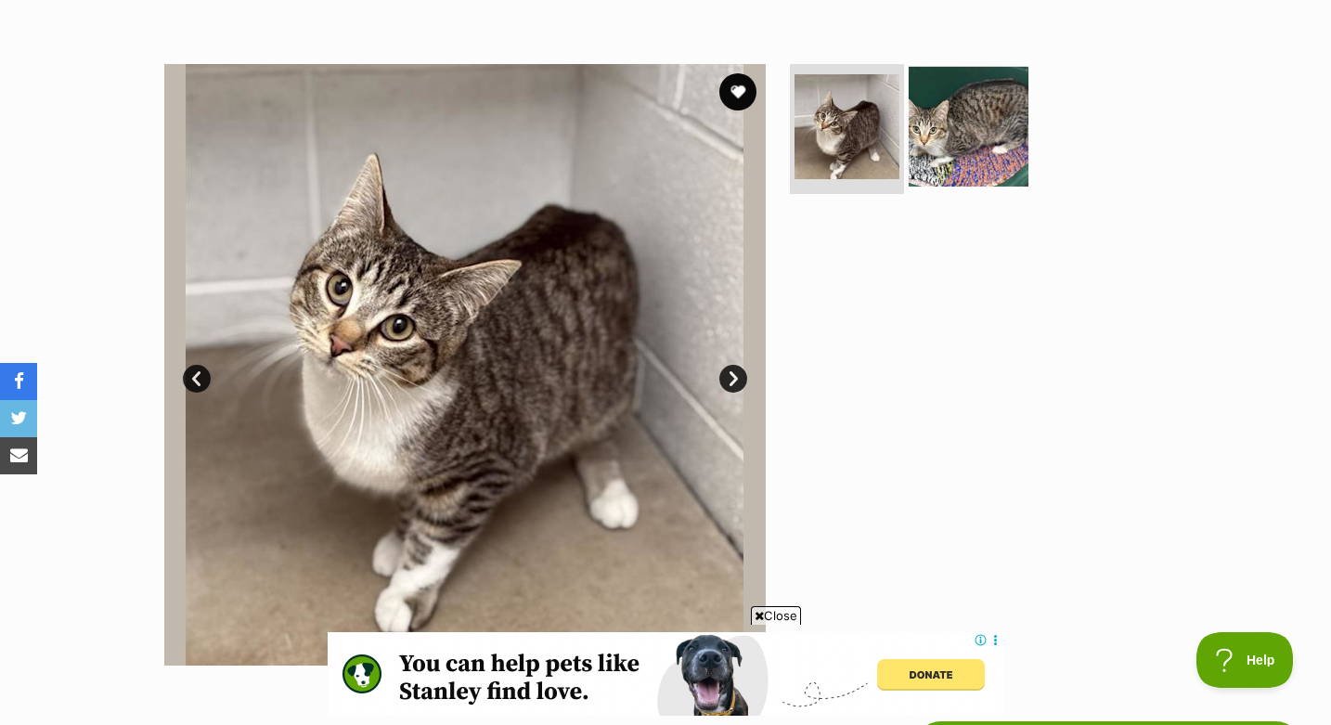
click at [958, 153] on img at bounding box center [969, 127] width 120 height 120
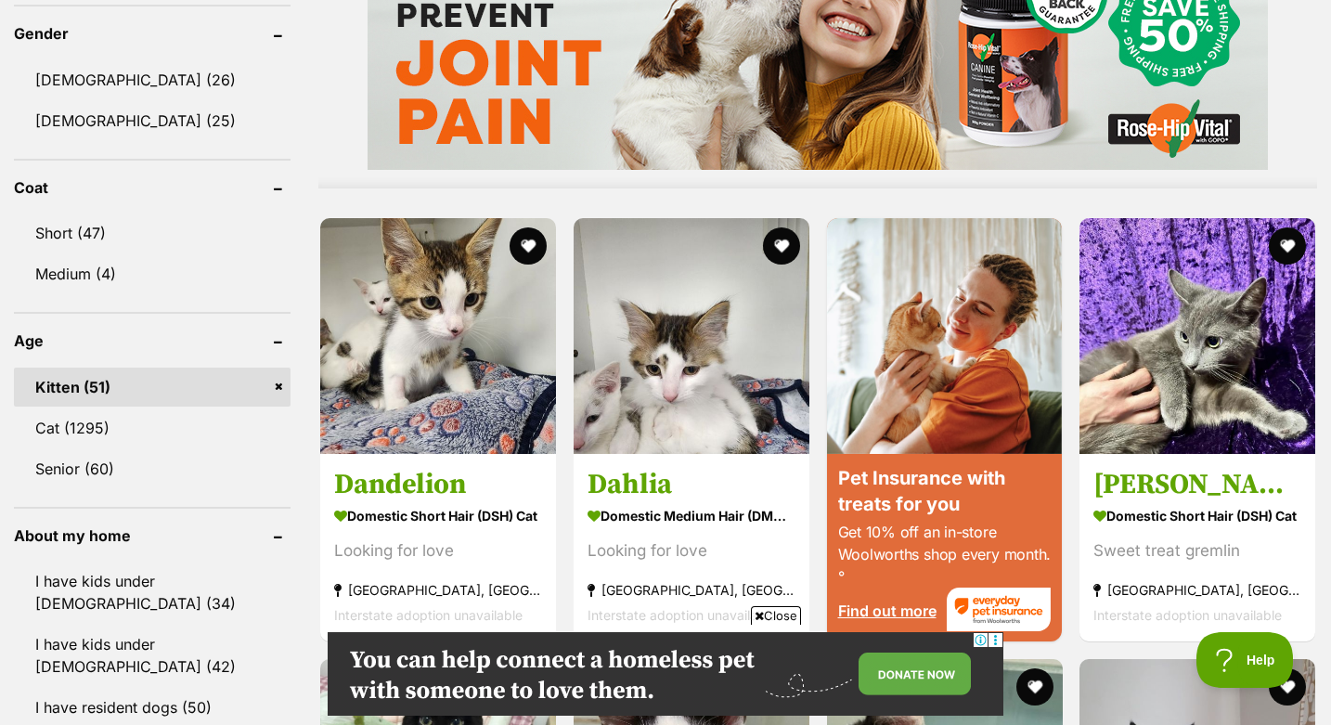
scroll to position [1642, 0]
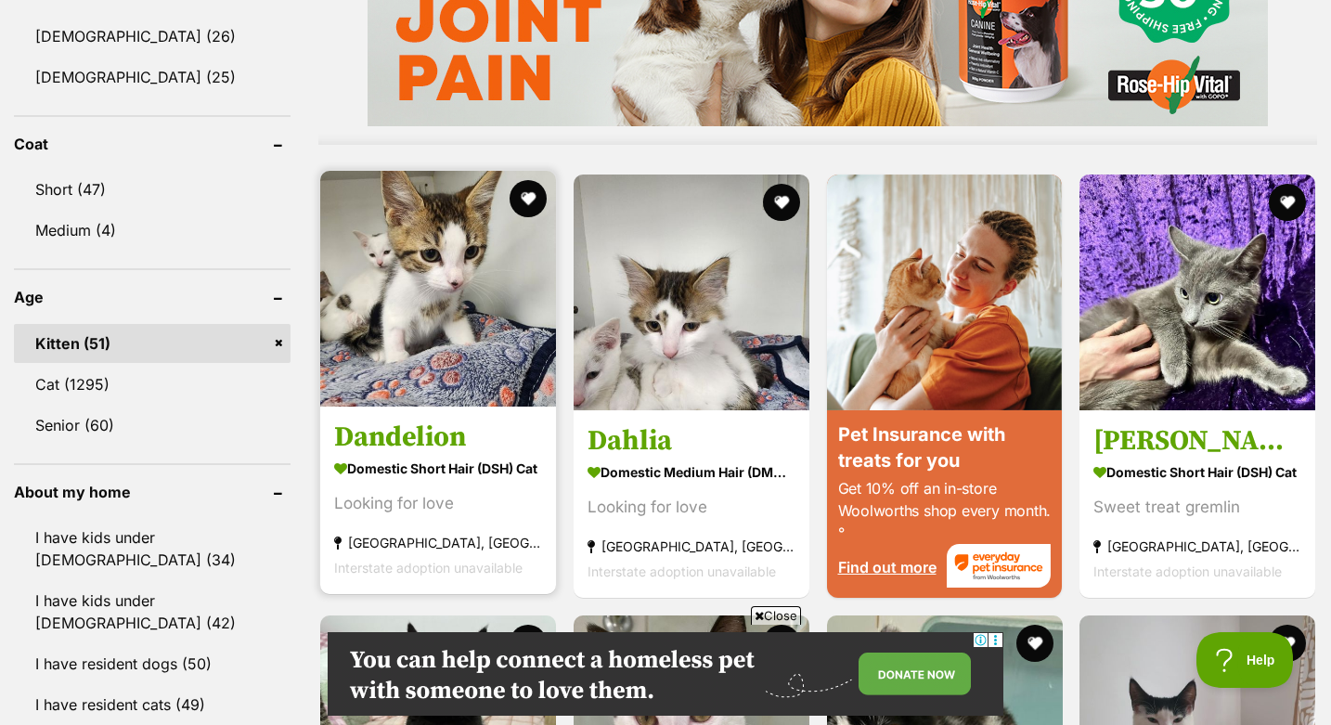
click at [400, 436] on h3 "Dandelion" at bounding box center [438, 437] width 208 height 35
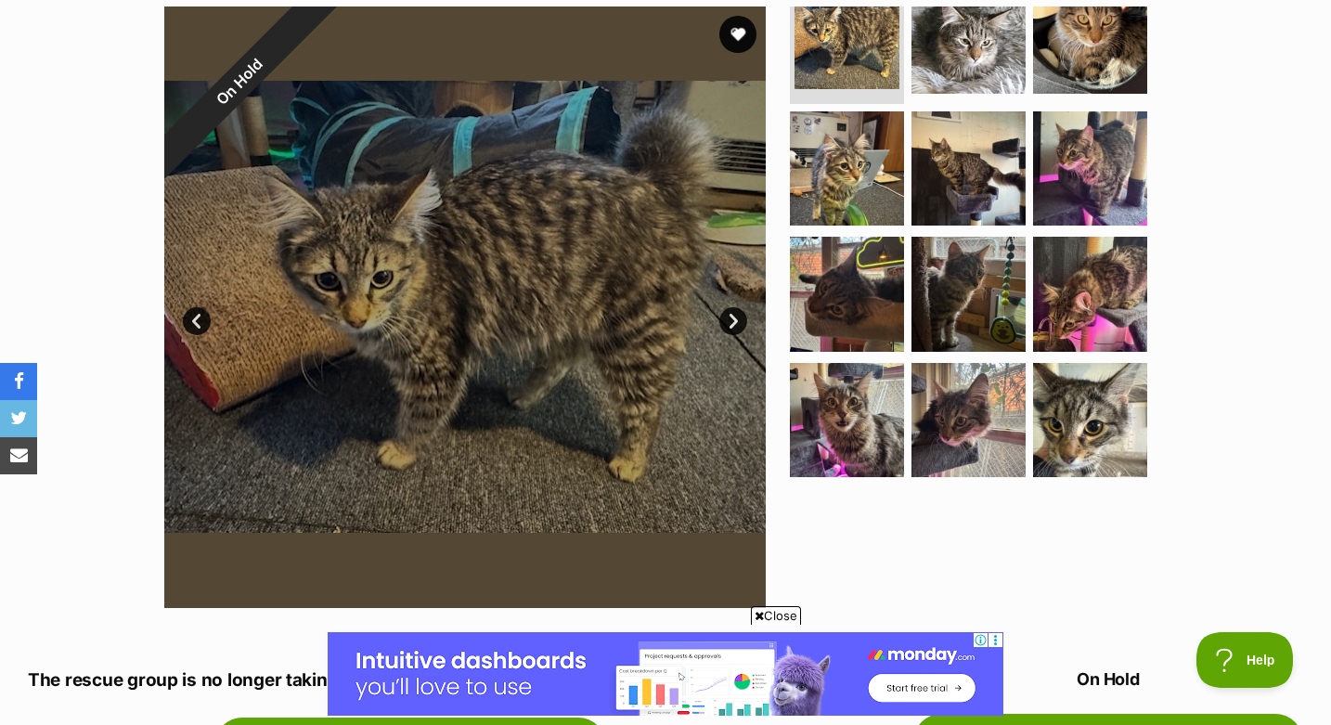
scroll to position [281, 0]
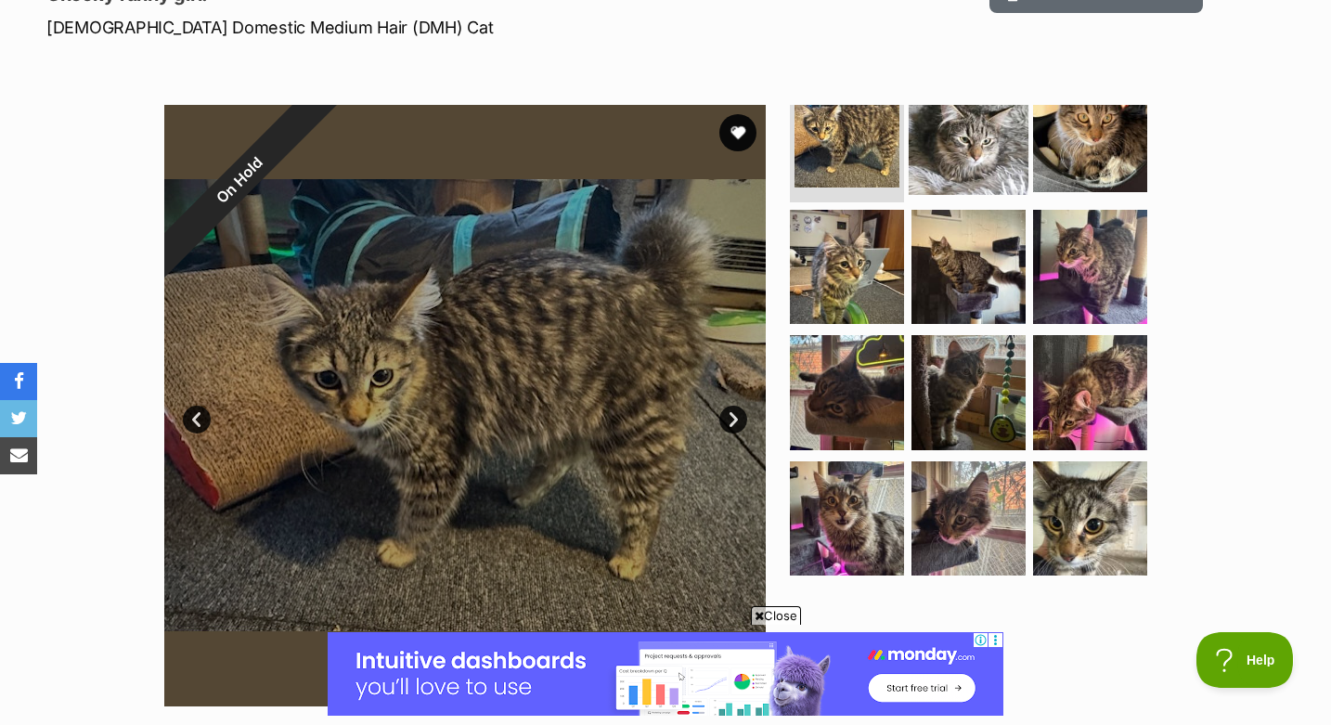
click at [985, 136] on img at bounding box center [969, 135] width 120 height 120
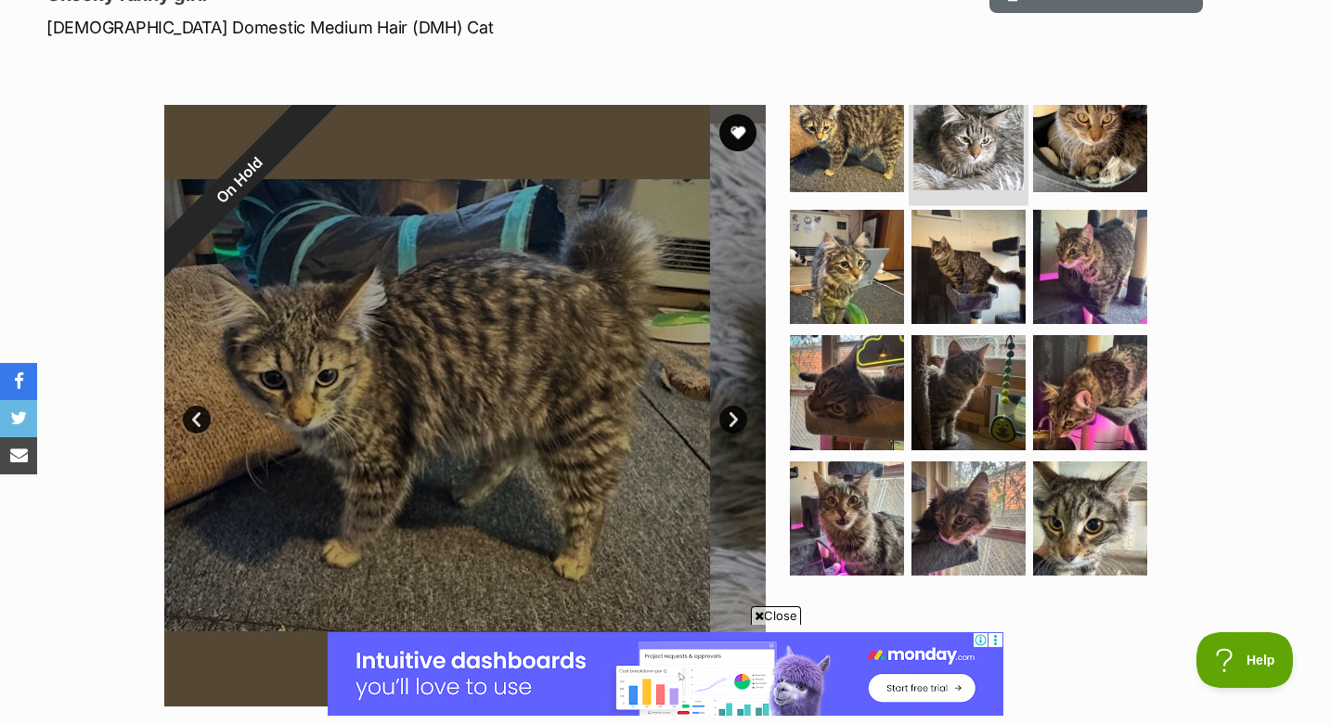
scroll to position [32, 0]
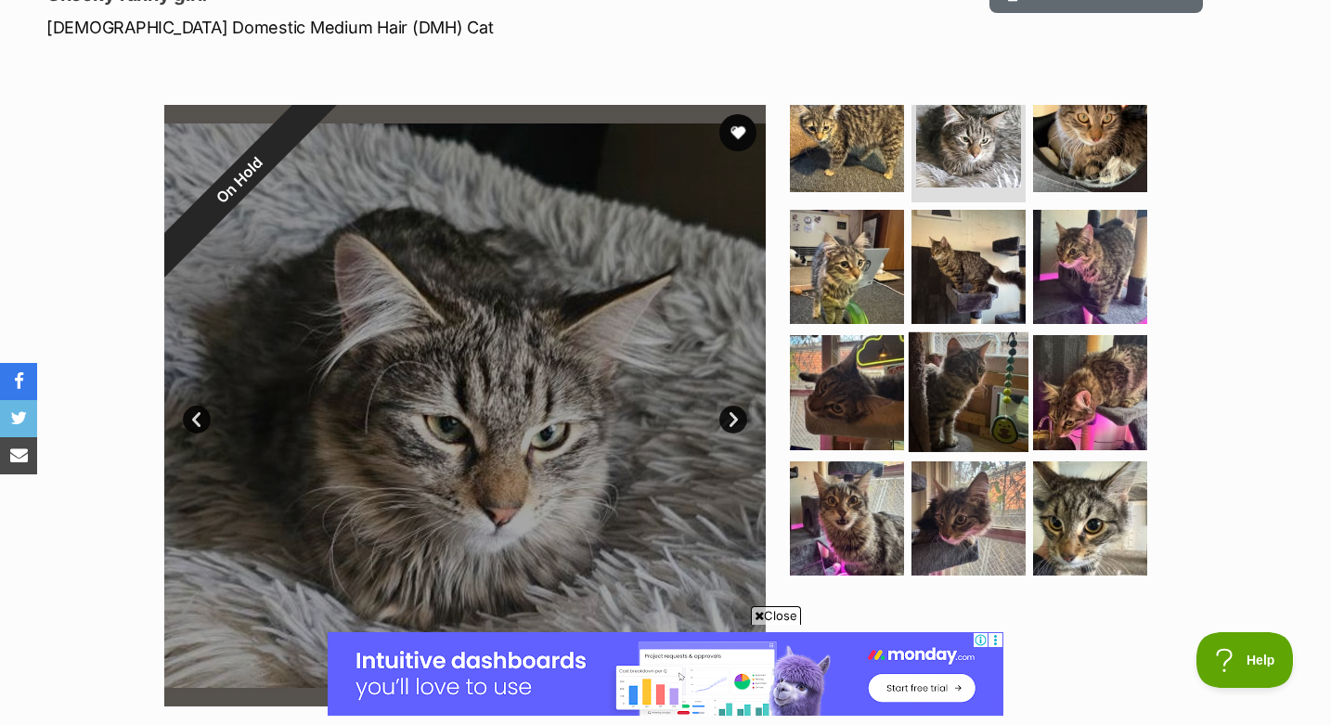
click at [978, 376] on img at bounding box center [969, 392] width 120 height 120
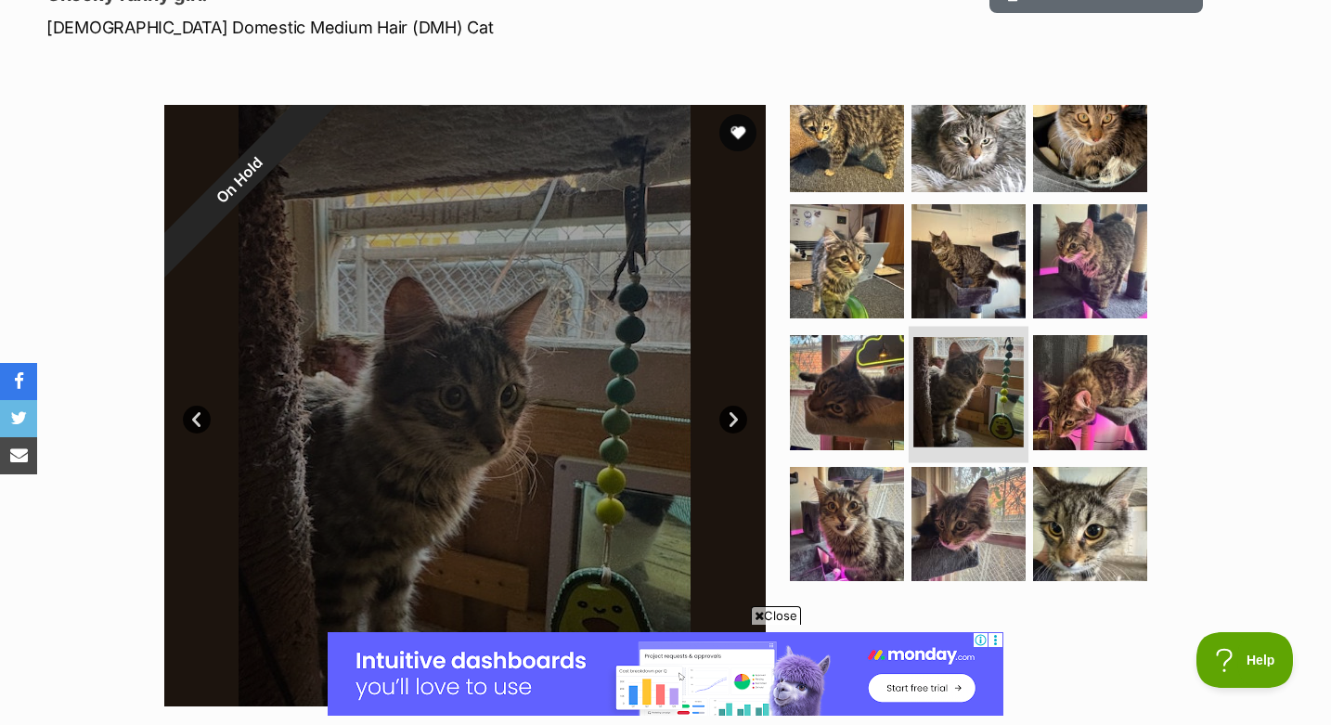
scroll to position [37, 0]
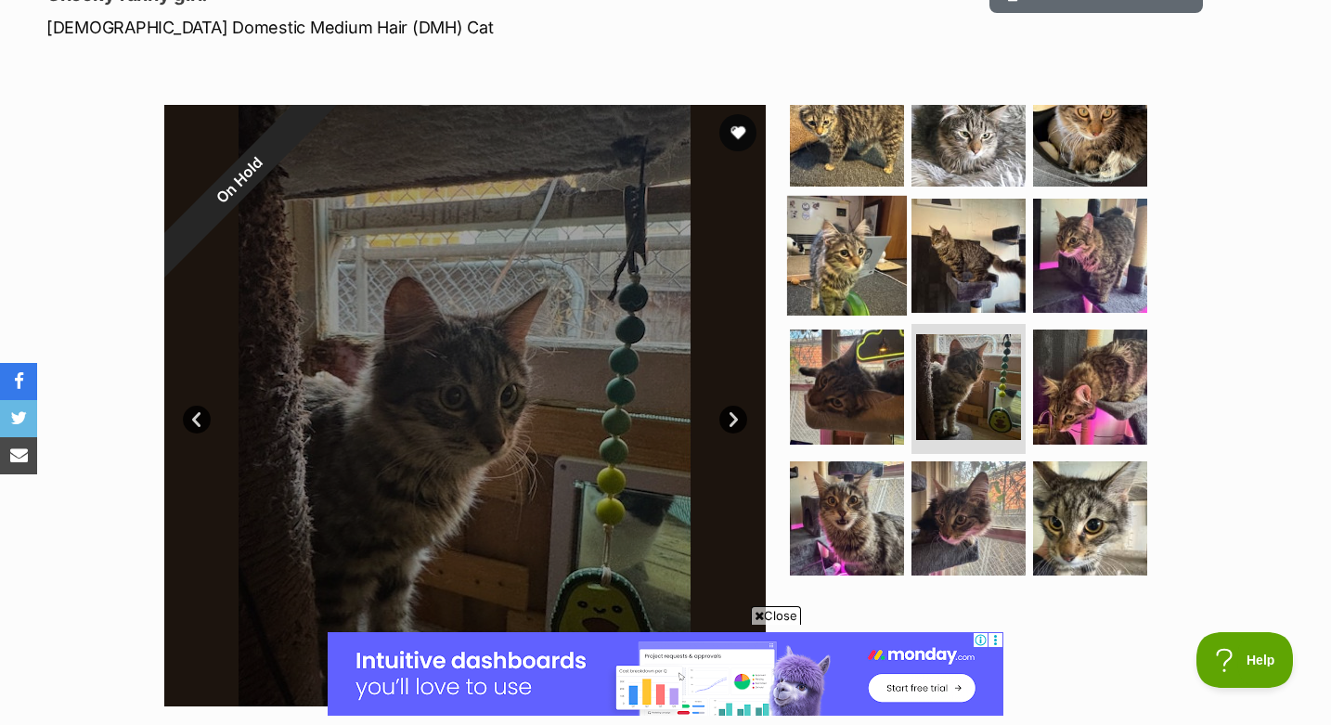
click at [847, 281] on img at bounding box center [847, 255] width 120 height 120
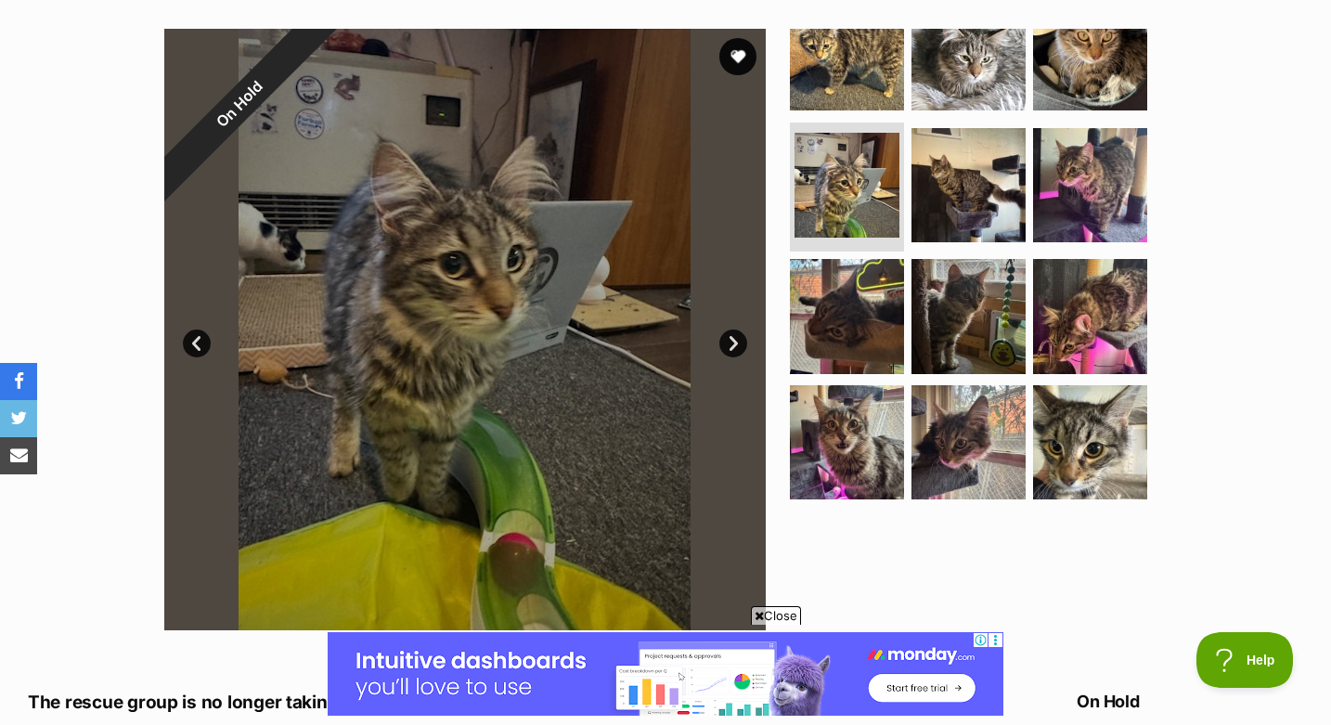
scroll to position [380, 0]
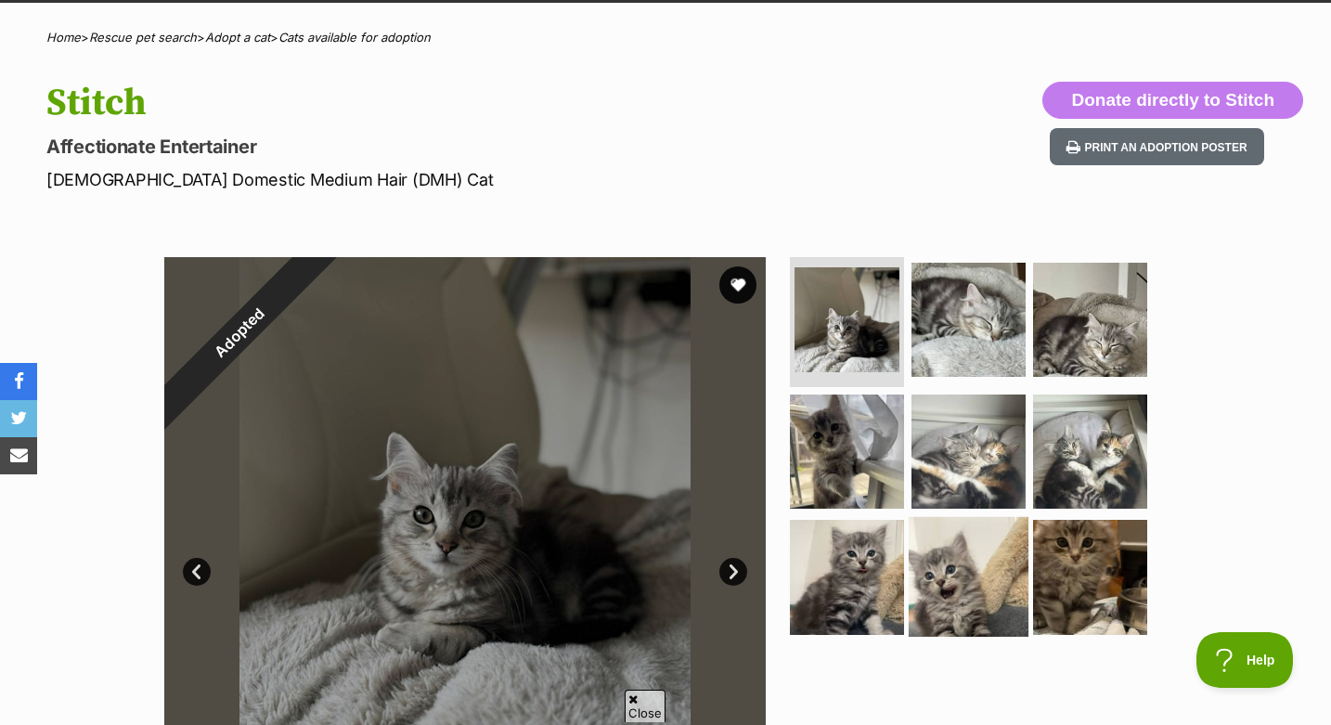
click at [974, 565] on img at bounding box center [969, 577] width 120 height 120
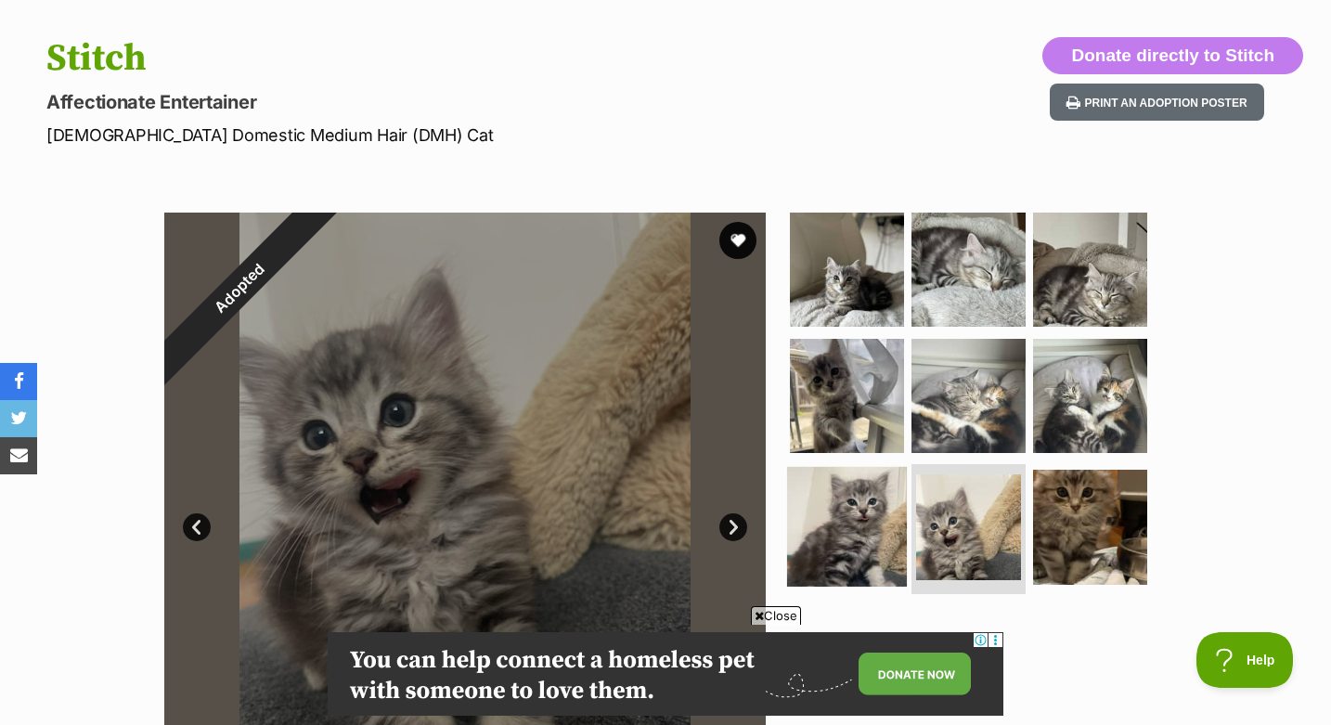
click at [872, 543] on img at bounding box center [847, 527] width 120 height 120
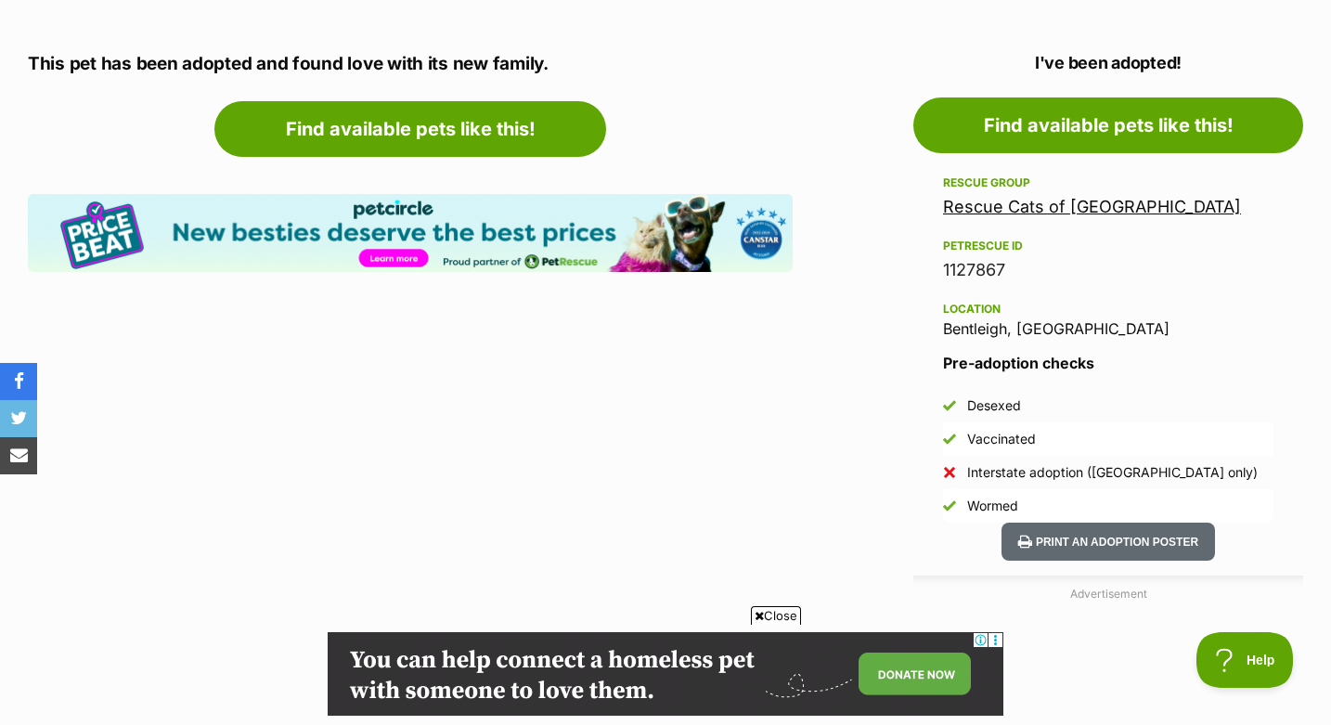
scroll to position [998, 0]
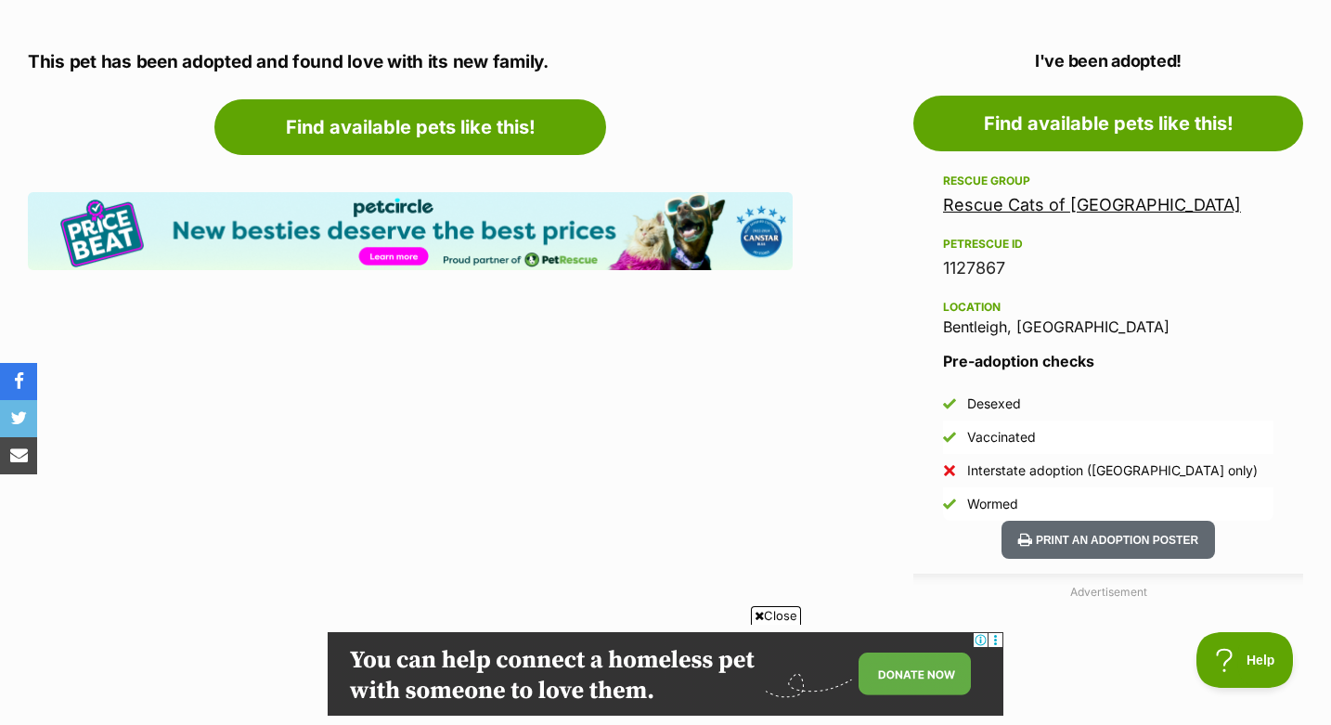
click at [1017, 207] on link "Rescue Cats of [GEOGRAPHIC_DATA]" at bounding box center [1092, 204] width 298 height 19
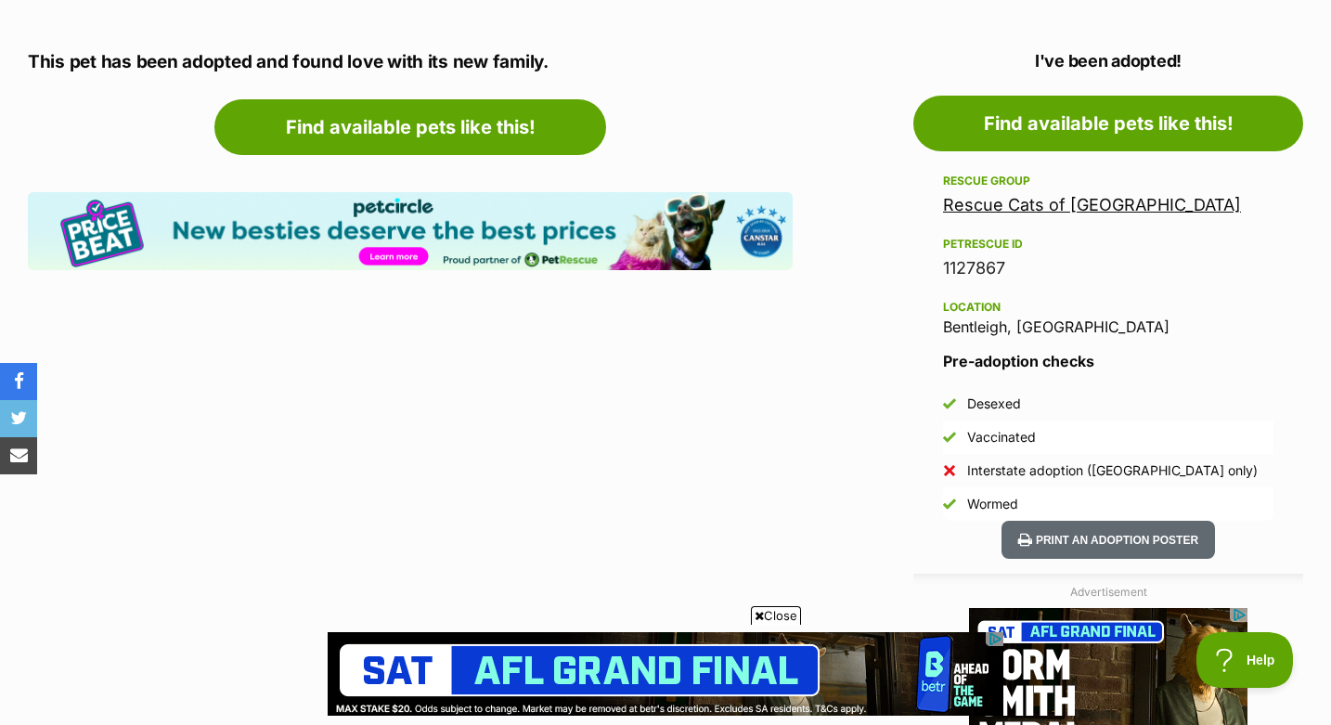
scroll to position [0, 0]
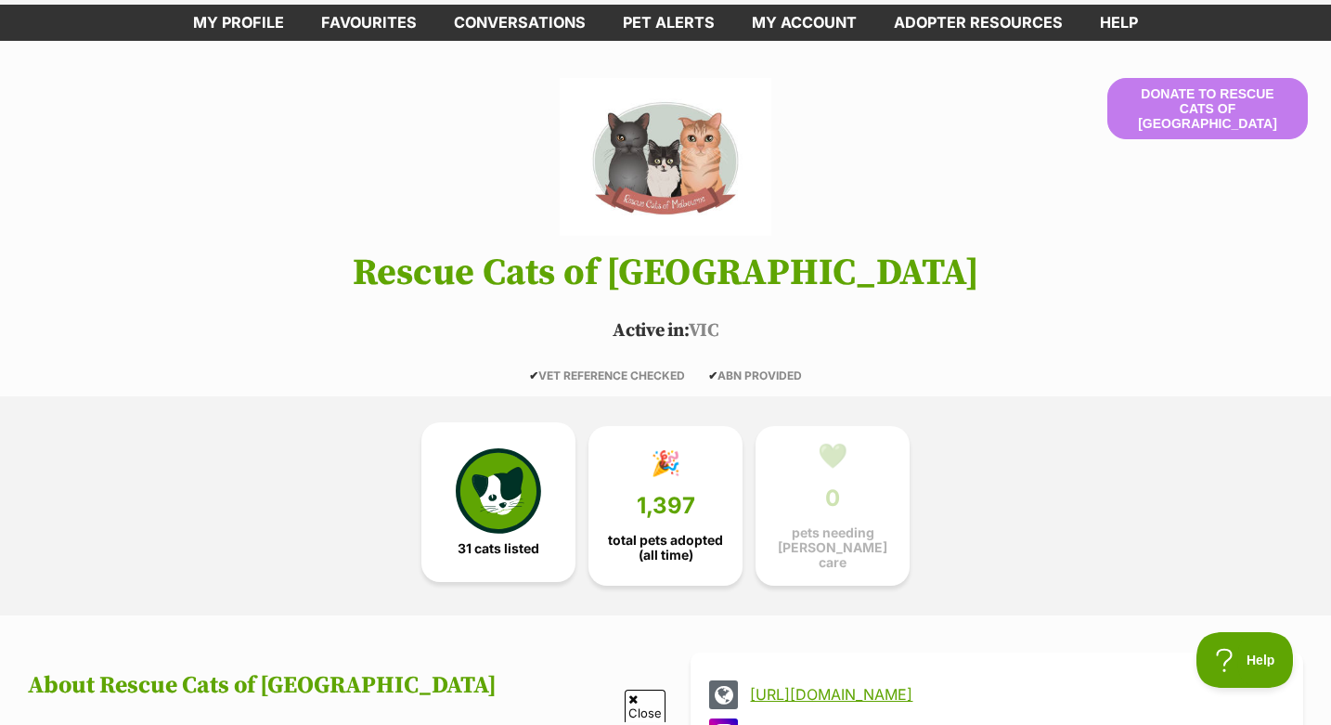
click at [492, 519] on img at bounding box center [498, 490] width 85 height 85
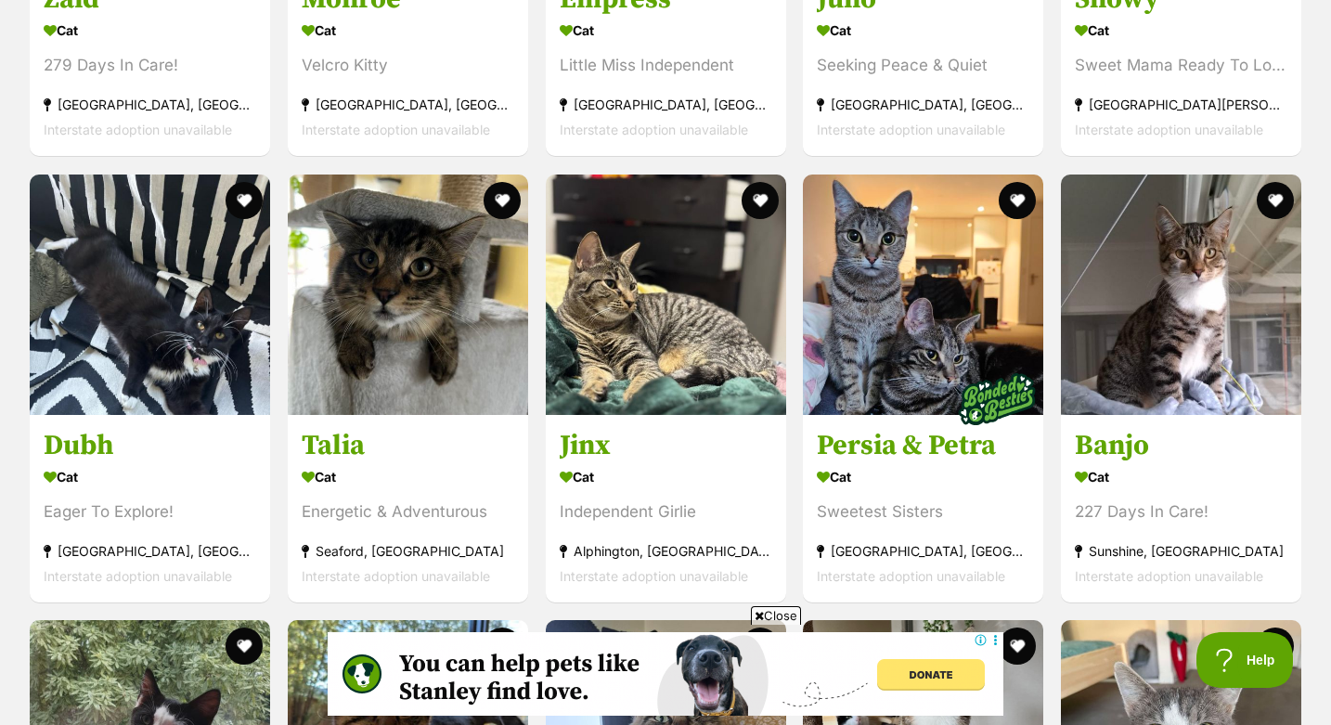
scroll to position [3380, 0]
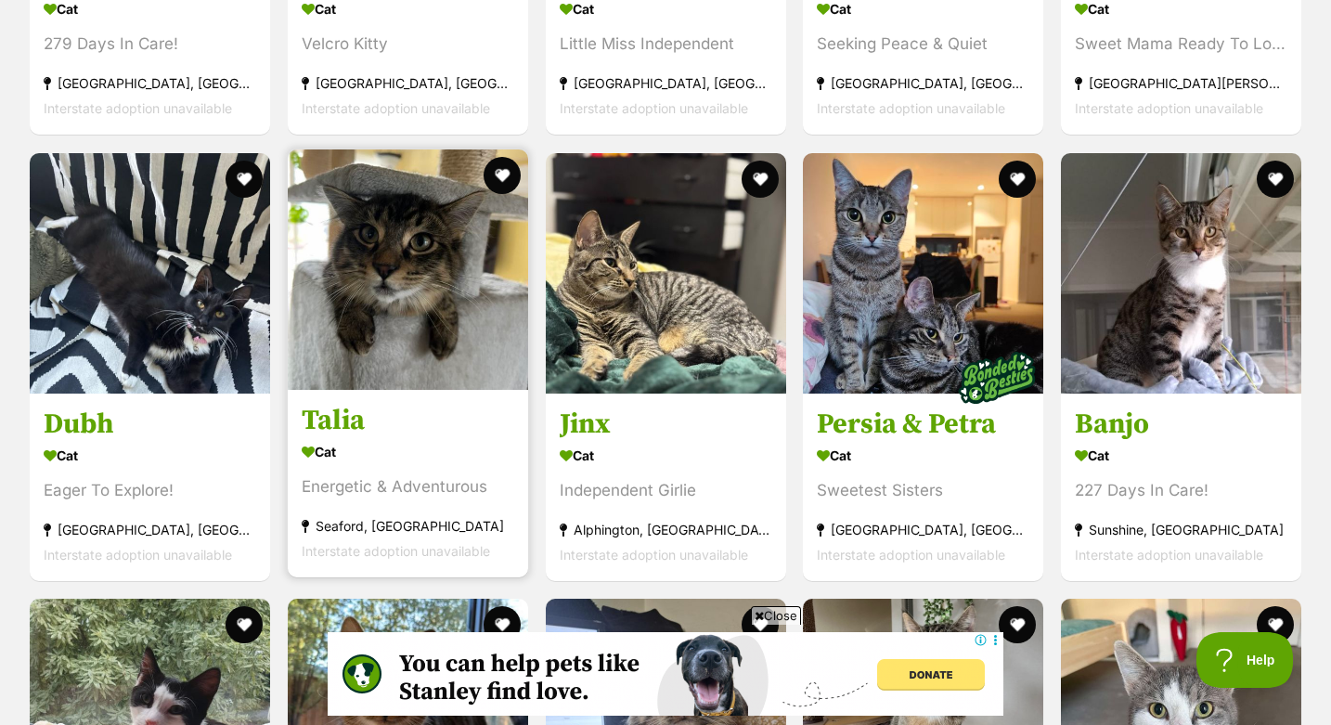
click at [345, 389] on link "Talia Cat Energetic & Adventurous Seaford, VIC Interstate adoption unavailable" at bounding box center [408, 483] width 240 height 188
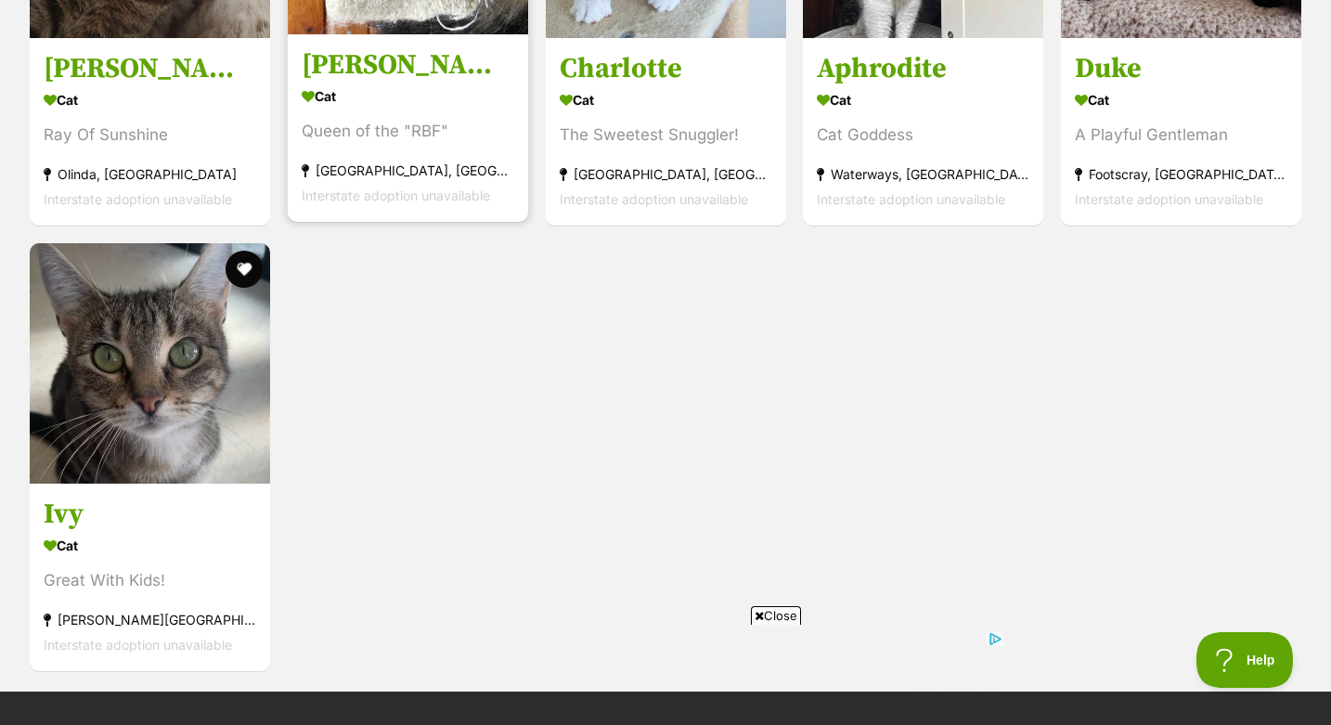
scroll to position [4629, 0]
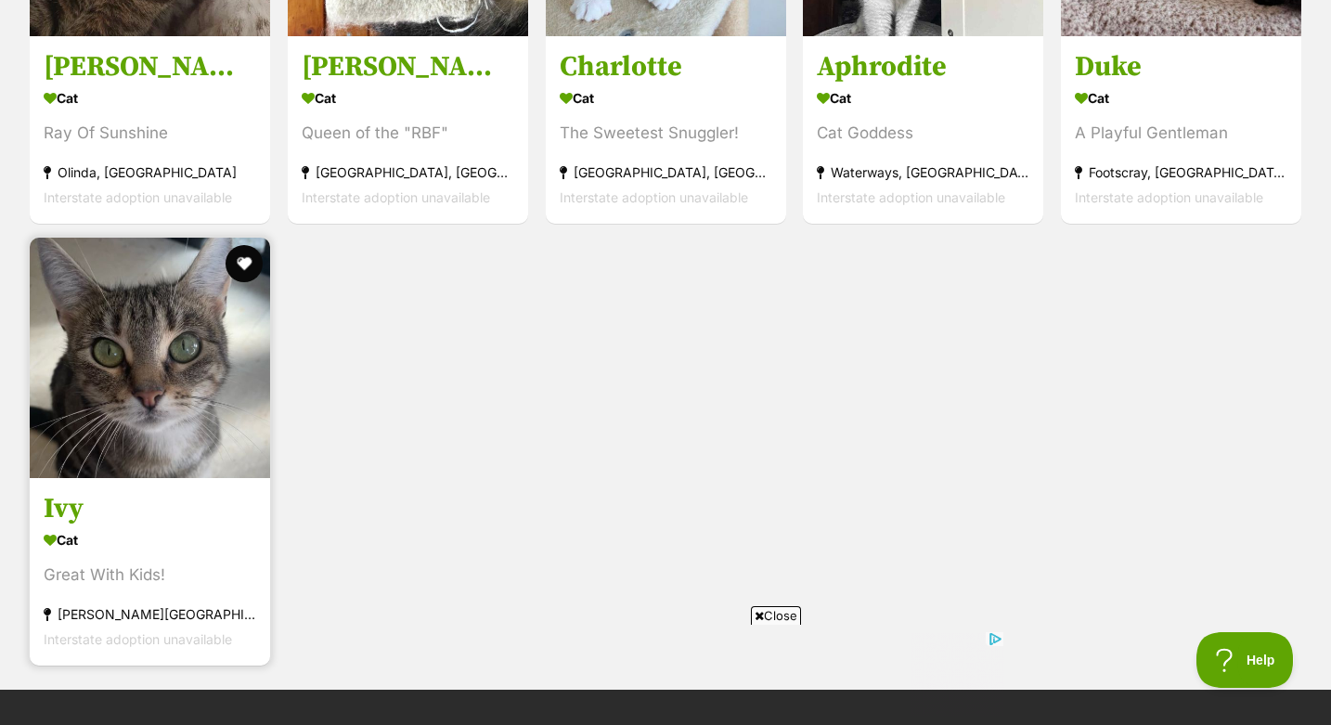
click at [58, 491] on h3 "Ivy" at bounding box center [150, 508] width 213 height 35
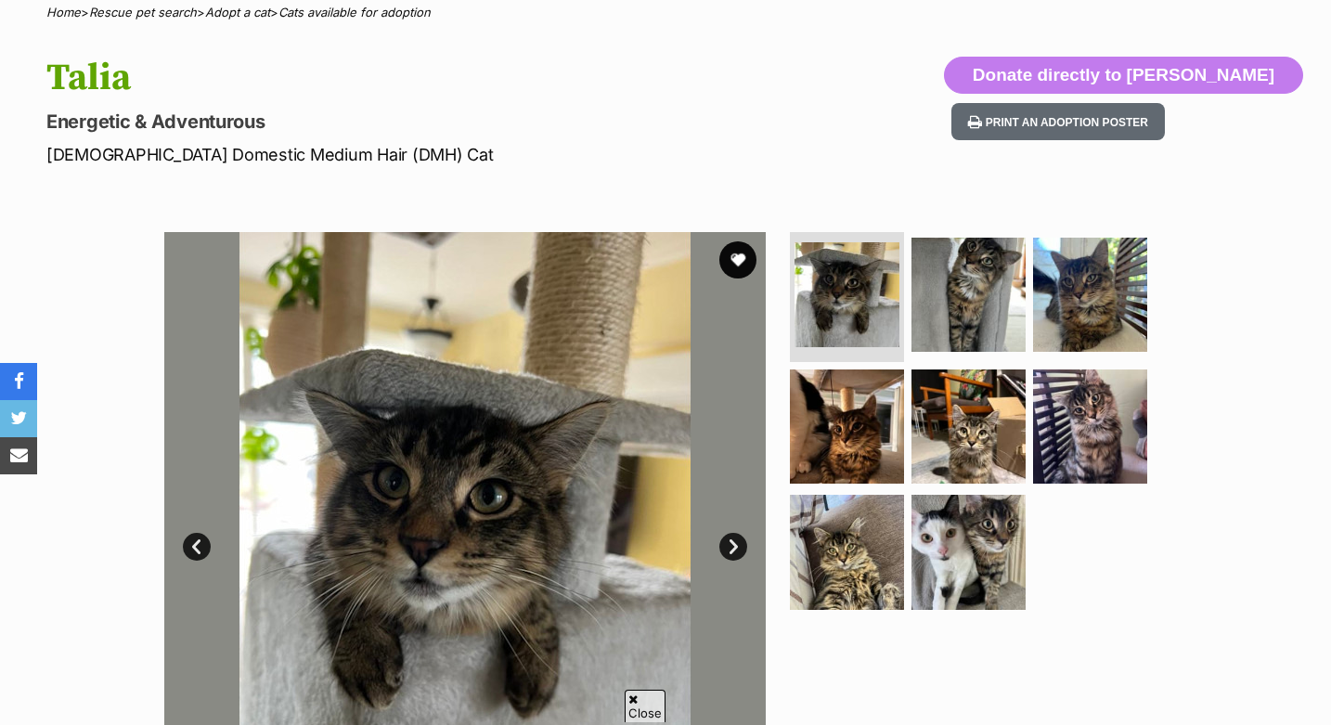
scroll to position [163, 0]
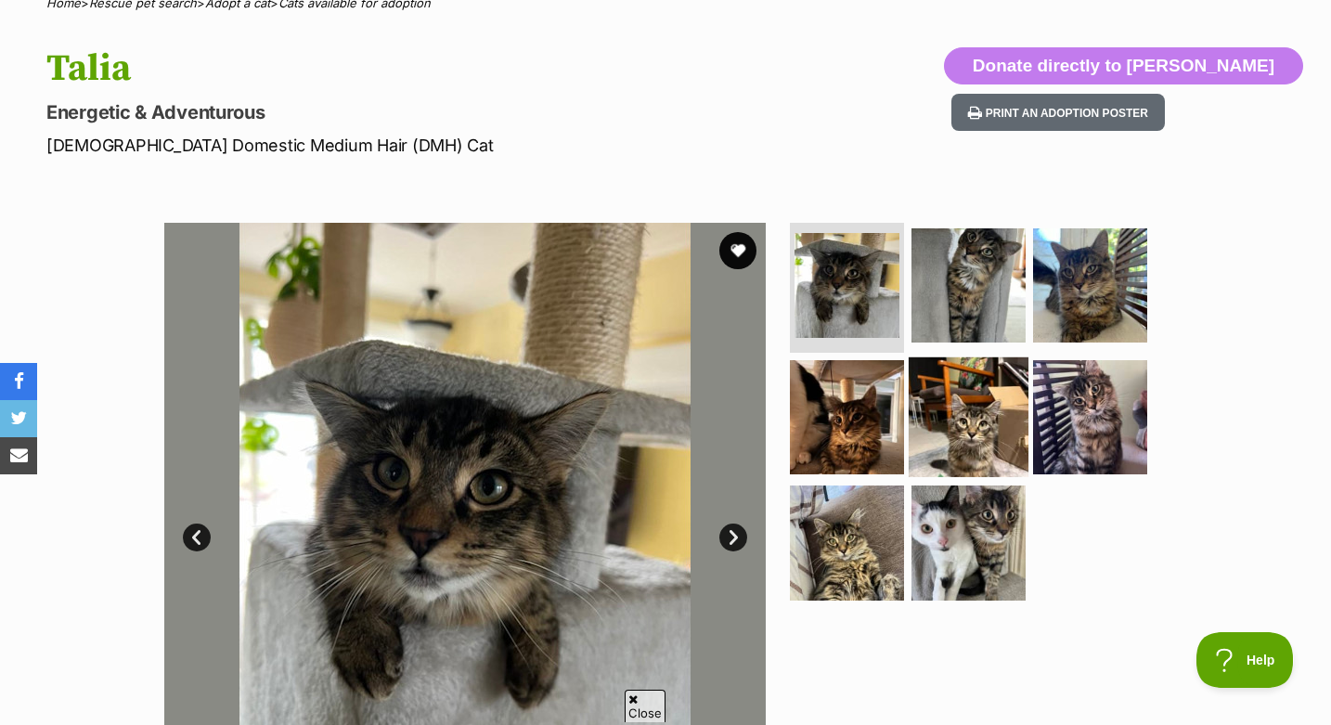
click at [980, 424] on img at bounding box center [969, 417] width 120 height 120
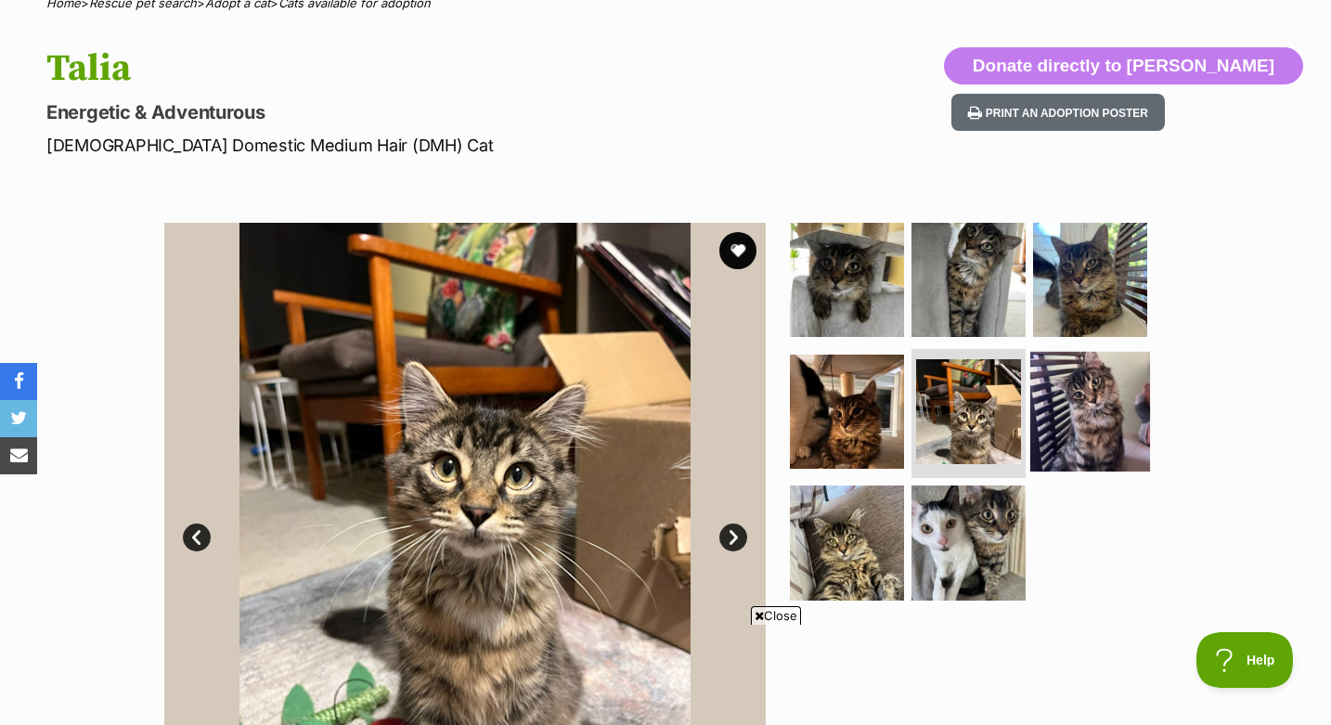
scroll to position [0, 0]
click at [1116, 399] on img at bounding box center [1091, 411] width 120 height 120
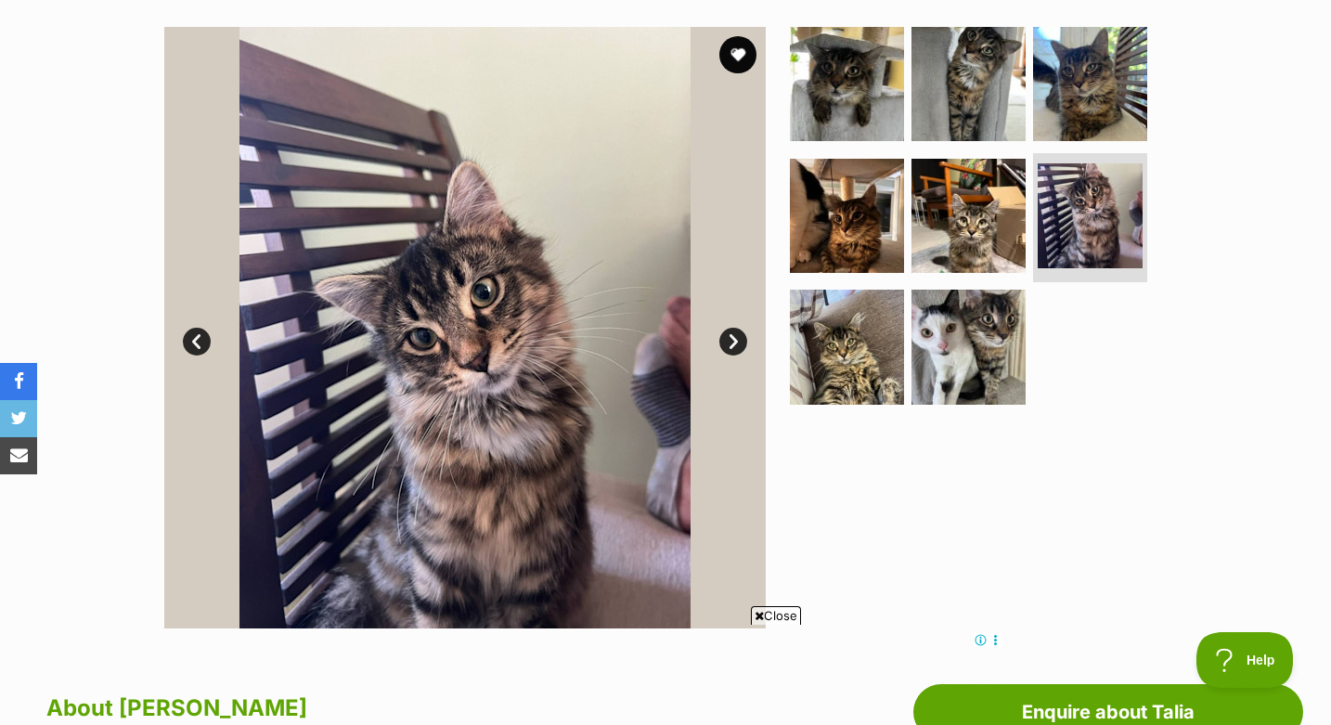
scroll to position [357, 0]
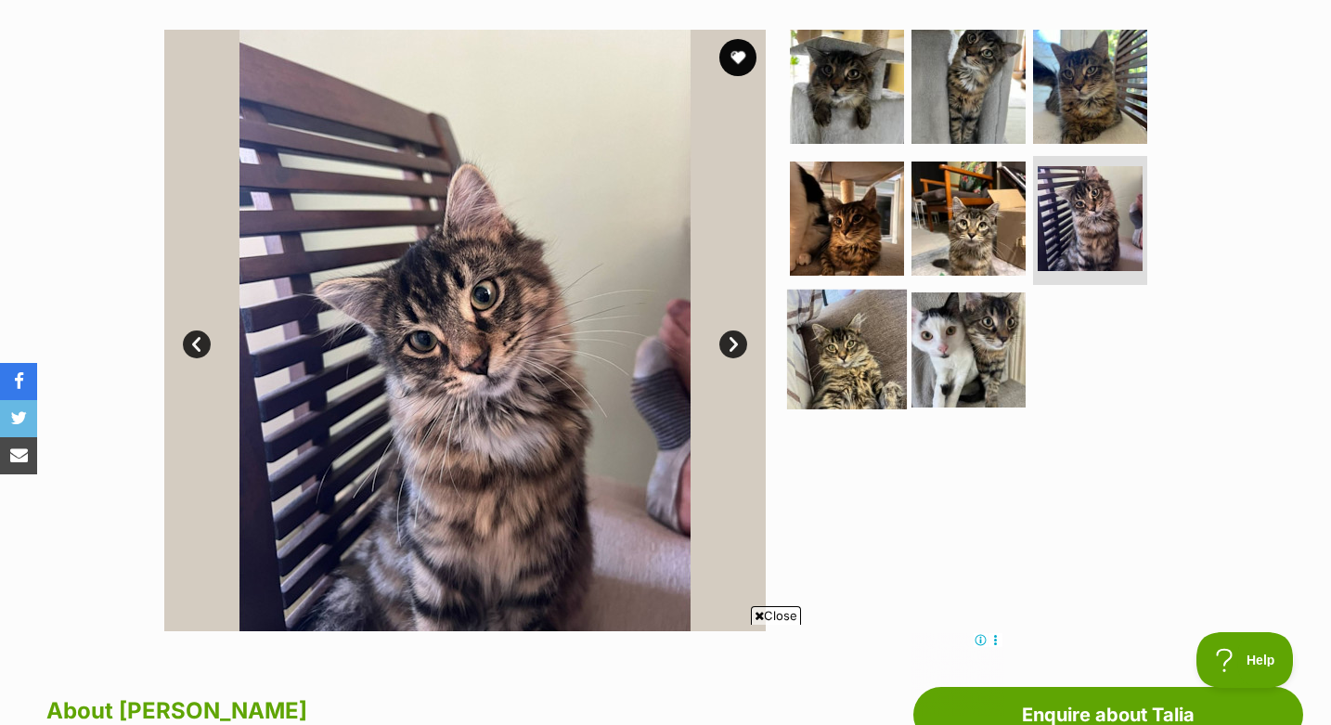
click at [863, 332] on img at bounding box center [847, 350] width 120 height 120
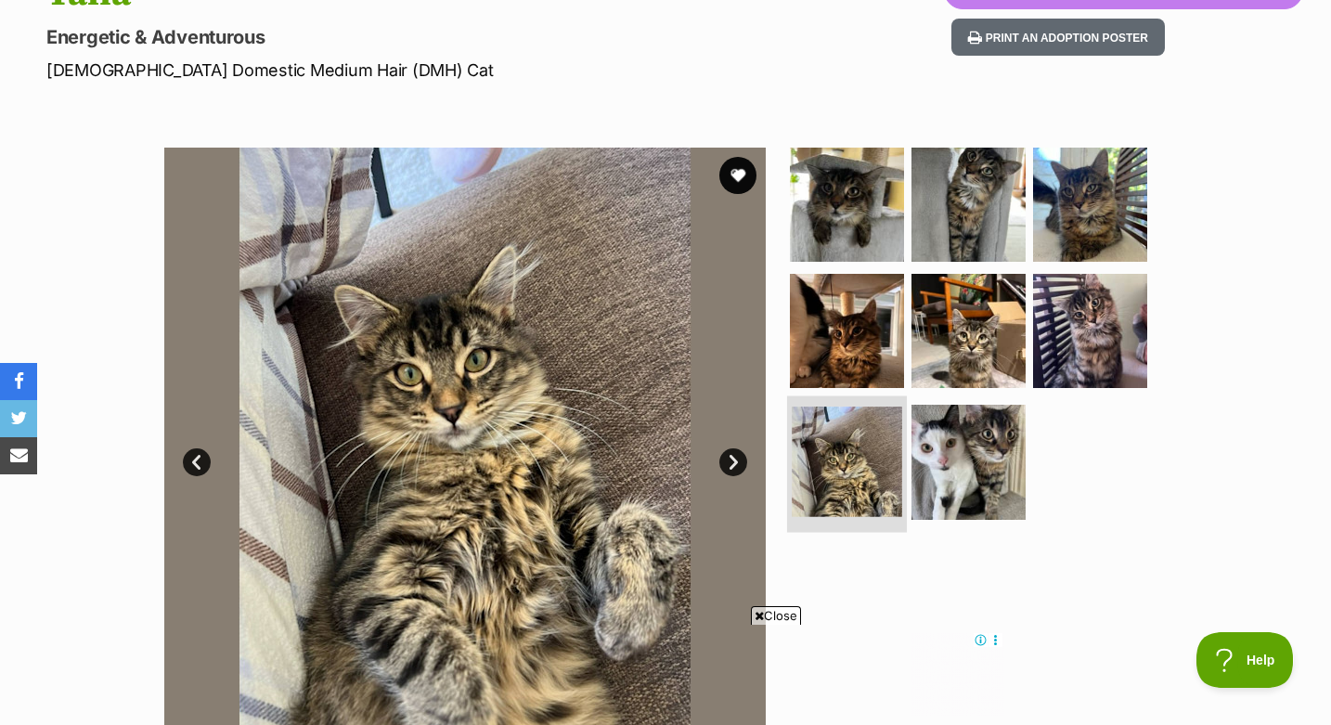
scroll to position [226, 0]
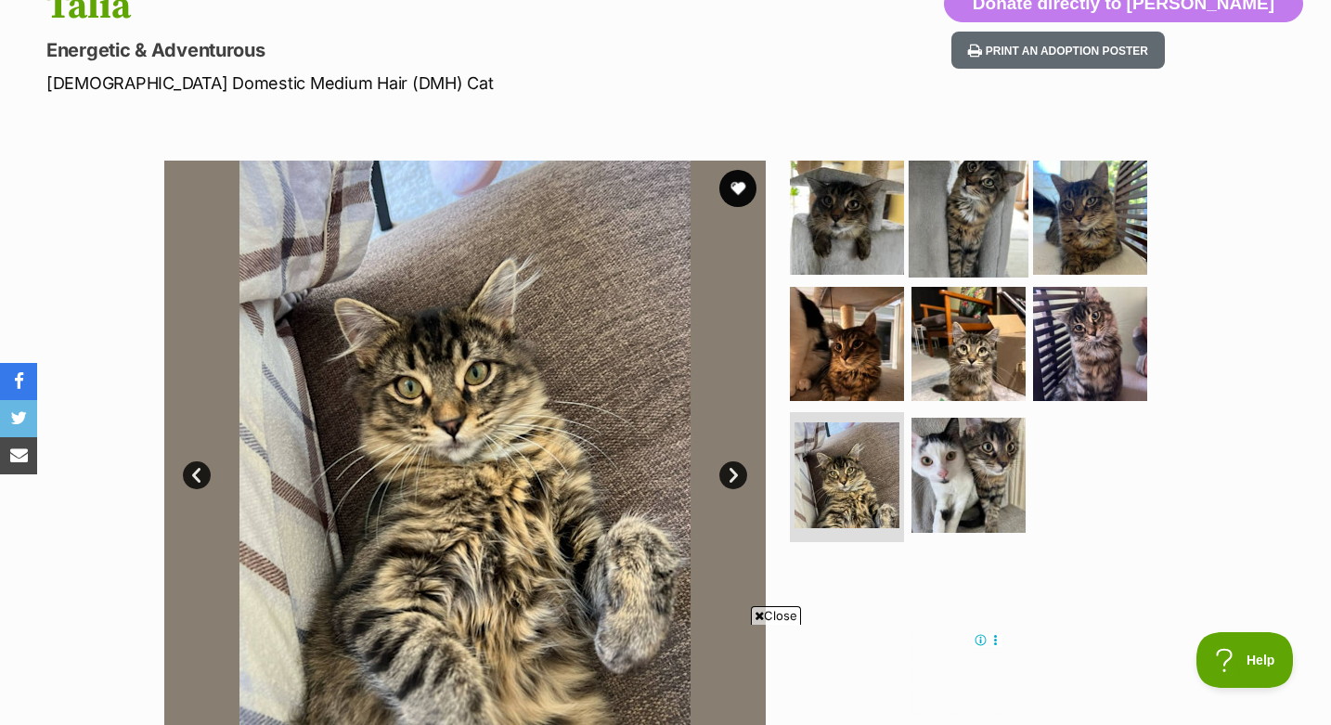
click at [958, 226] on img at bounding box center [969, 218] width 120 height 120
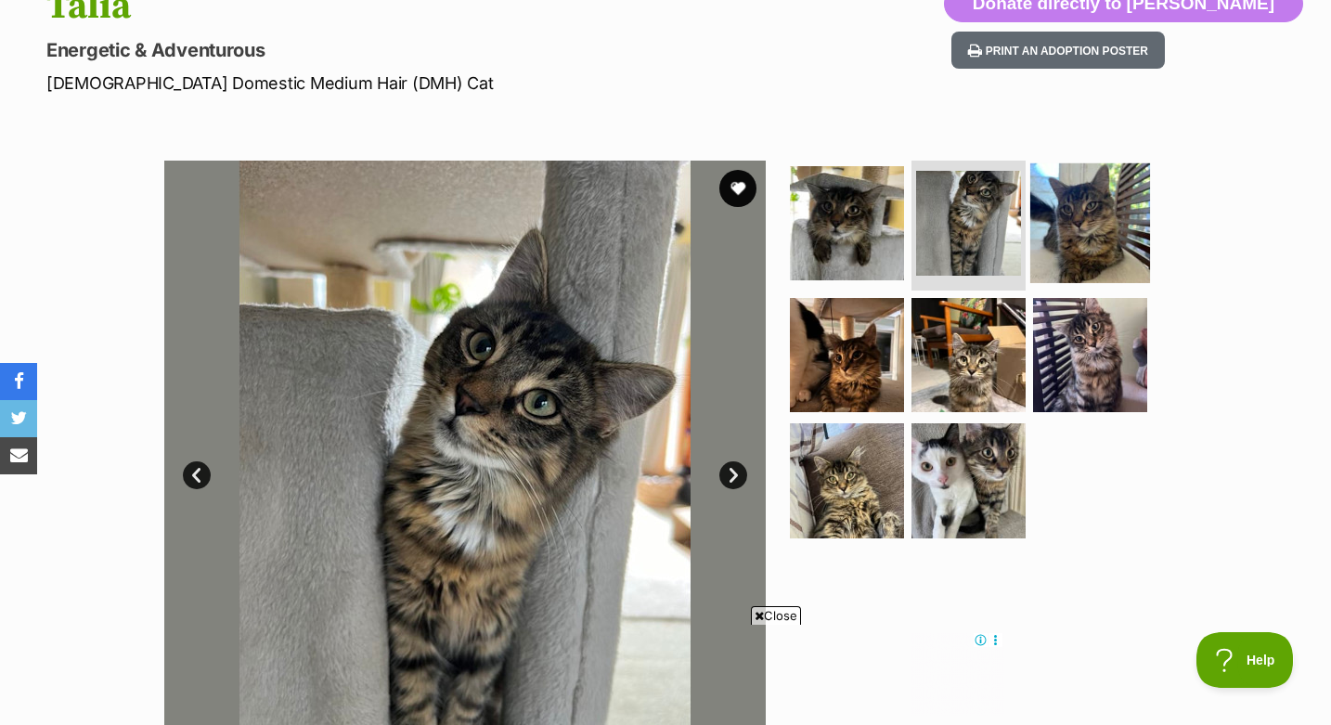
click at [1090, 230] on img at bounding box center [1091, 223] width 120 height 120
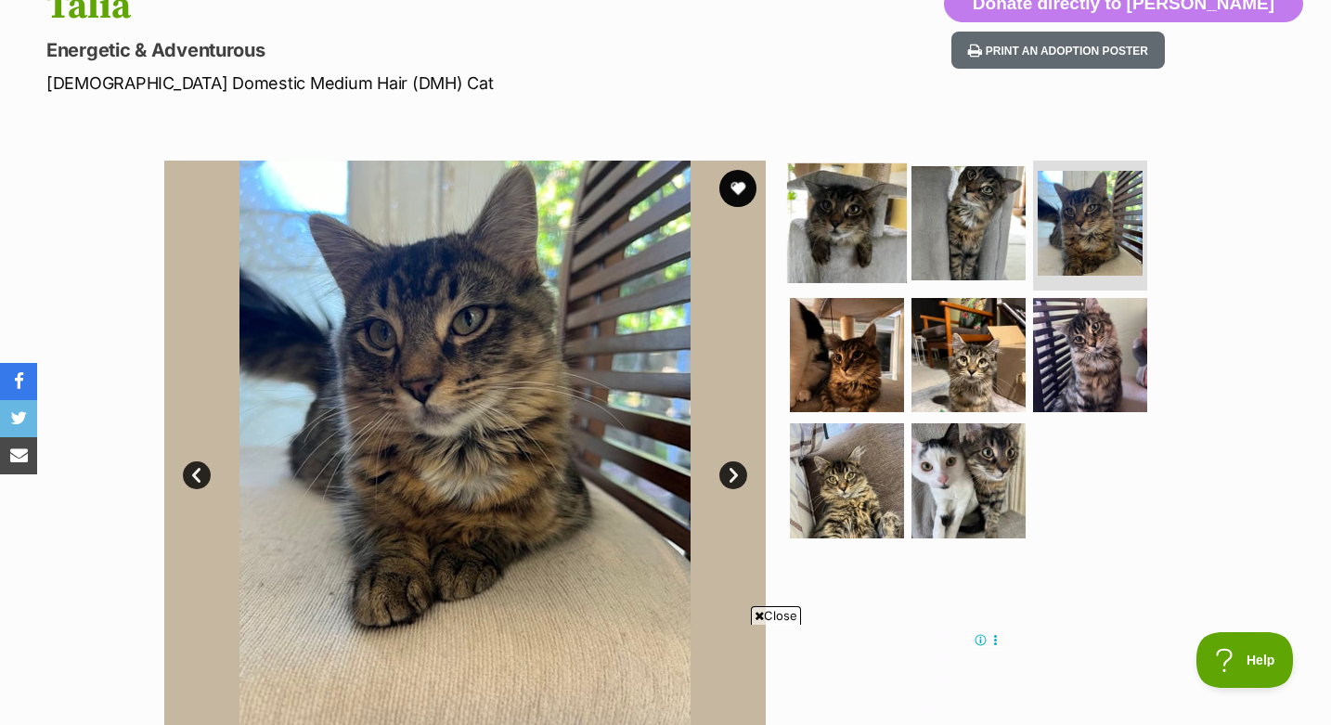
click at [846, 252] on img at bounding box center [847, 223] width 120 height 120
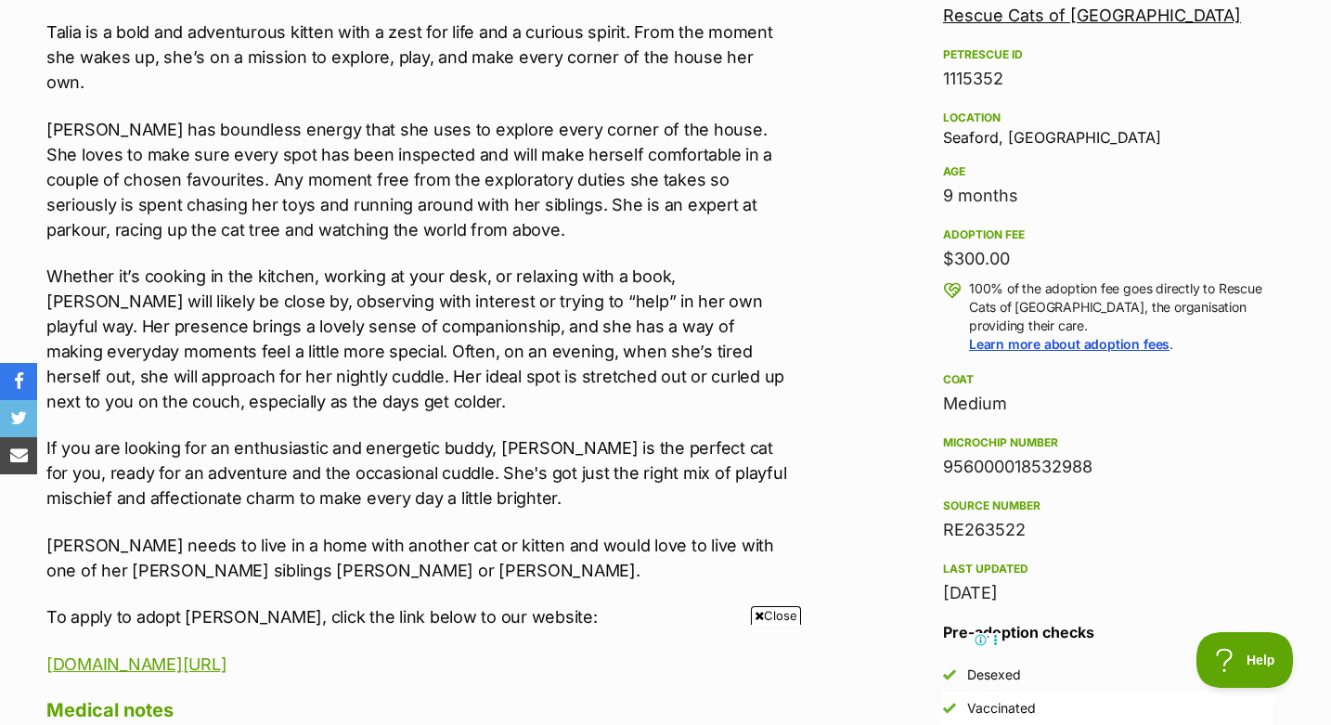
scroll to position [1140, 0]
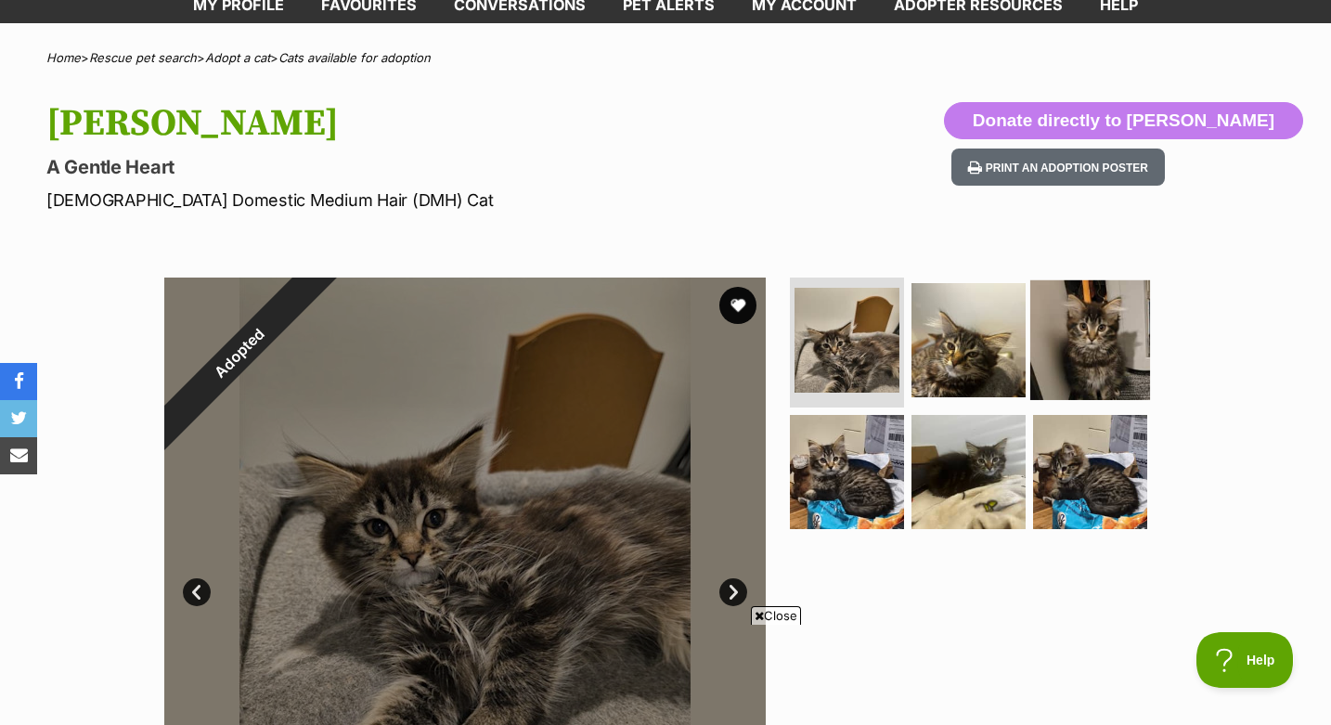
click at [1078, 366] on img at bounding box center [1091, 340] width 120 height 120
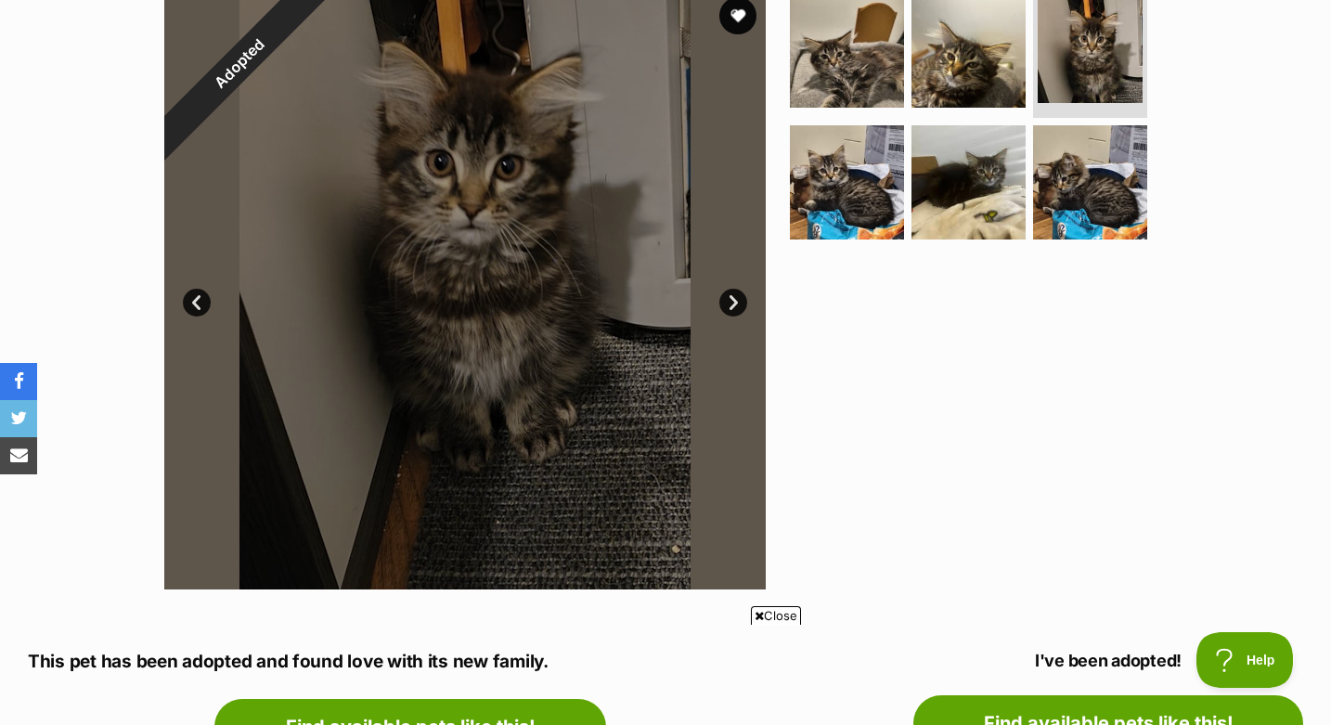
scroll to position [375, 0]
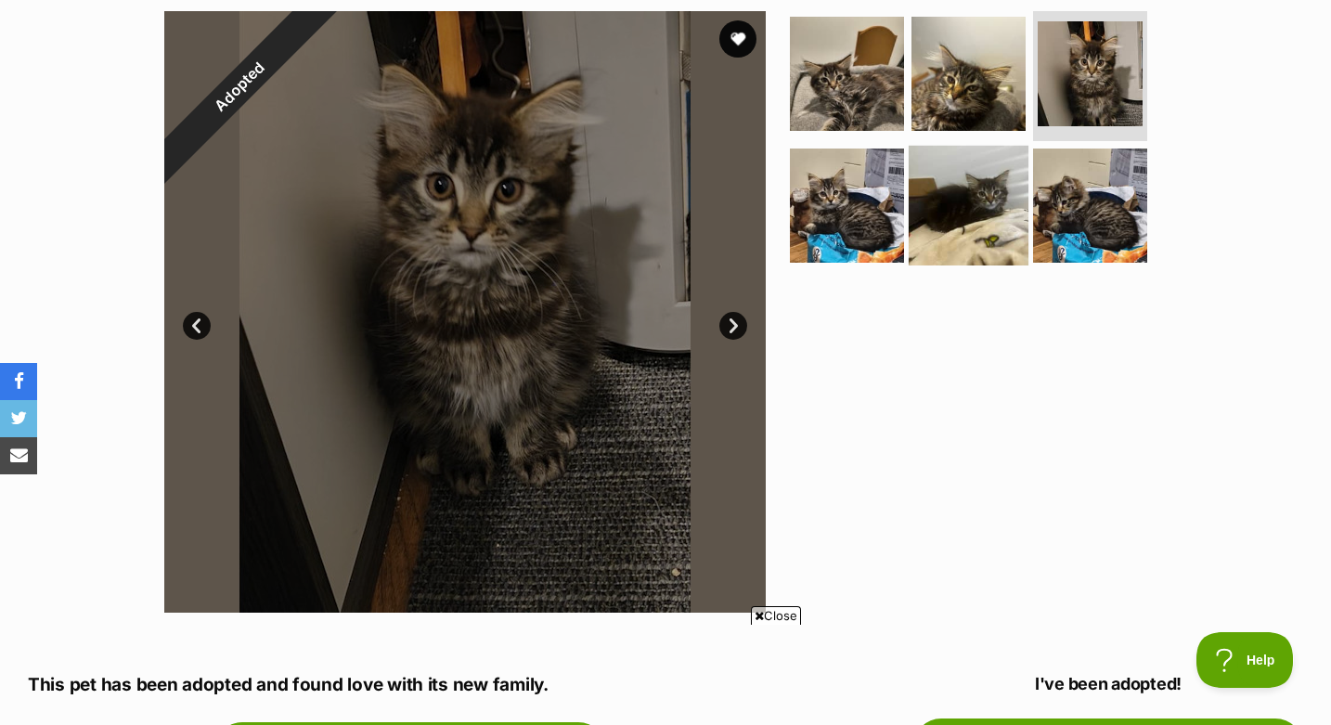
click at [973, 214] on img at bounding box center [969, 205] width 120 height 120
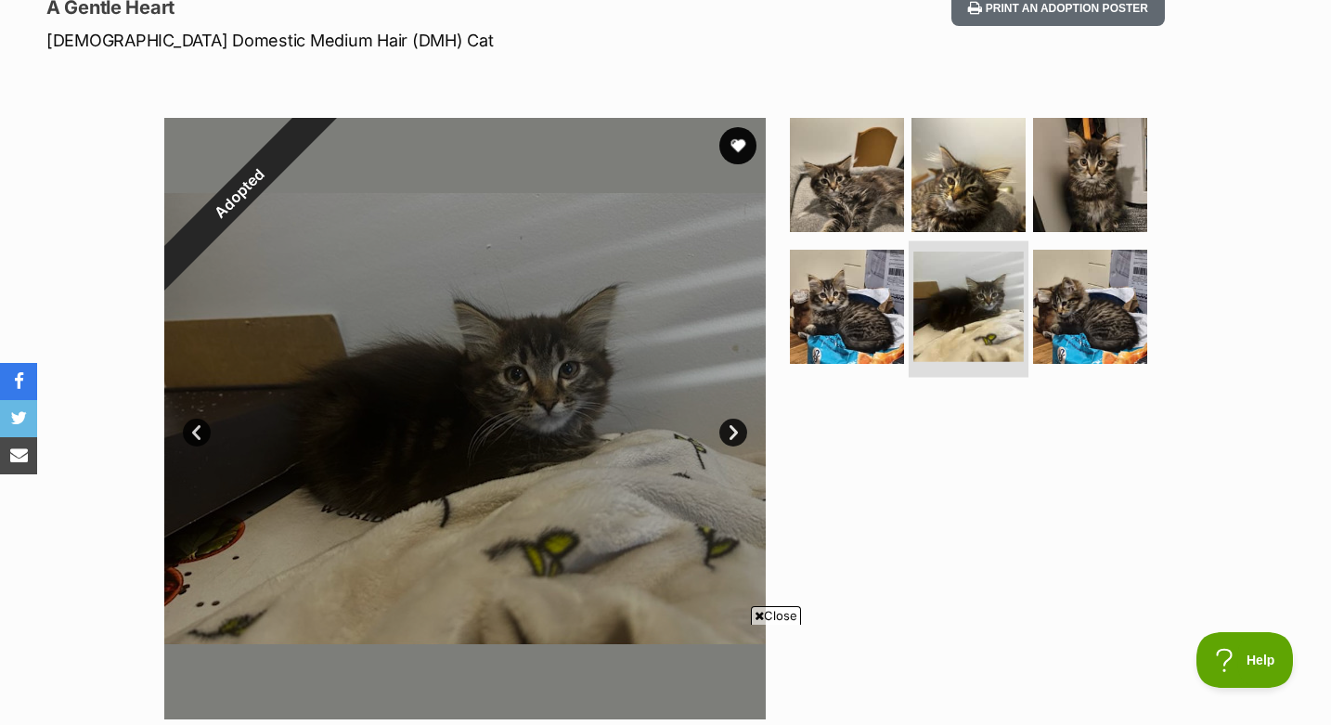
scroll to position [197, 0]
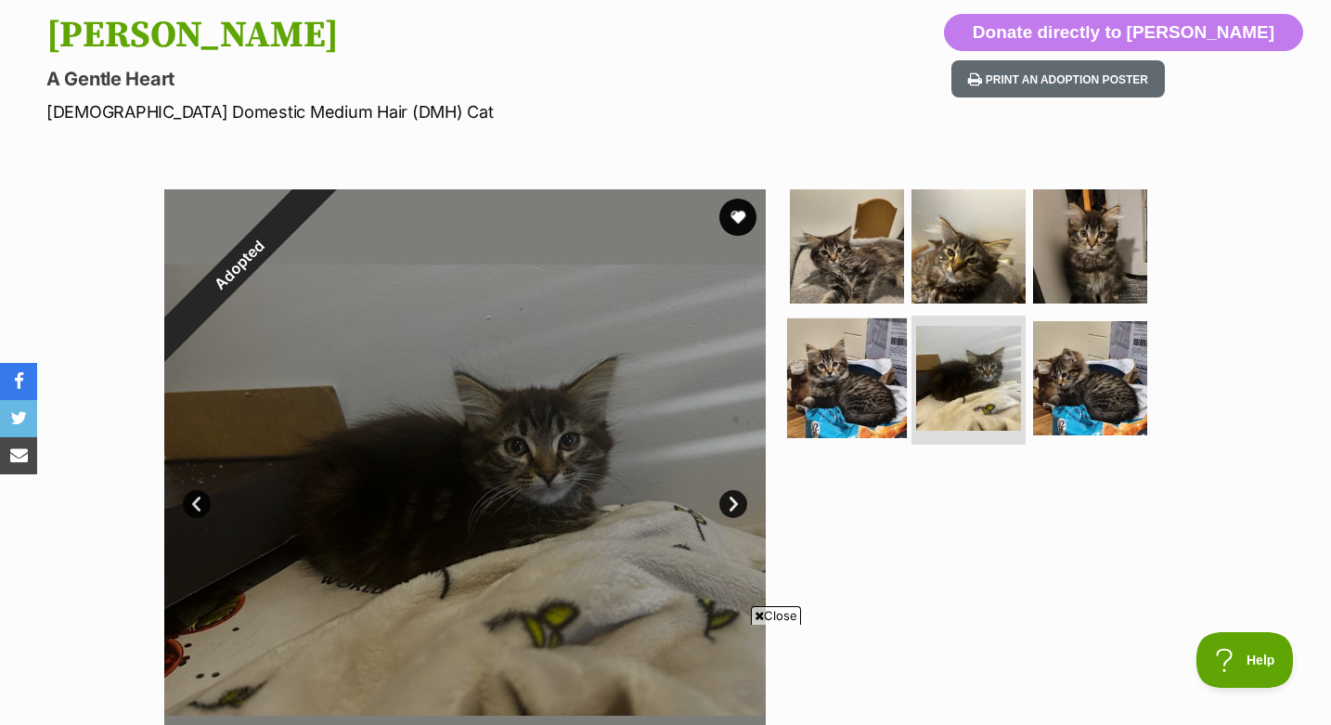
click at [836, 396] on img at bounding box center [847, 378] width 120 height 120
